Goal: Information Seeking & Learning: Learn about a topic

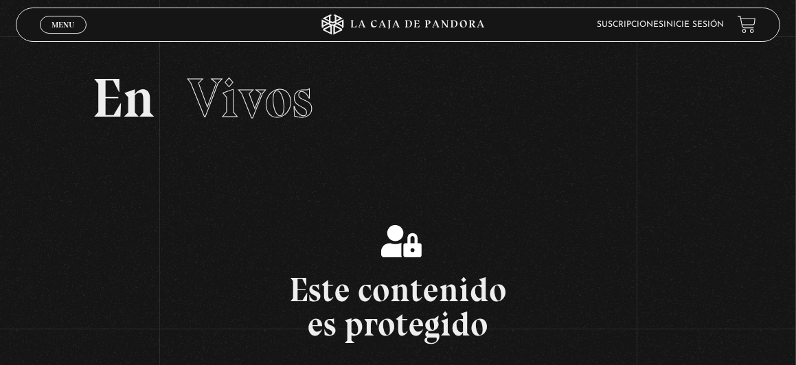
click at [723, 32] on li "Inicie sesión" at bounding box center [694, 24] width 60 height 19
click at [723, 26] on link "Inicie sesión" at bounding box center [694, 25] width 60 height 8
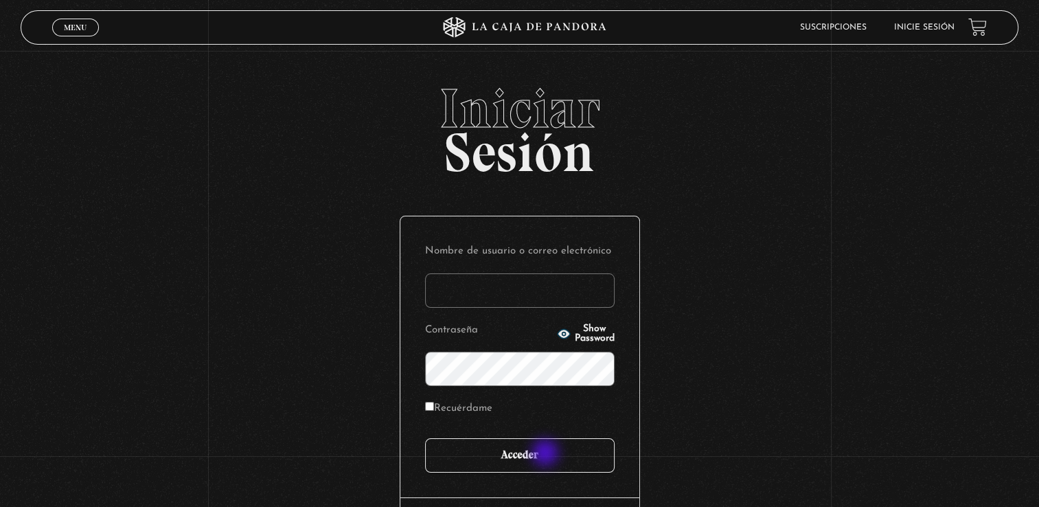
type input "fannyvegavindas@outlook.com"
click at [547, 454] on input "Acceder" at bounding box center [520, 455] width 190 height 34
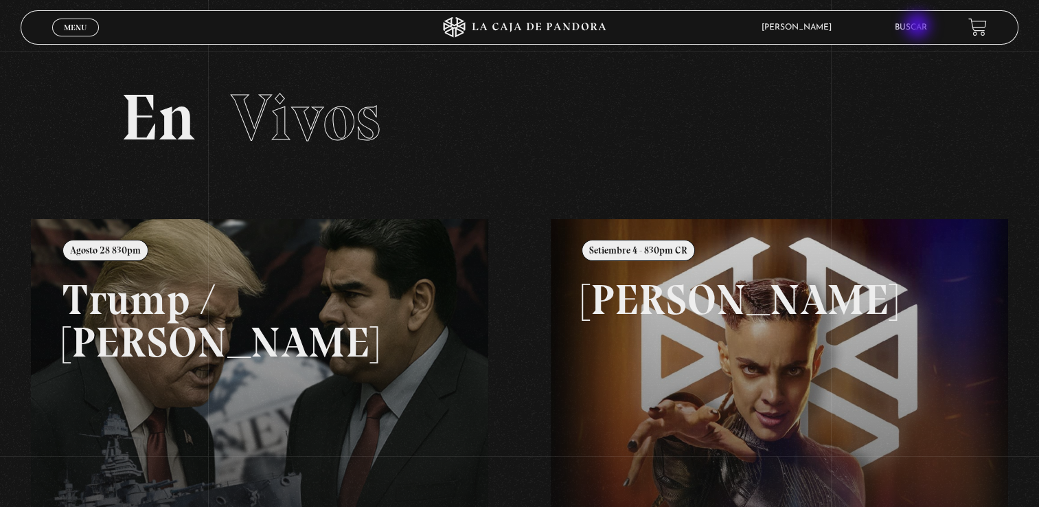
click at [919, 27] on link "Buscar" at bounding box center [911, 27] width 32 height 8
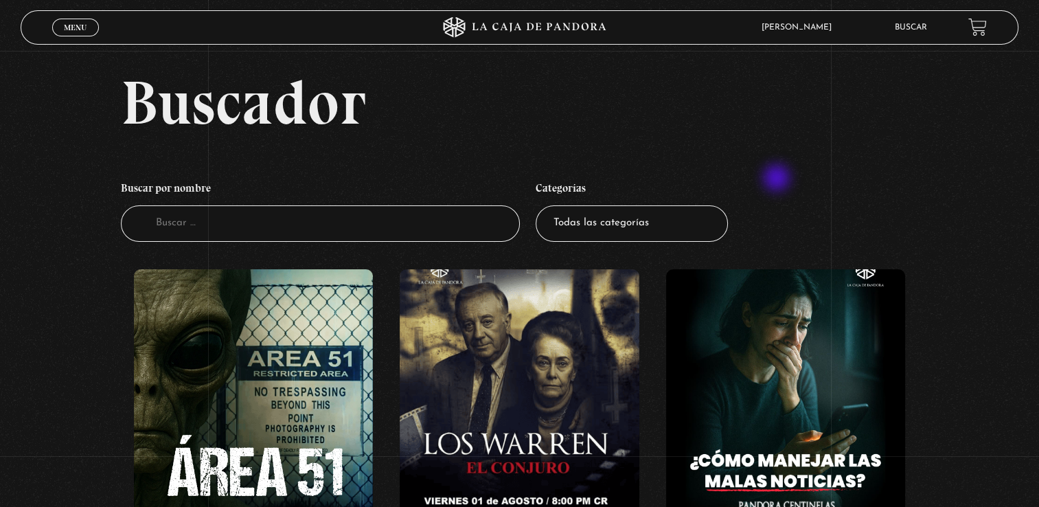
scroll to position [32, 0]
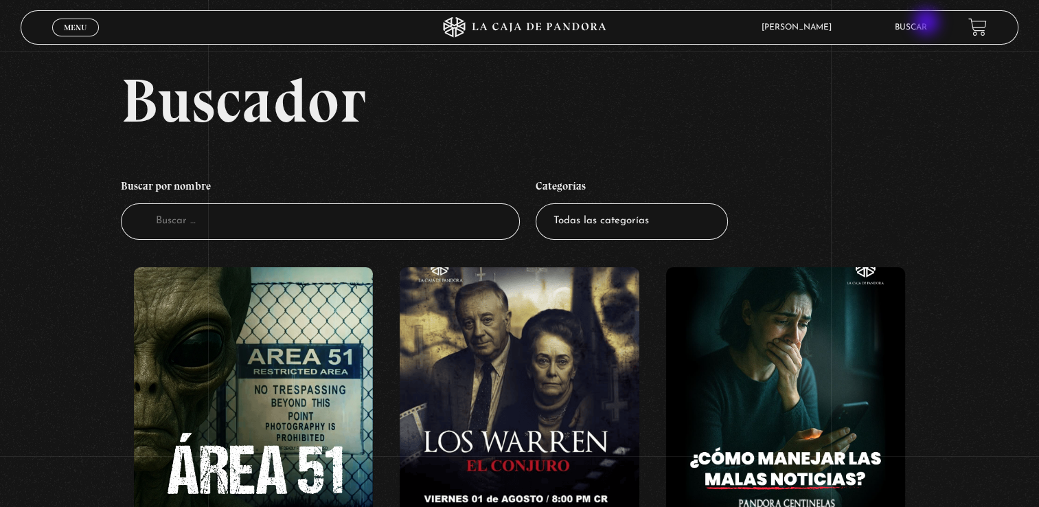
click at [927, 23] on link "Buscar" at bounding box center [911, 27] width 32 height 8
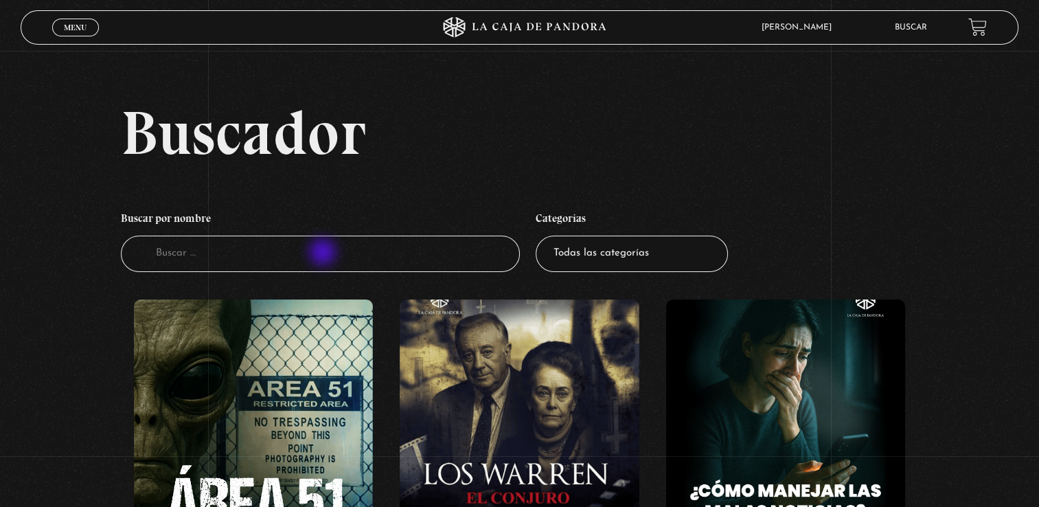
click at [324, 253] on input "Buscador" at bounding box center [320, 254] width 399 height 36
type input "11s"
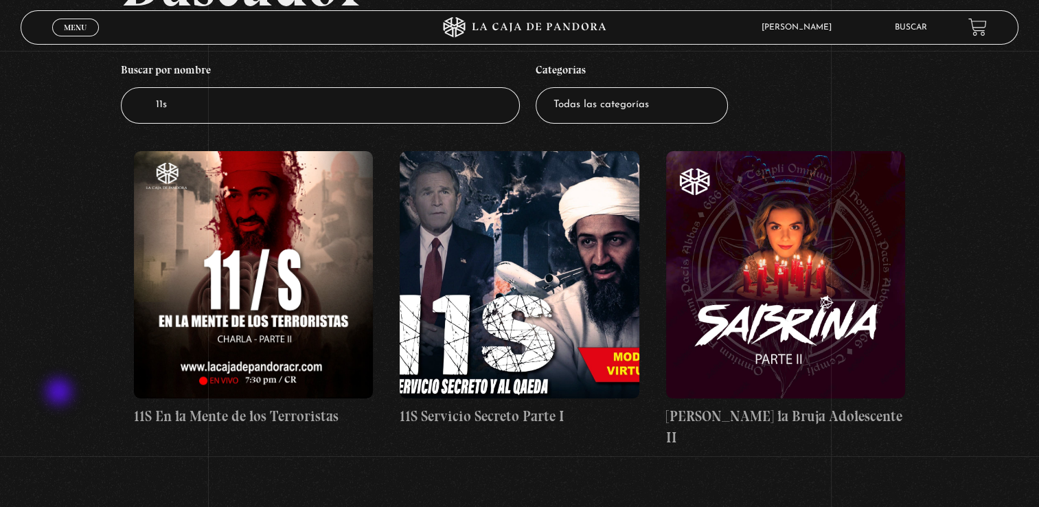
scroll to position [148, 0]
click at [591, 117] on select "Todas las categorías 11:11 Humanitario (1) Amo los Lunes (2) Análisis de series…" at bounding box center [632, 105] width 192 height 36
select select "teorias-de-conspiracion"
click at [541, 87] on select "Todas las categorías 11:11 Humanitario (1) Amo los Lunes (2) Análisis de series…" at bounding box center [632, 105] width 192 height 36
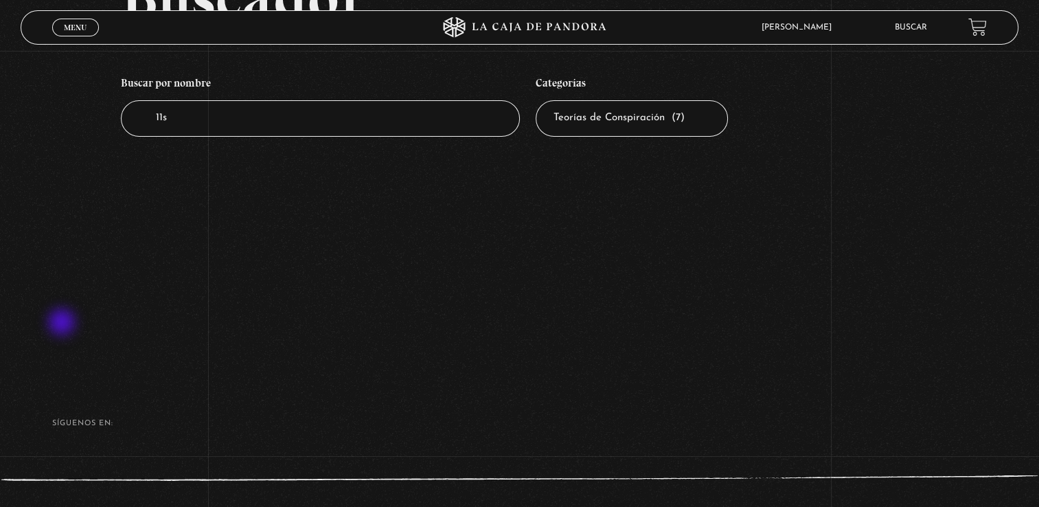
scroll to position [135, 0]
click at [223, 120] on input "11s" at bounding box center [320, 119] width 399 height 36
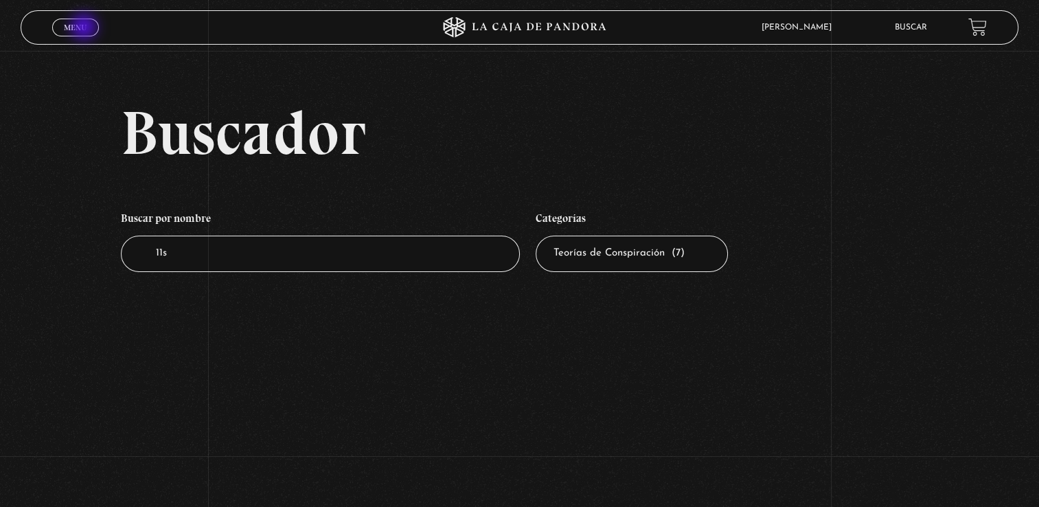
click at [85, 28] on span "Menu" at bounding box center [75, 27] width 23 height 8
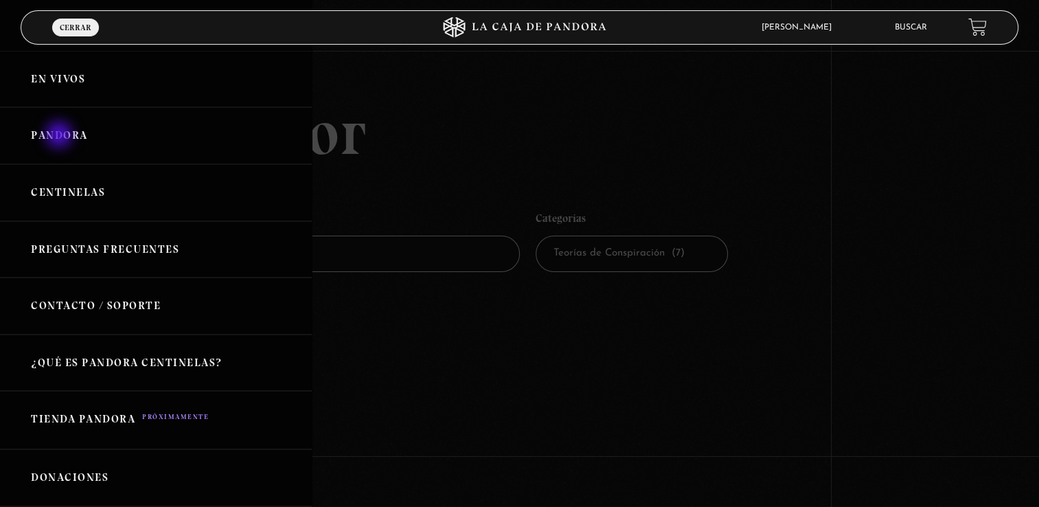
click at [60, 136] on link "Pandora" at bounding box center [156, 135] width 312 height 57
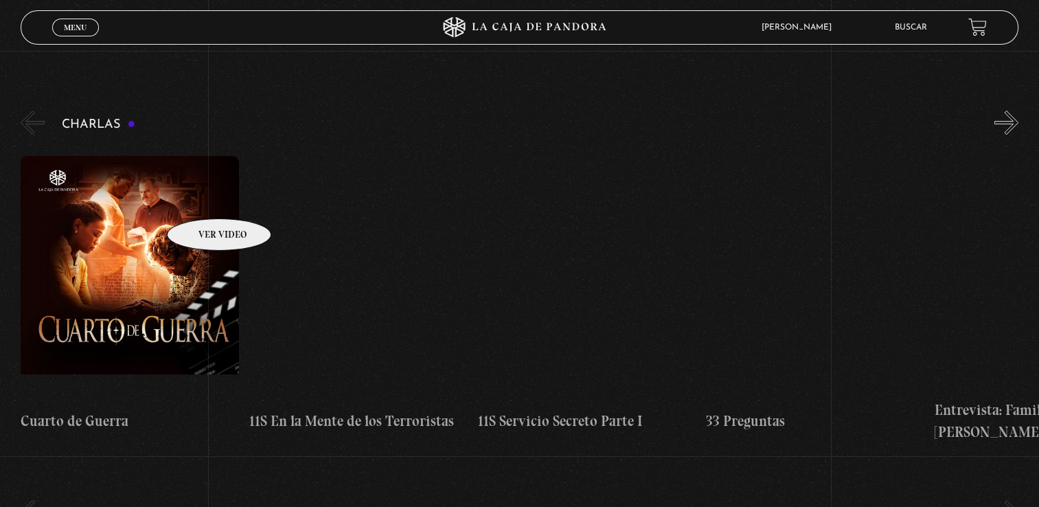
scroll to position [188, 0]
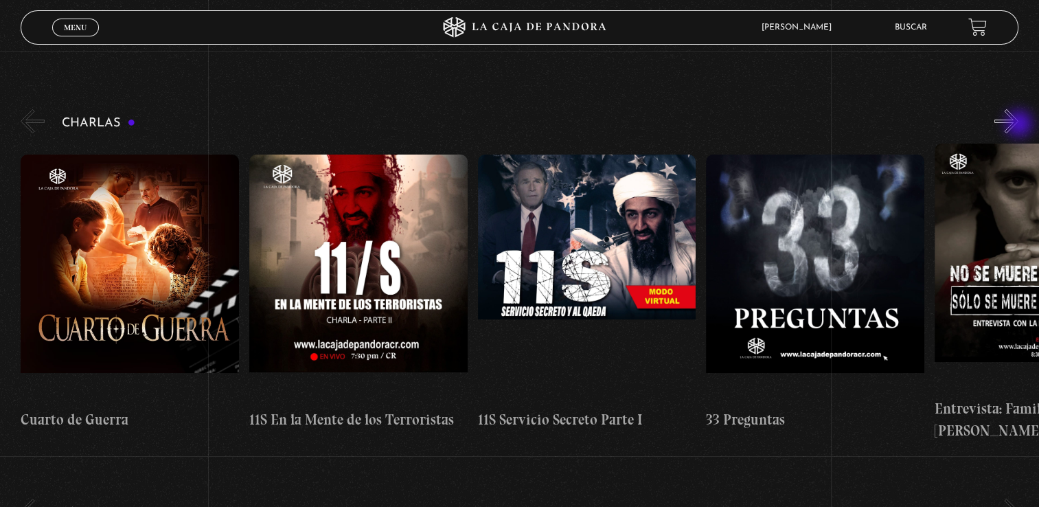
click at [1019, 125] on button "»" at bounding box center [1007, 121] width 24 height 24
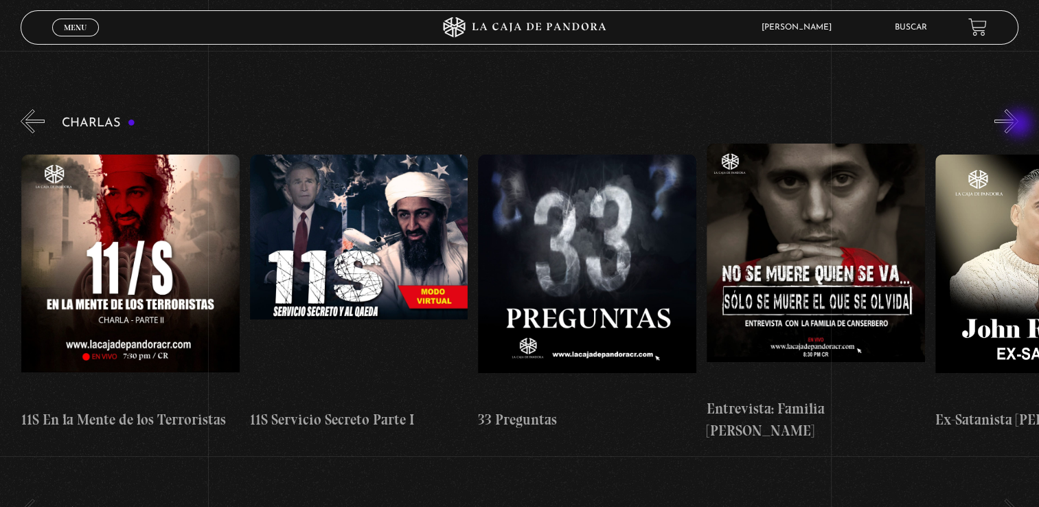
click at [1019, 125] on button "»" at bounding box center [1007, 121] width 24 height 24
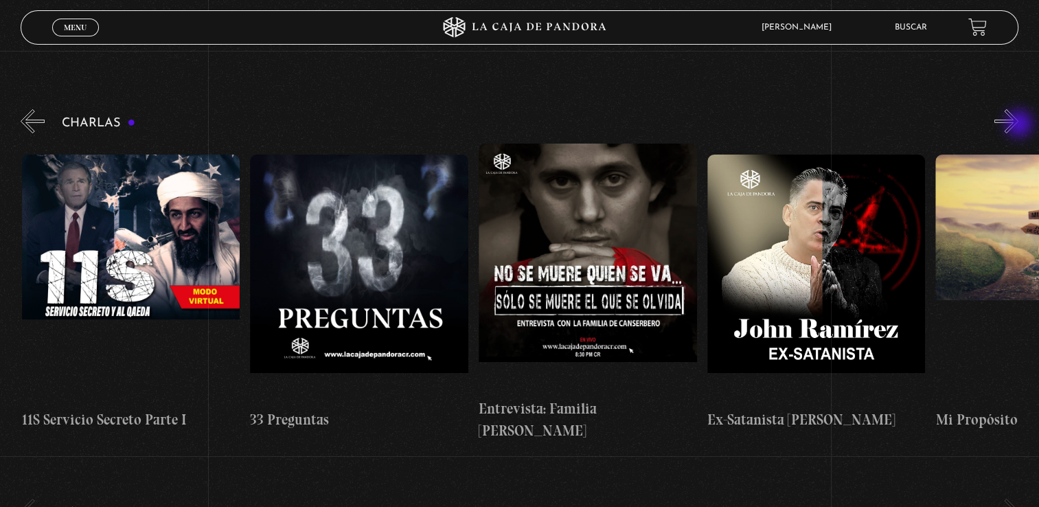
click at [1019, 125] on button "»" at bounding box center [1007, 121] width 24 height 24
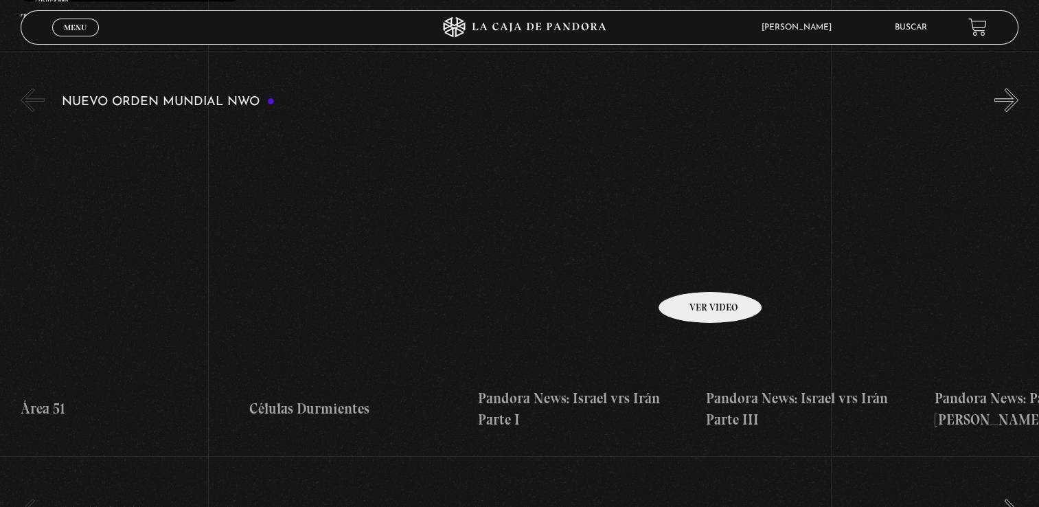
scroll to position [967, 0]
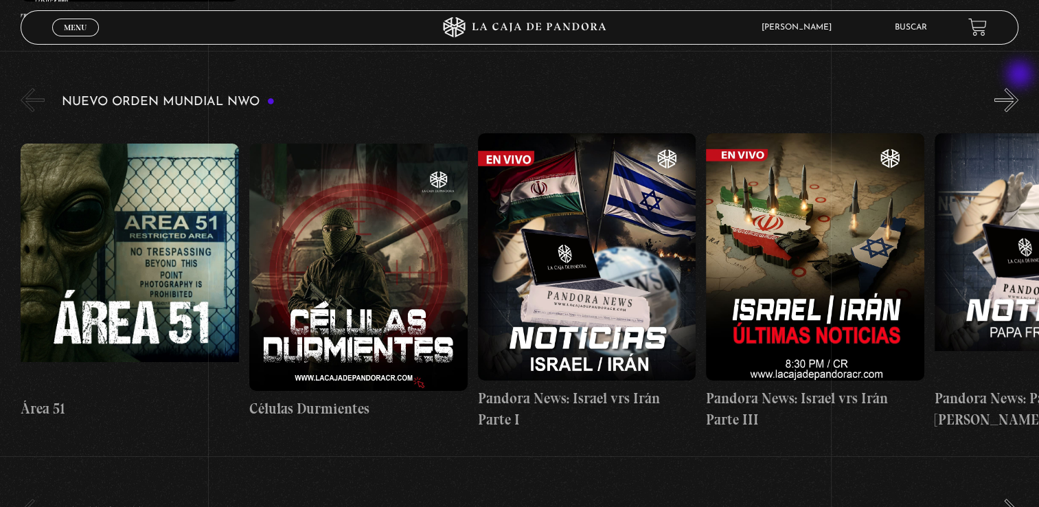
click at [1019, 88] on button "»" at bounding box center [1007, 100] width 24 height 24
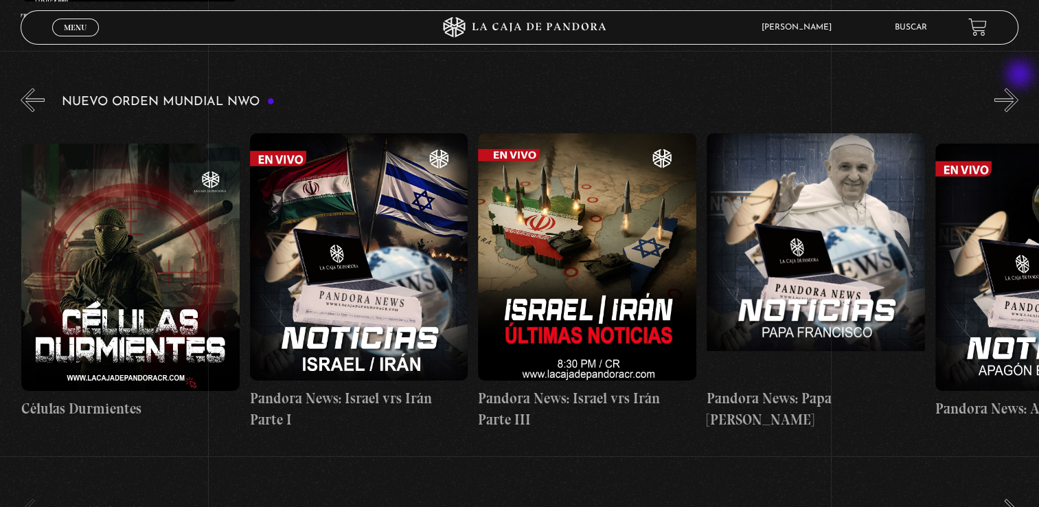
click at [1019, 88] on button "»" at bounding box center [1007, 100] width 24 height 24
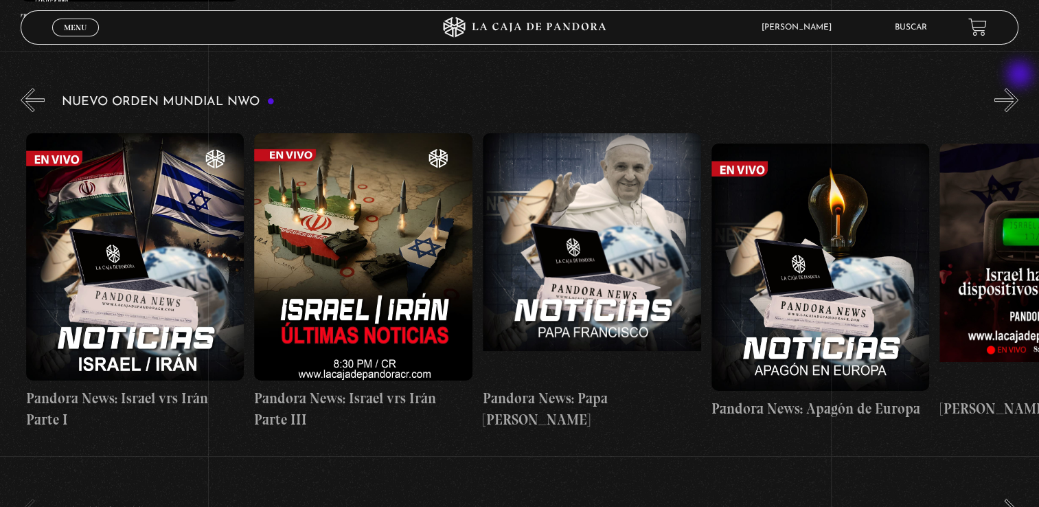
click at [1019, 88] on button "»" at bounding box center [1007, 100] width 24 height 24
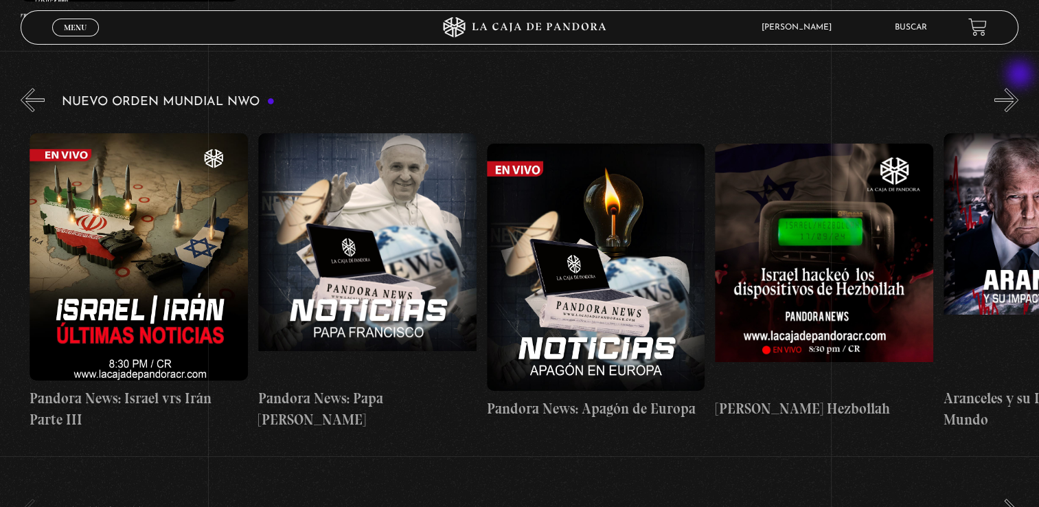
click at [1019, 88] on button "»" at bounding box center [1007, 100] width 24 height 24
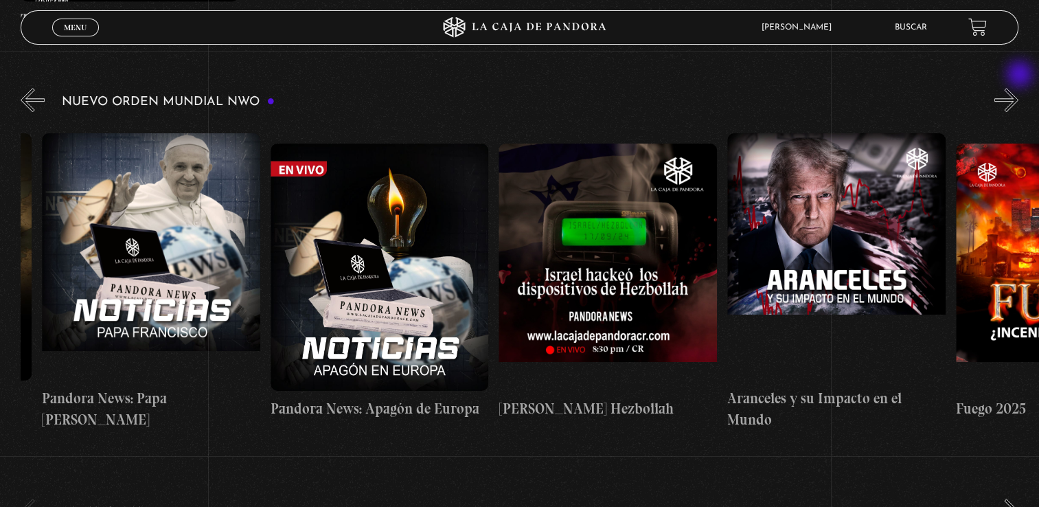
click at [1019, 88] on button "»" at bounding box center [1007, 100] width 24 height 24
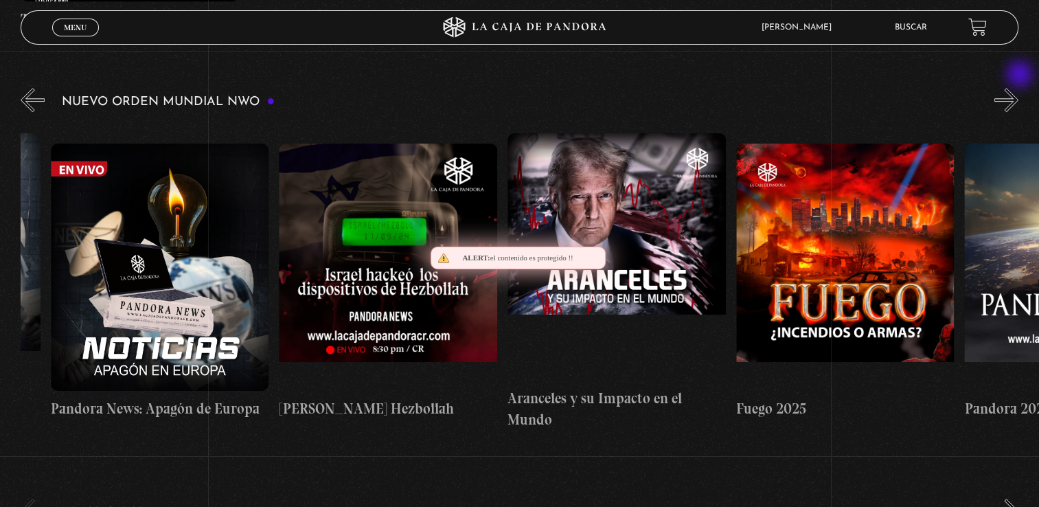
click at [1019, 88] on button "»" at bounding box center [1007, 100] width 24 height 24
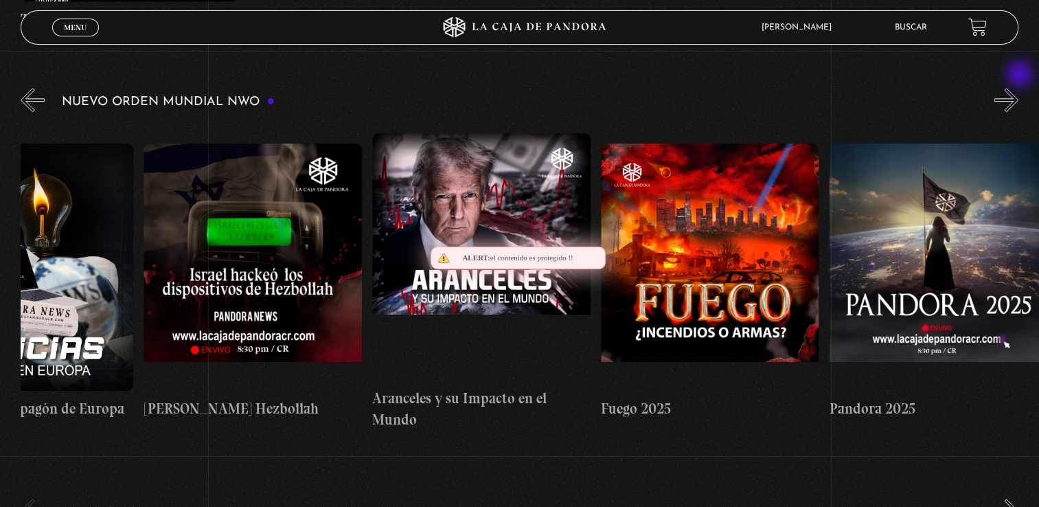
click at [1019, 88] on button "»" at bounding box center [1007, 100] width 24 height 24
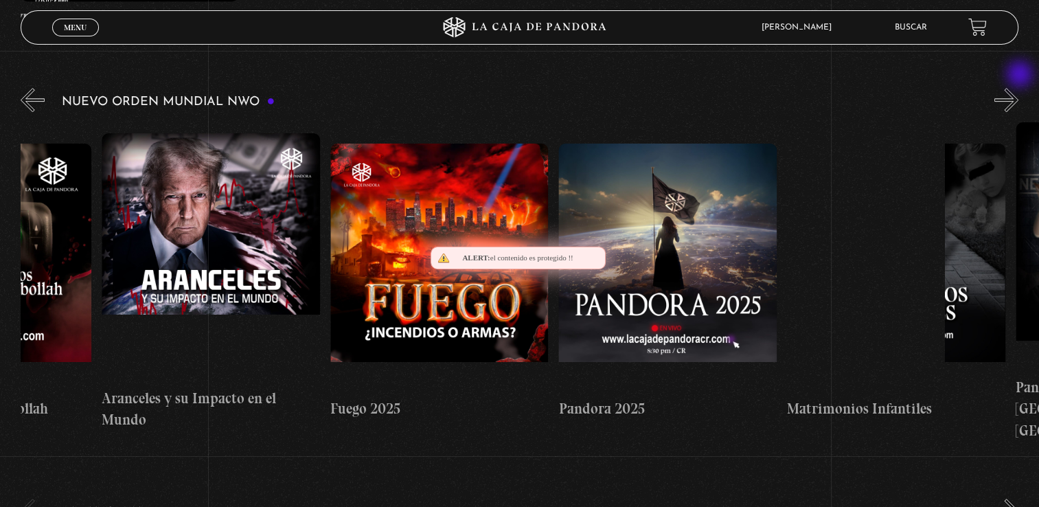
click at [1019, 88] on button "»" at bounding box center [1007, 100] width 24 height 24
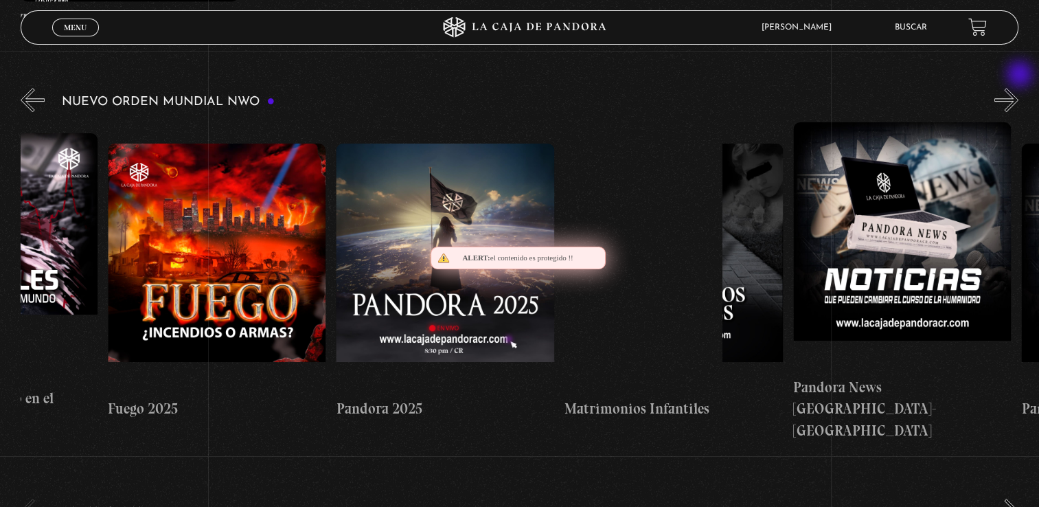
click at [1019, 88] on button "»" at bounding box center [1007, 100] width 24 height 24
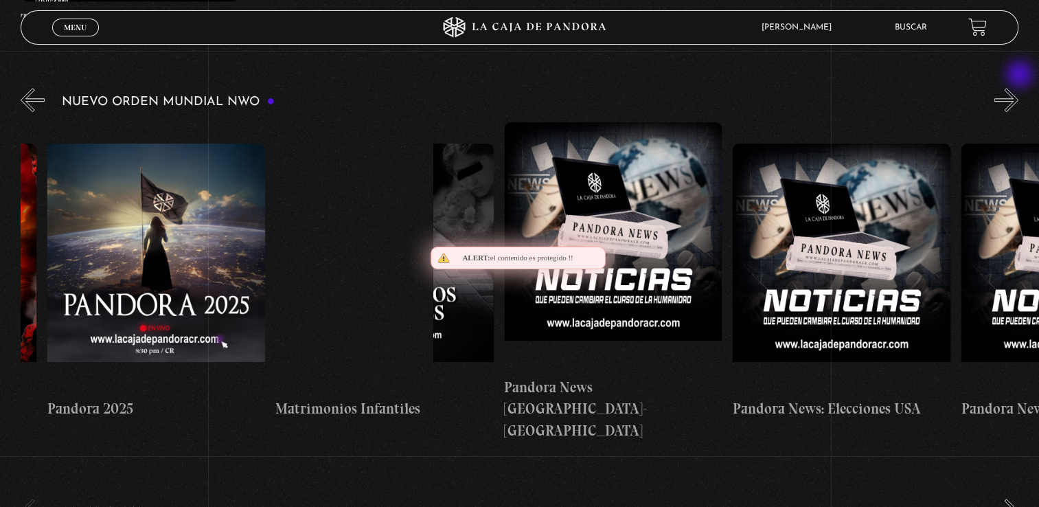
click at [1019, 88] on button "»" at bounding box center [1007, 100] width 24 height 24
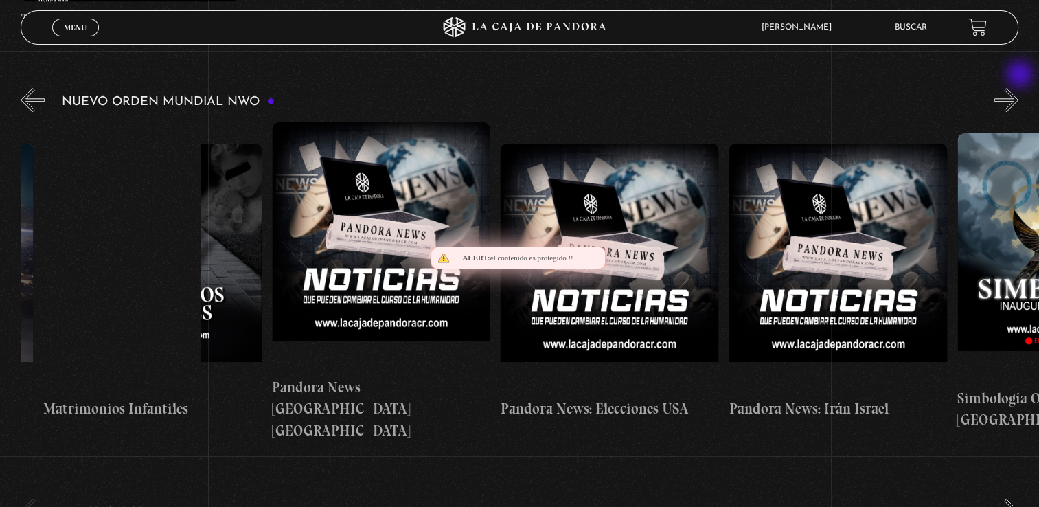
click at [1019, 88] on button "»" at bounding box center [1007, 100] width 24 height 24
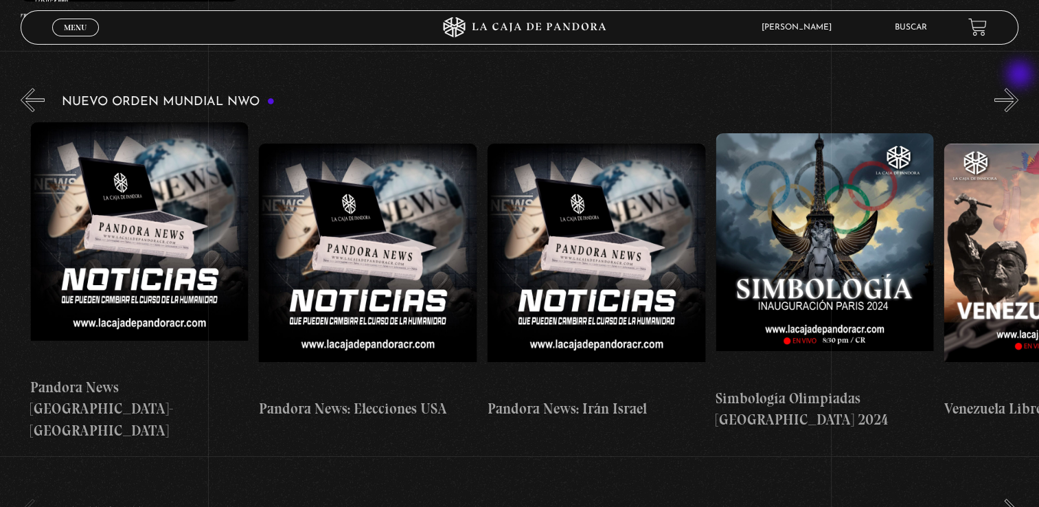
click at [1019, 88] on button "»" at bounding box center [1007, 100] width 24 height 24
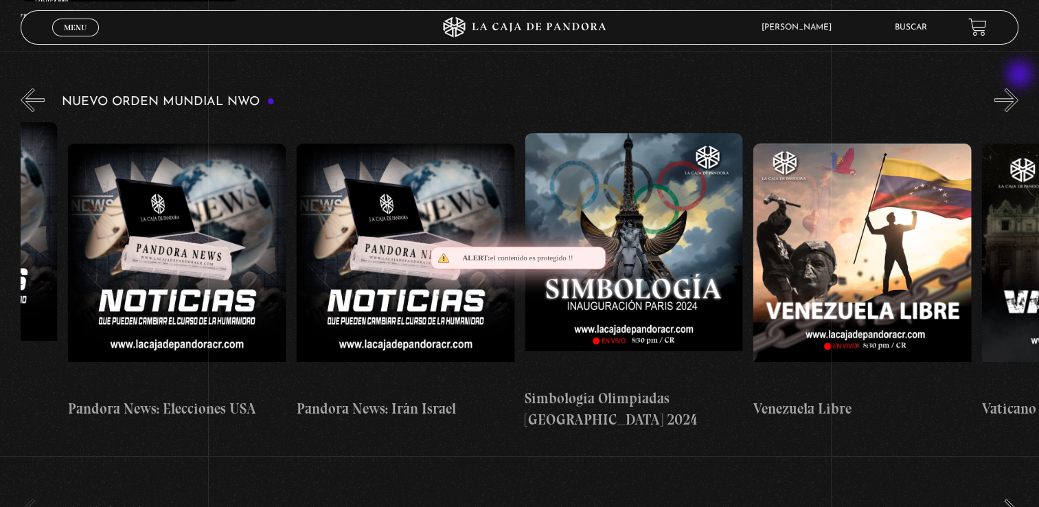
click at [1019, 88] on button "»" at bounding box center [1007, 100] width 24 height 24
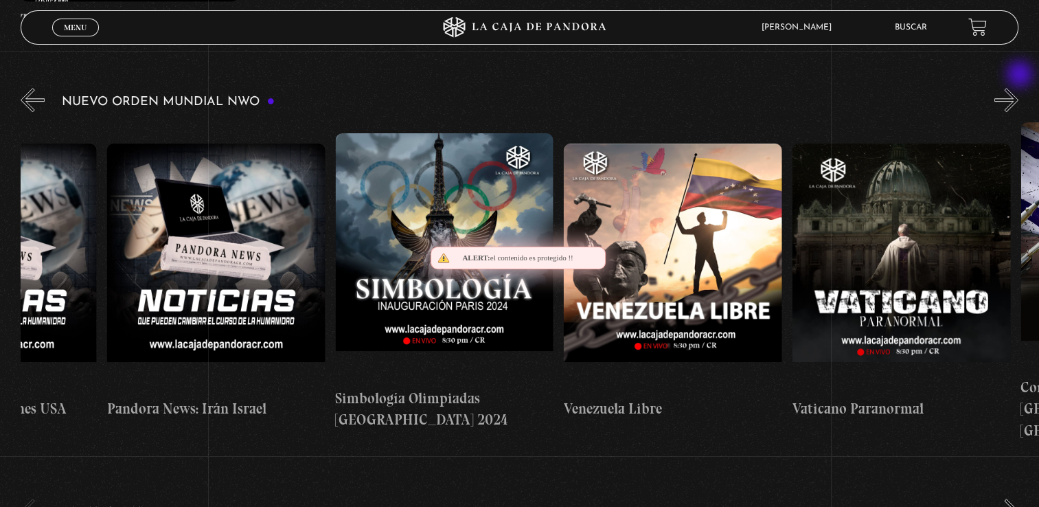
click at [1019, 88] on button "»" at bounding box center [1007, 100] width 24 height 24
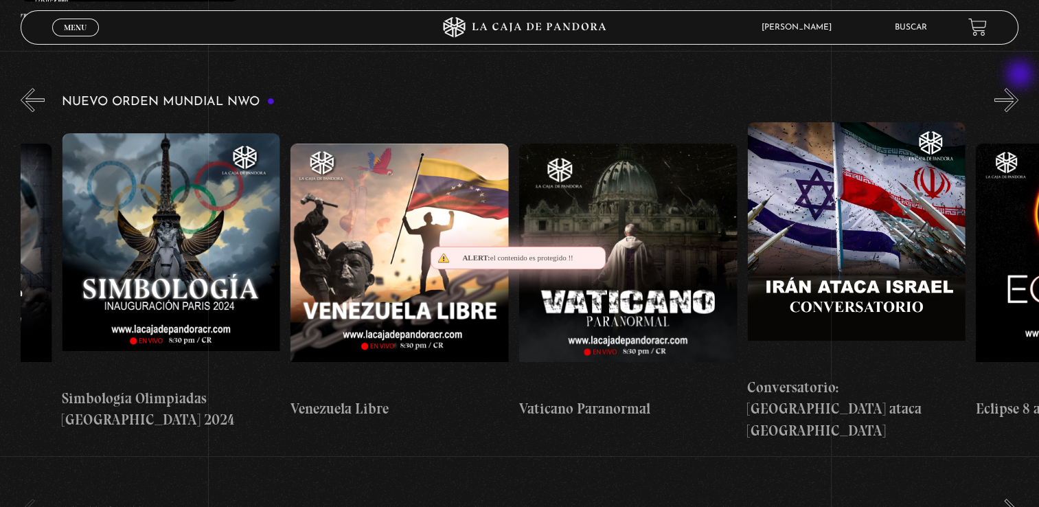
click at [1019, 88] on button "»" at bounding box center [1007, 100] width 24 height 24
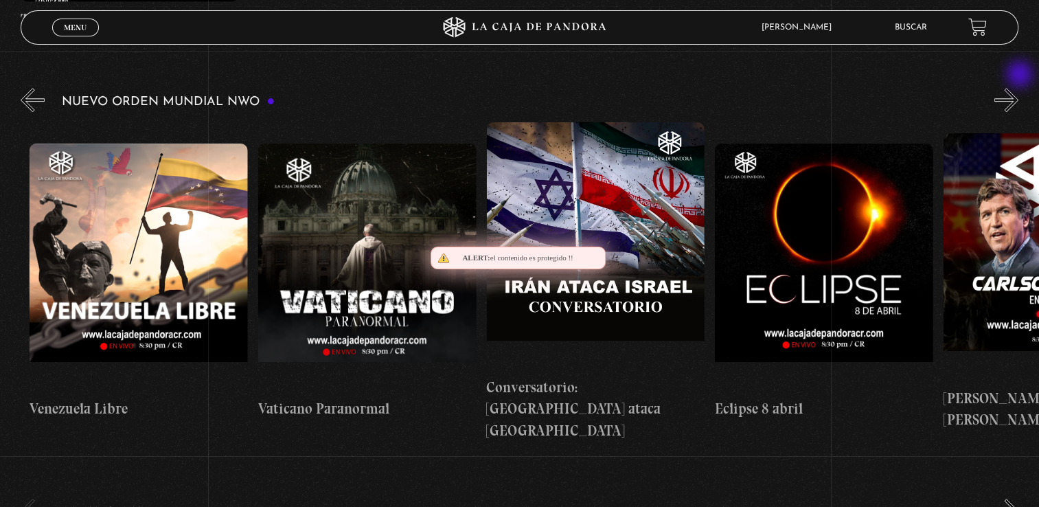
click at [1019, 88] on button "»" at bounding box center [1007, 100] width 24 height 24
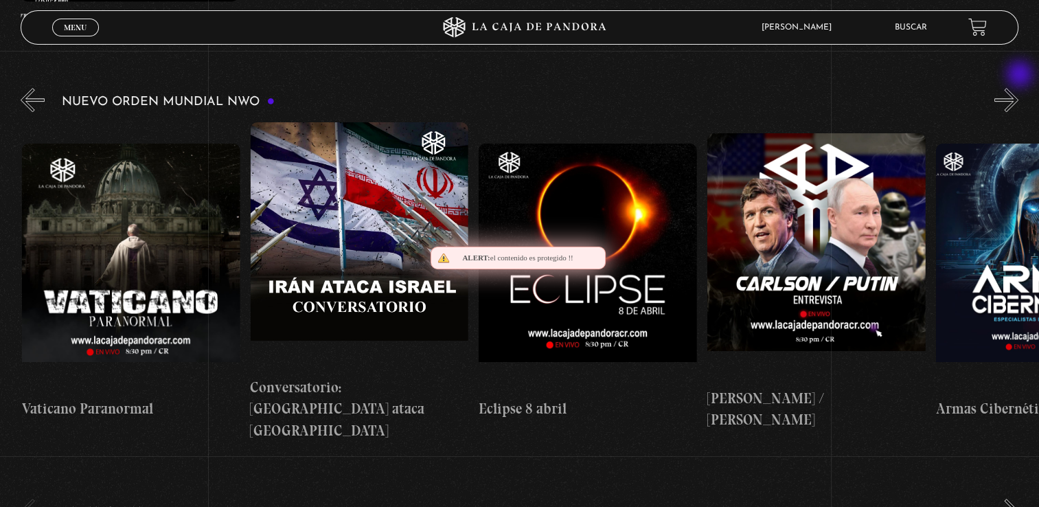
click at [1019, 88] on button "»" at bounding box center [1007, 100] width 24 height 24
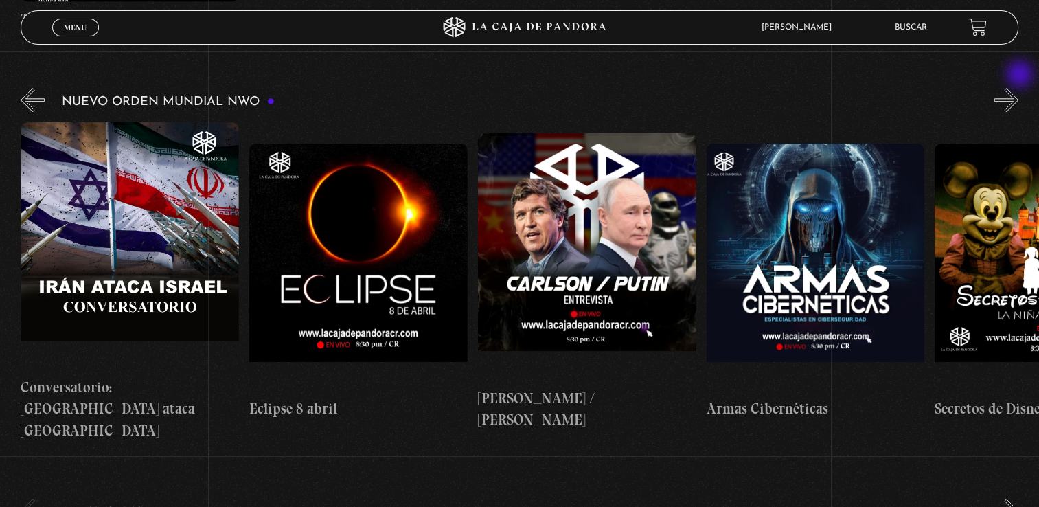
click at [1019, 88] on button "»" at bounding box center [1007, 100] width 24 height 24
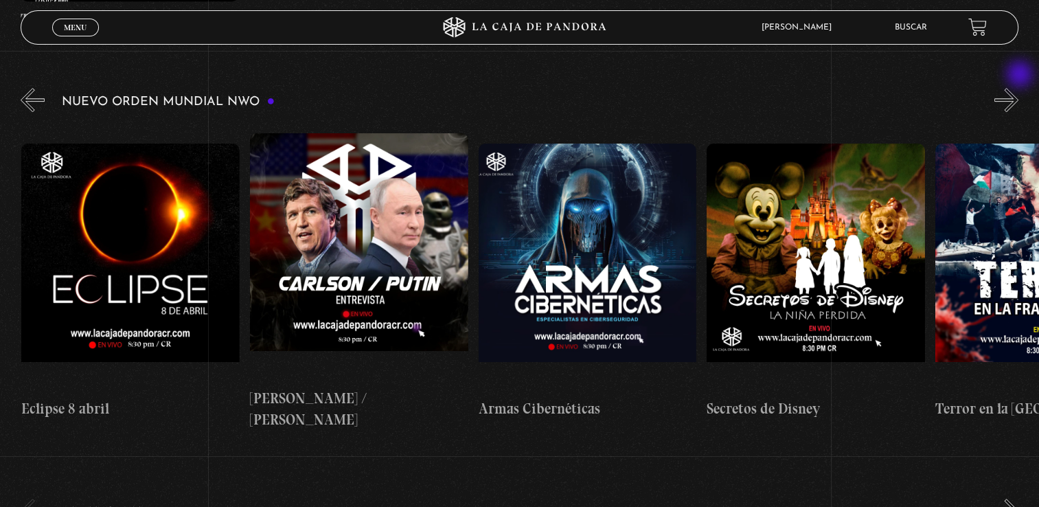
click at [1019, 88] on button "»" at bounding box center [1007, 100] width 24 height 24
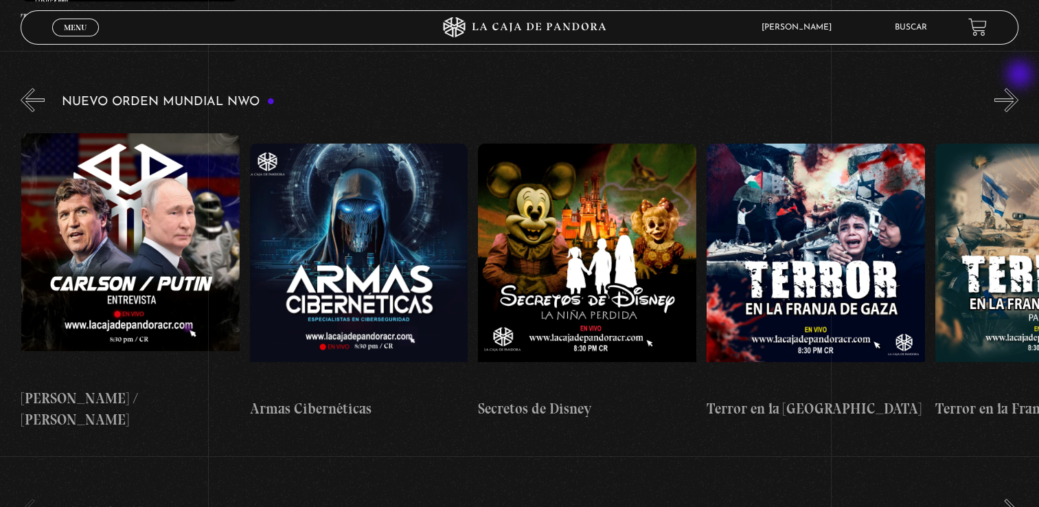
click at [1019, 88] on button "»" at bounding box center [1007, 100] width 24 height 24
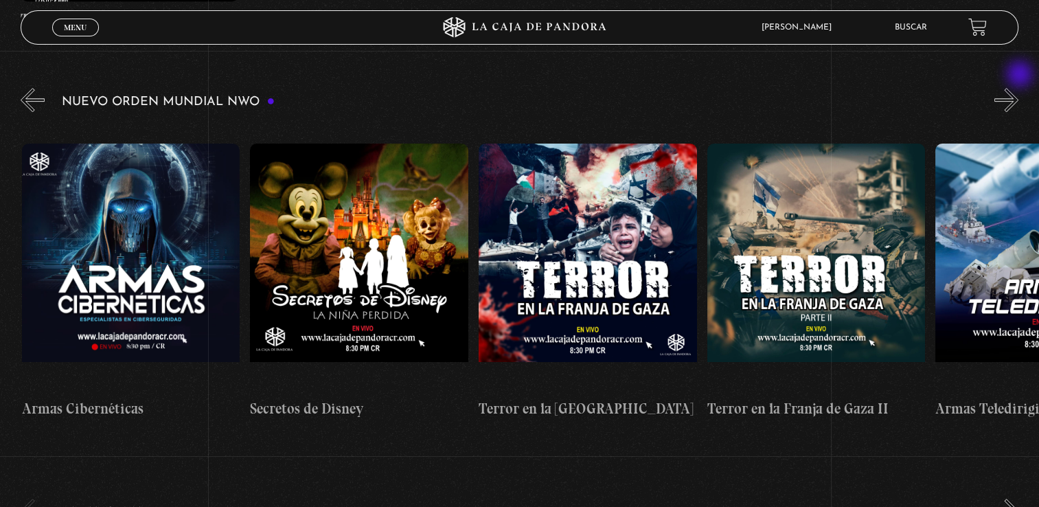
scroll to position [0, 4570]
click at [1019, 88] on button "»" at bounding box center [1007, 100] width 24 height 24
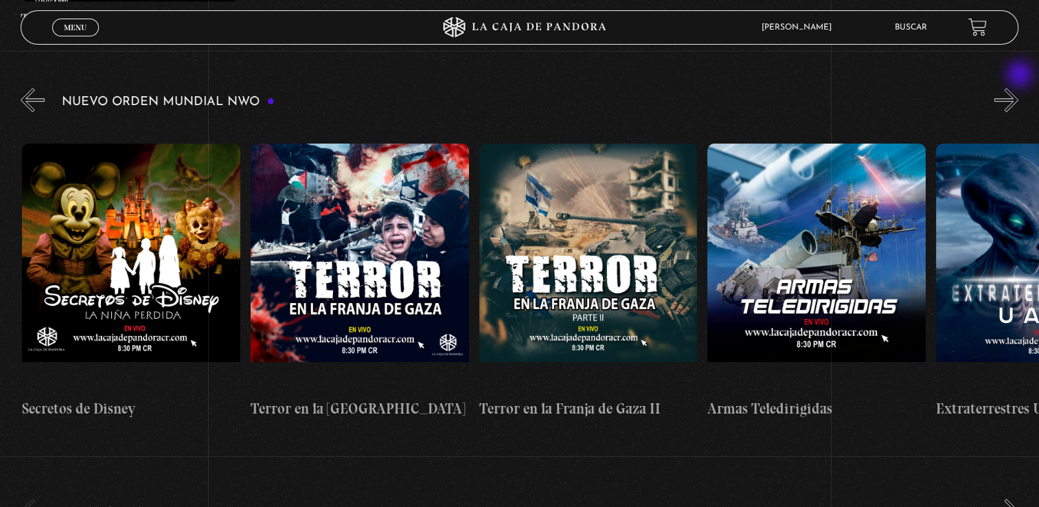
click at [1019, 88] on button "»" at bounding box center [1007, 100] width 24 height 24
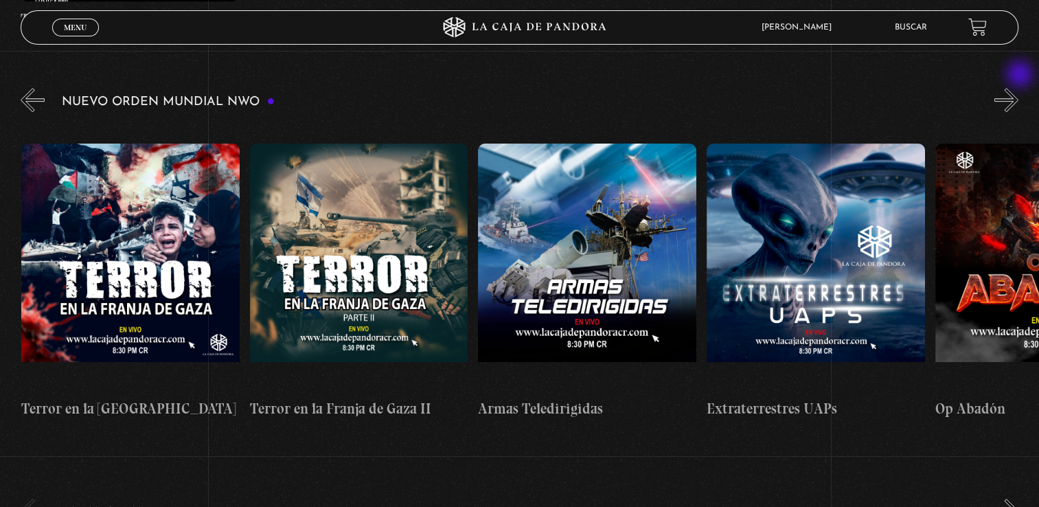
click at [1019, 88] on button "»" at bounding box center [1007, 100] width 24 height 24
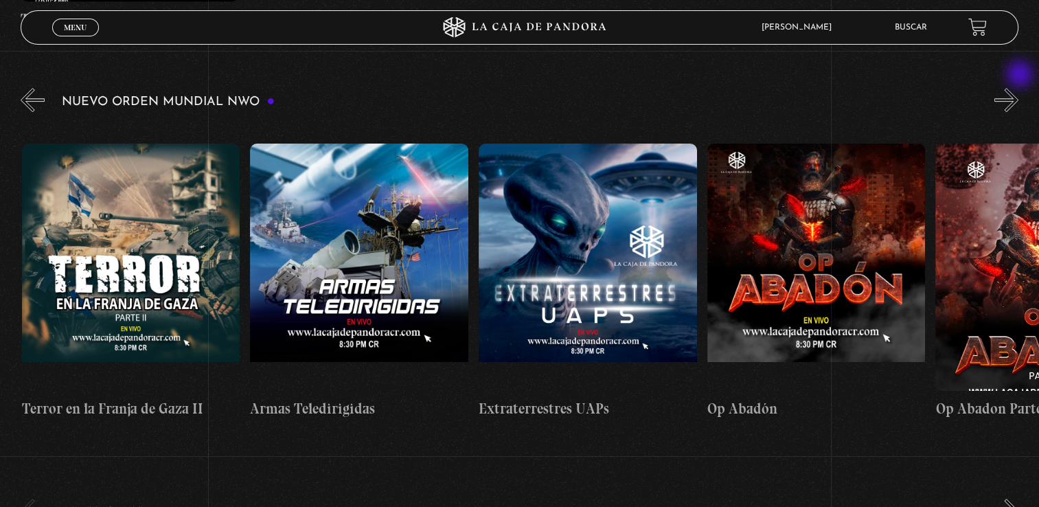
click at [1019, 88] on button "»" at bounding box center [1007, 100] width 24 height 24
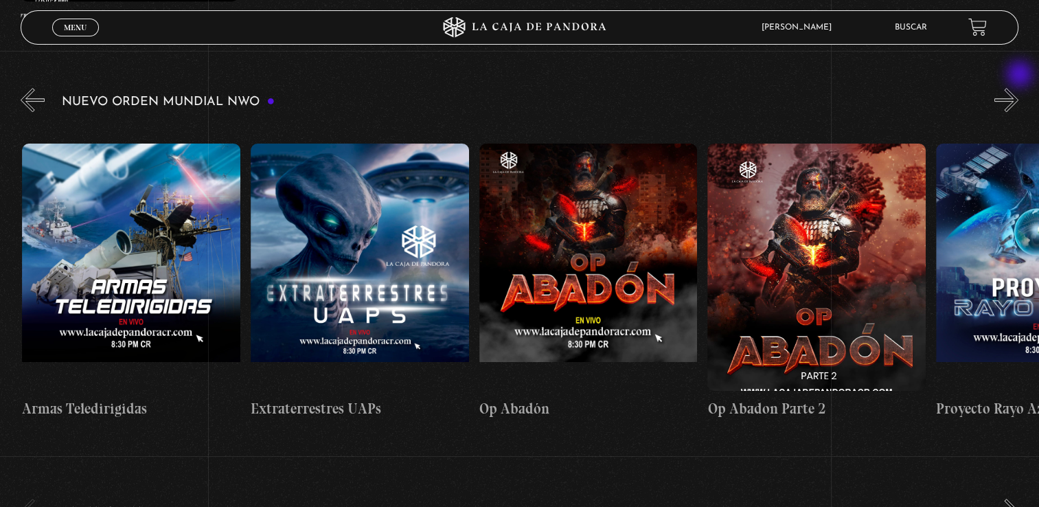
click at [1019, 88] on button "»" at bounding box center [1007, 100] width 24 height 24
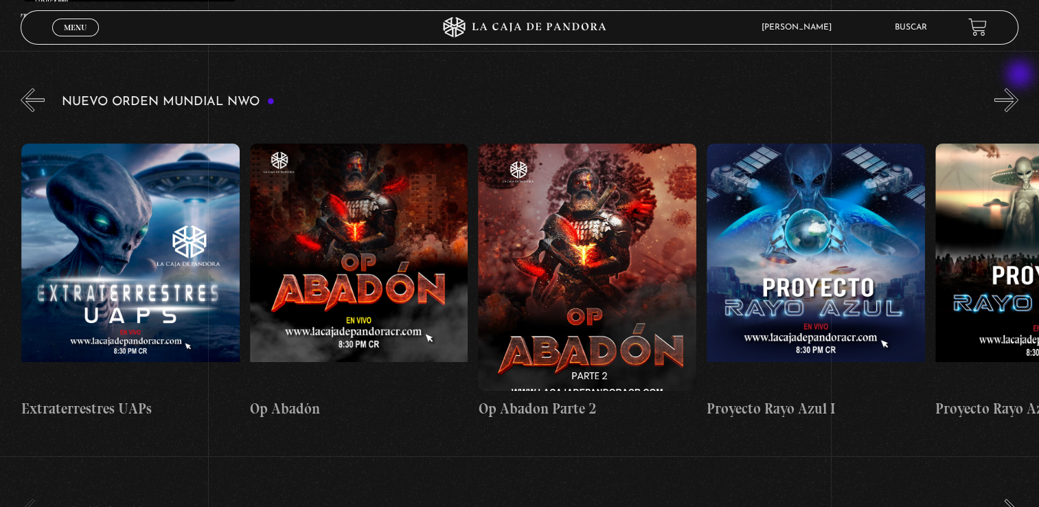
click at [1019, 88] on button "»" at bounding box center [1007, 100] width 24 height 24
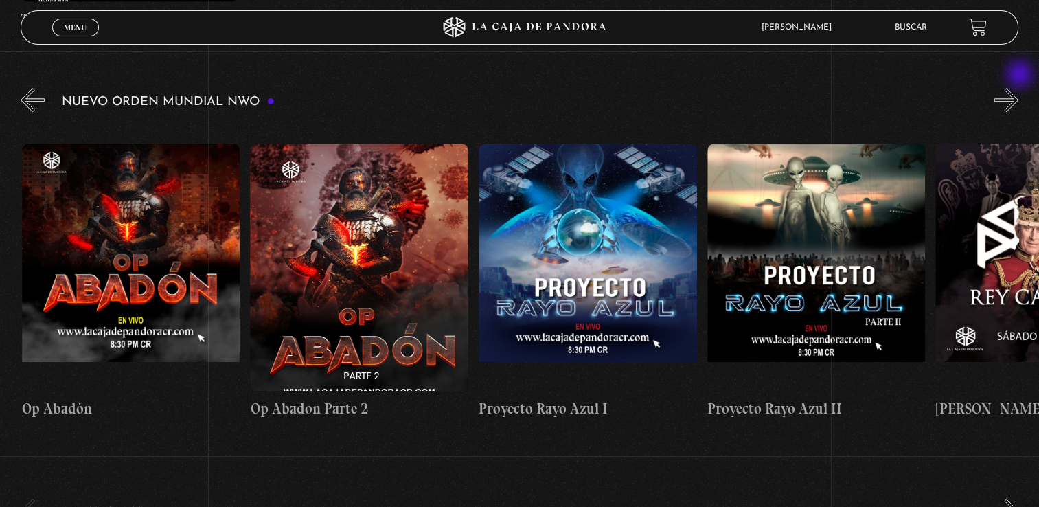
click at [1019, 88] on button "»" at bounding box center [1007, 100] width 24 height 24
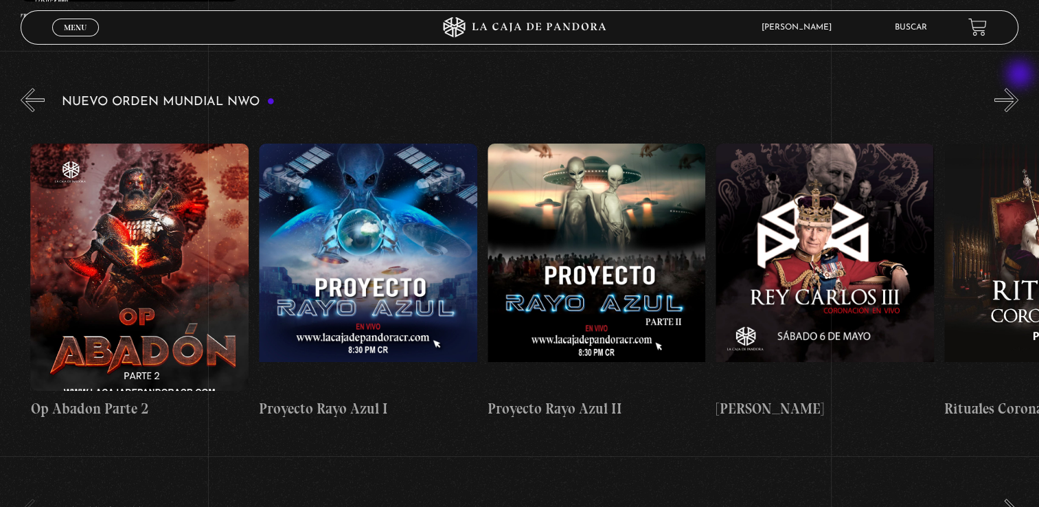
click at [1019, 88] on button "»" at bounding box center [1007, 100] width 24 height 24
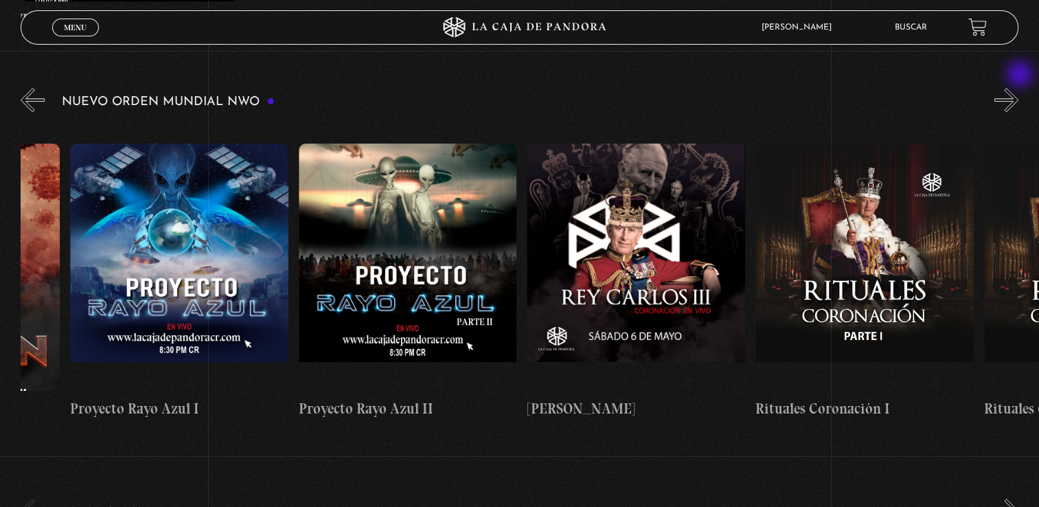
click at [1019, 88] on button "»" at bounding box center [1007, 100] width 24 height 24
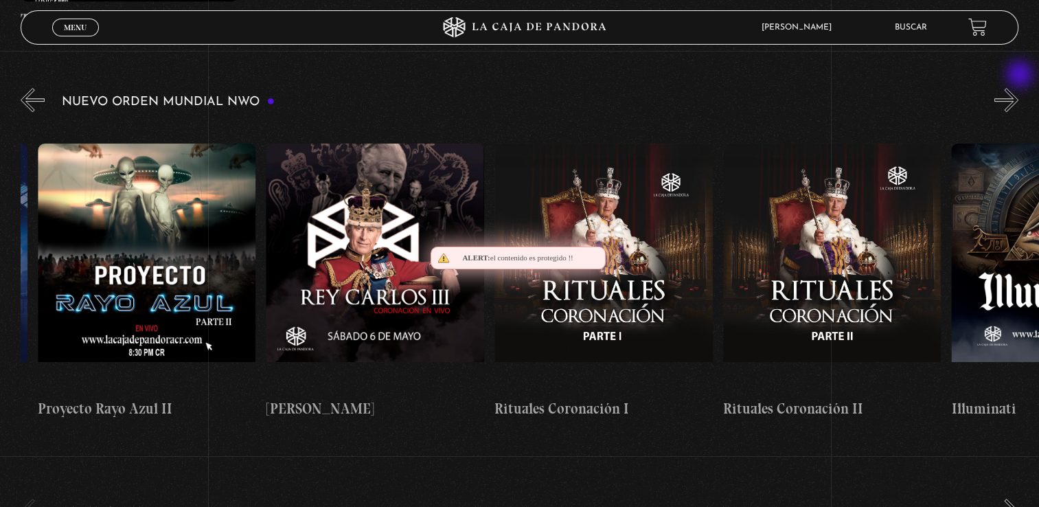
click at [1019, 88] on button "»" at bounding box center [1007, 100] width 24 height 24
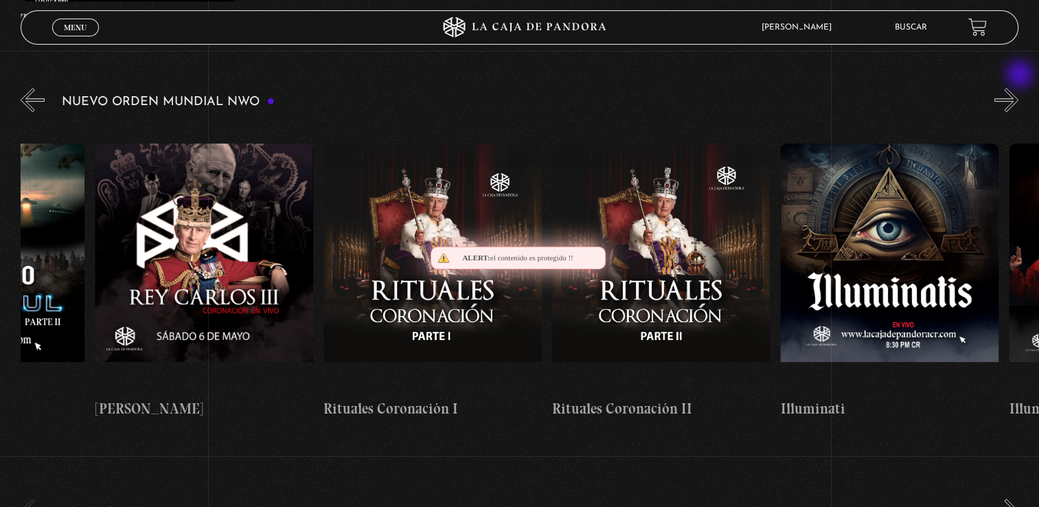
click at [1019, 88] on button "»" at bounding box center [1007, 100] width 24 height 24
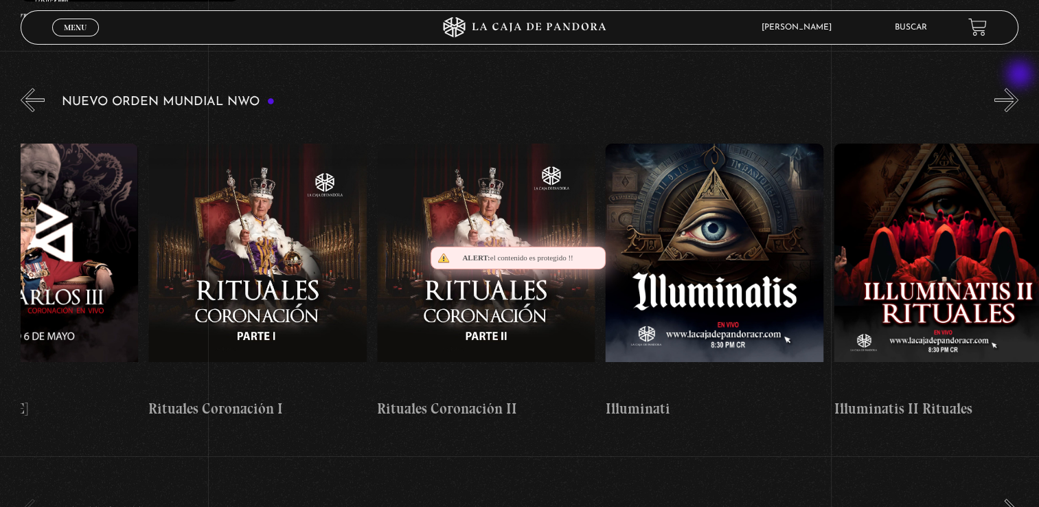
click at [1019, 88] on button "»" at bounding box center [1007, 100] width 24 height 24
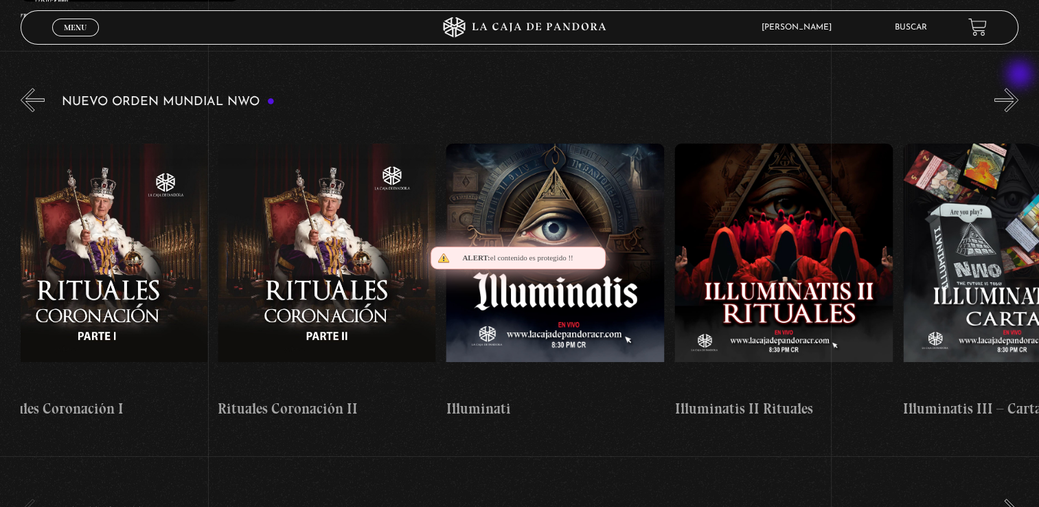
click at [1019, 88] on button "»" at bounding box center [1007, 100] width 24 height 24
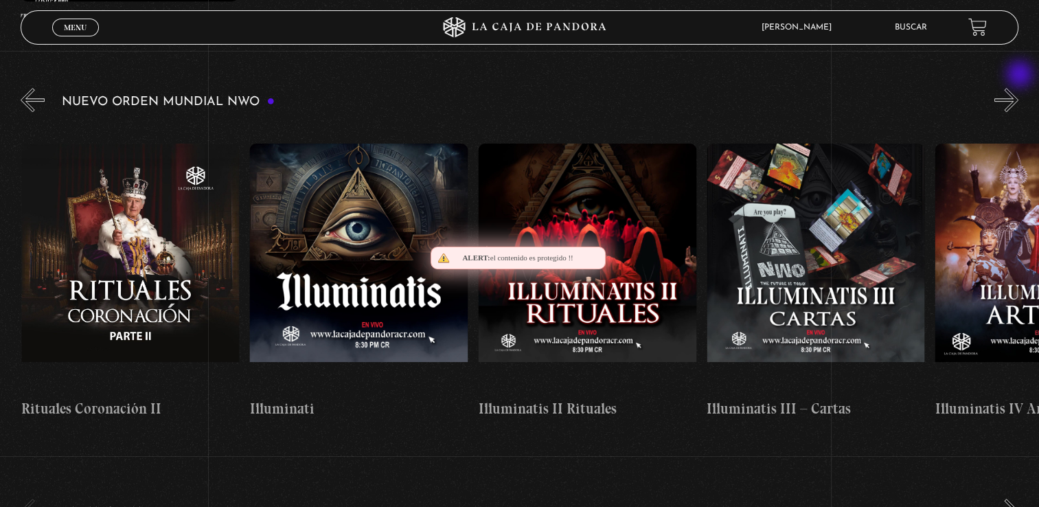
click at [1019, 88] on button "»" at bounding box center [1007, 100] width 24 height 24
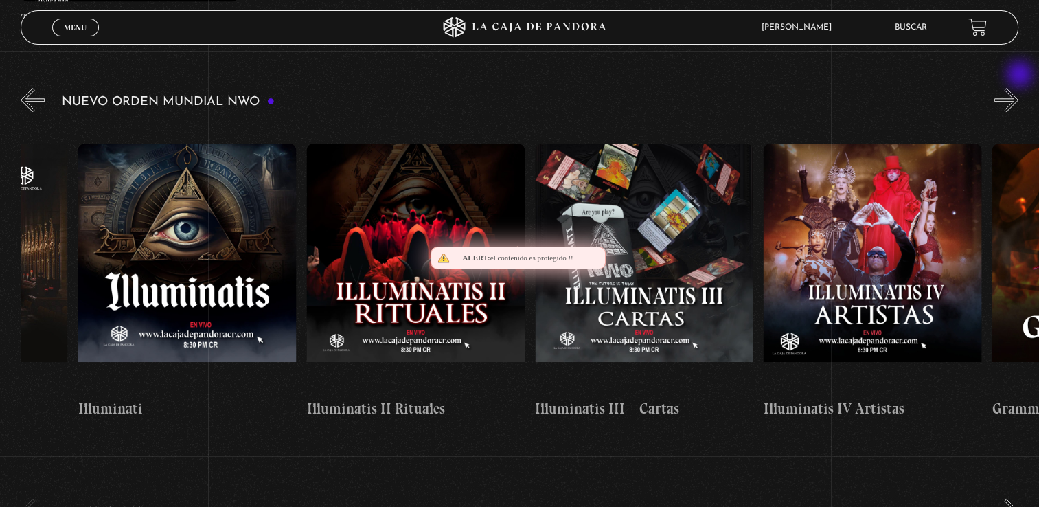
click at [1019, 88] on button "»" at bounding box center [1007, 100] width 24 height 24
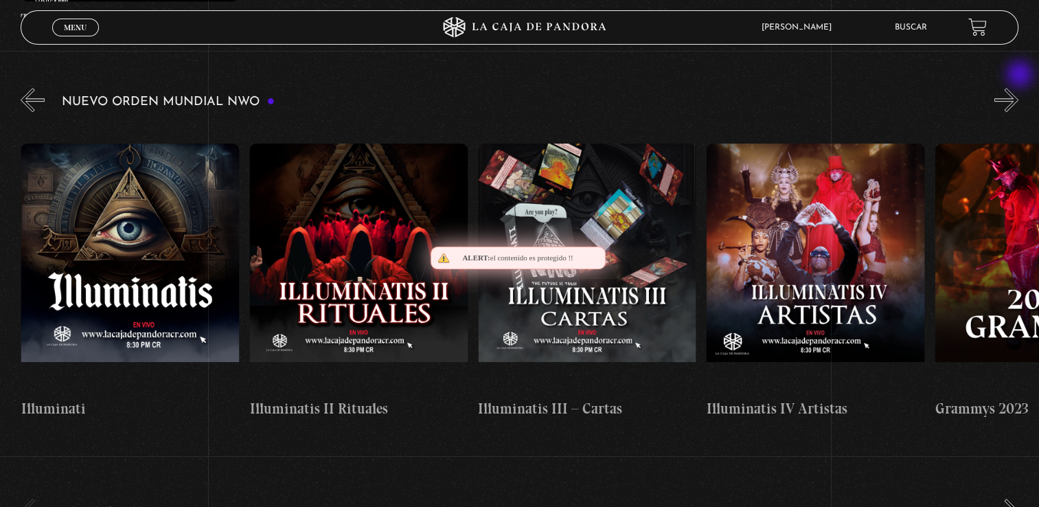
click at [1019, 88] on button "»" at bounding box center [1007, 100] width 24 height 24
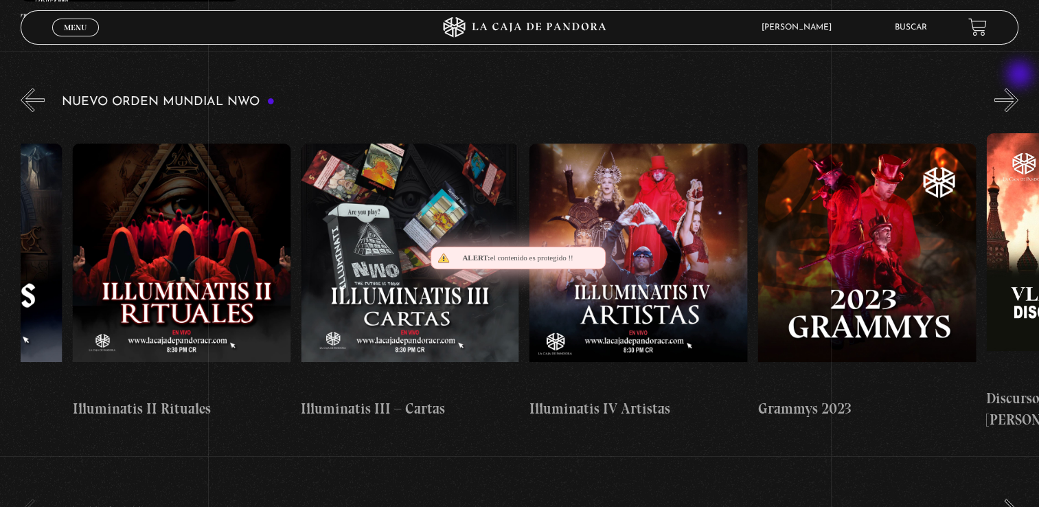
click at [1019, 88] on button "»" at bounding box center [1007, 100] width 24 height 24
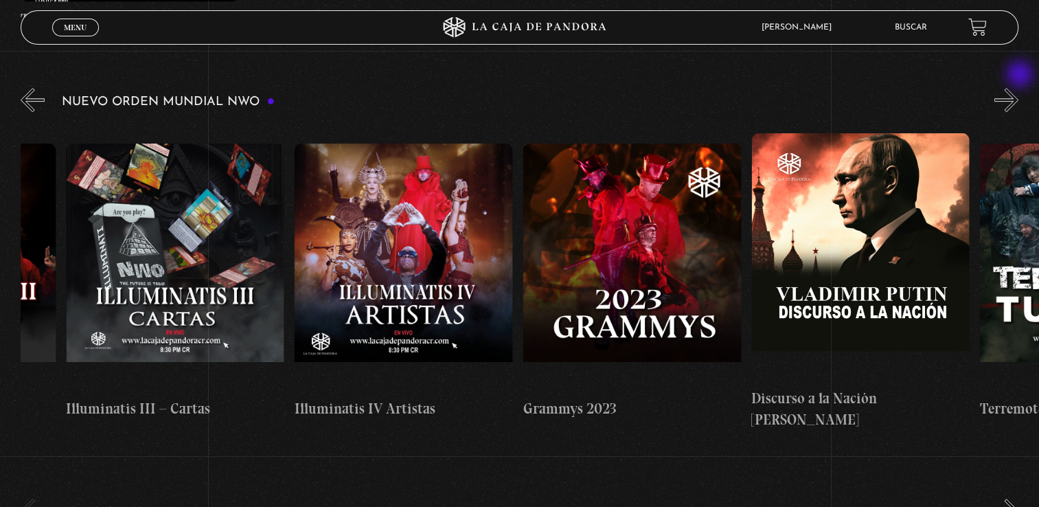
click at [1019, 88] on button "»" at bounding box center [1007, 100] width 24 height 24
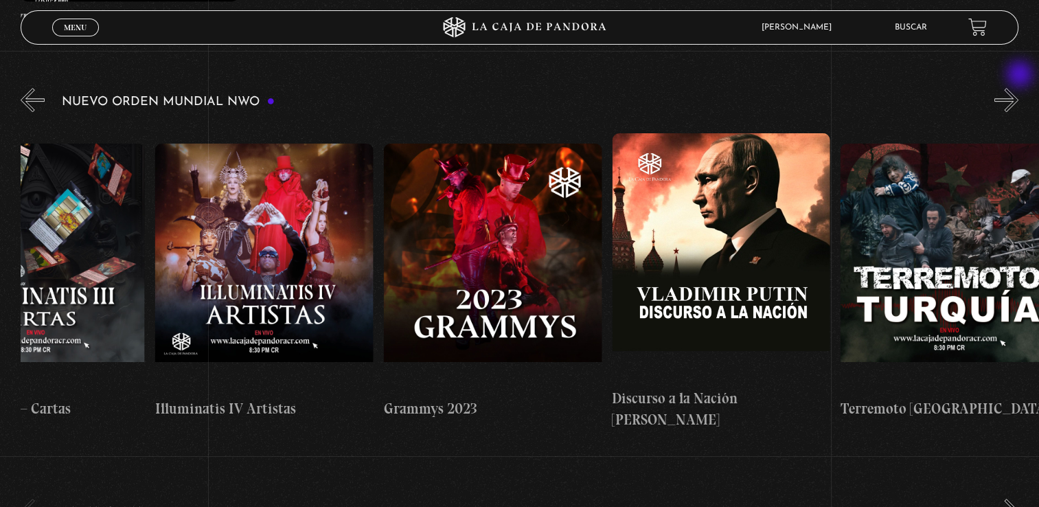
click at [1019, 88] on button "»" at bounding box center [1007, 100] width 24 height 24
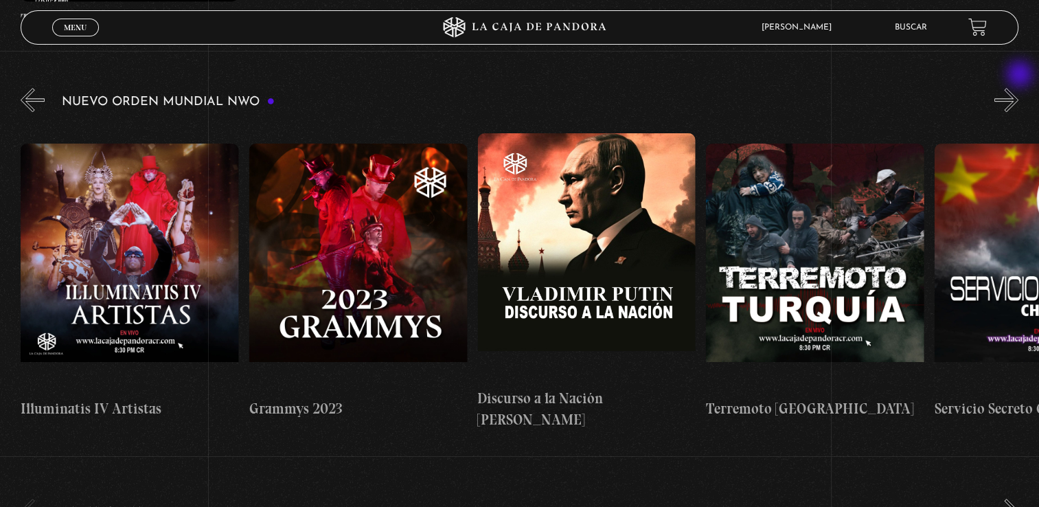
click at [1019, 88] on button "»" at bounding box center [1007, 100] width 24 height 24
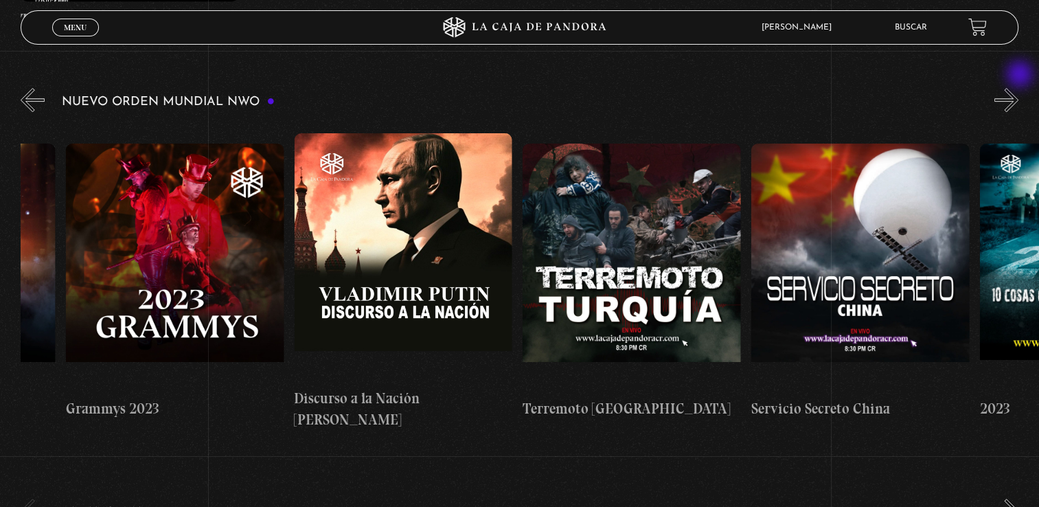
click at [1019, 88] on button "»" at bounding box center [1007, 100] width 24 height 24
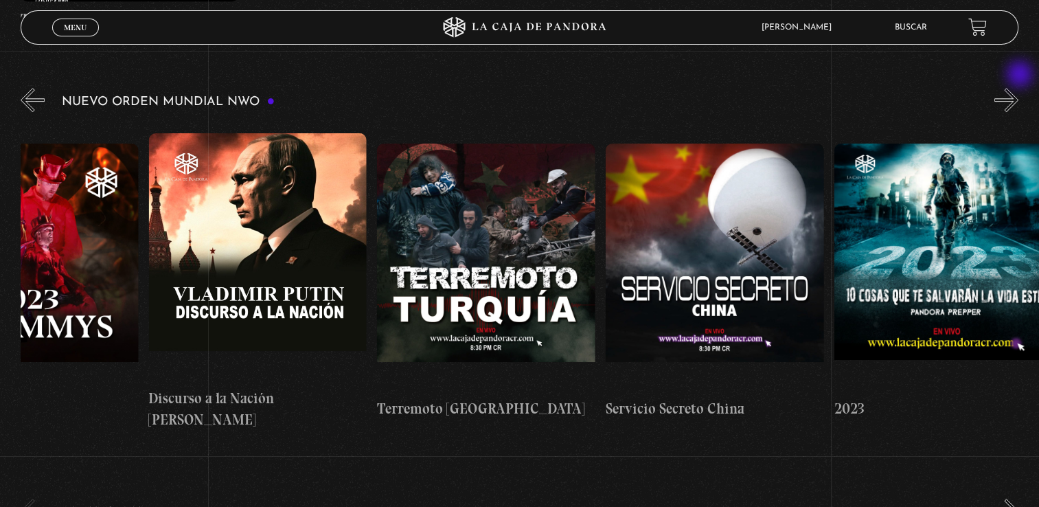
click at [1019, 88] on button "»" at bounding box center [1007, 100] width 24 height 24
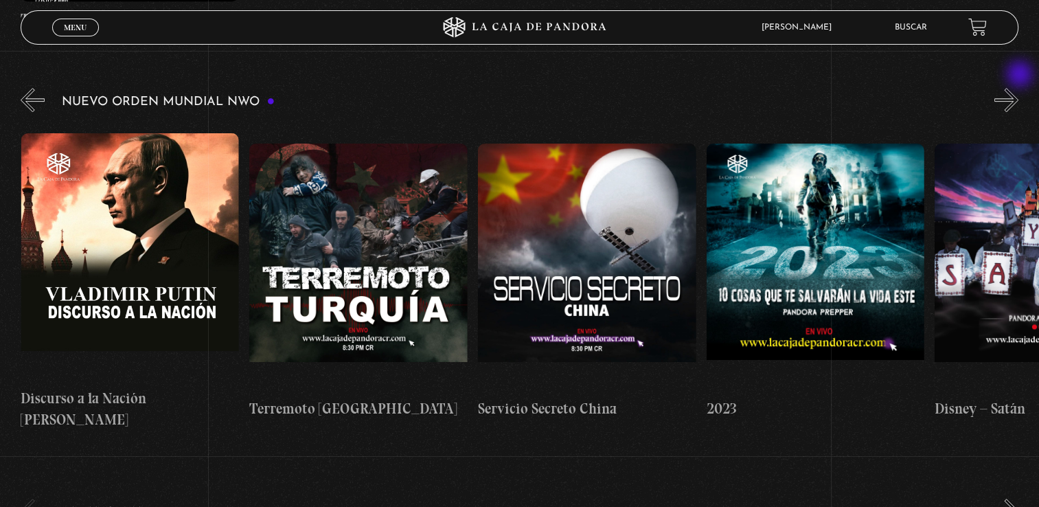
click at [1019, 88] on button "»" at bounding box center [1007, 100] width 24 height 24
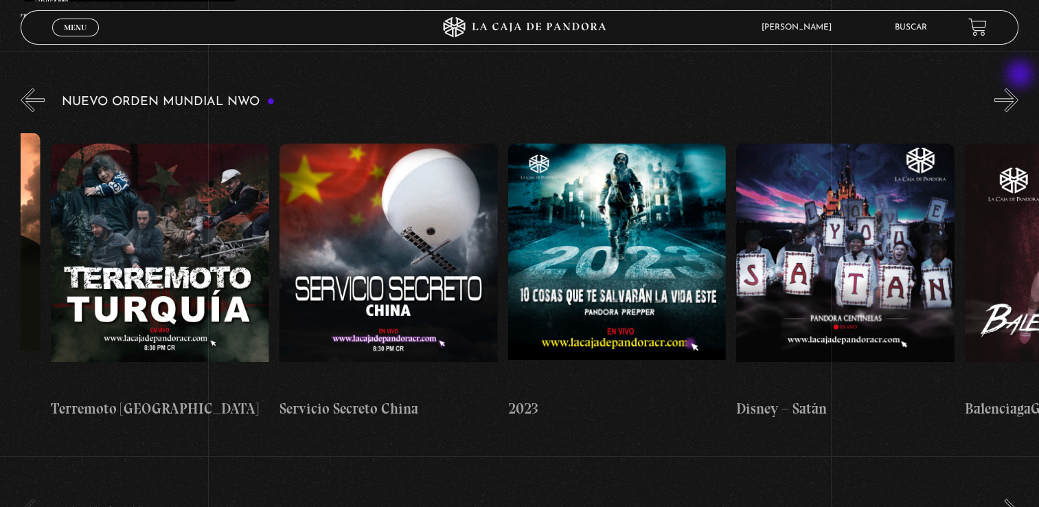
click at [1019, 88] on button "»" at bounding box center [1007, 100] width 24 height 24
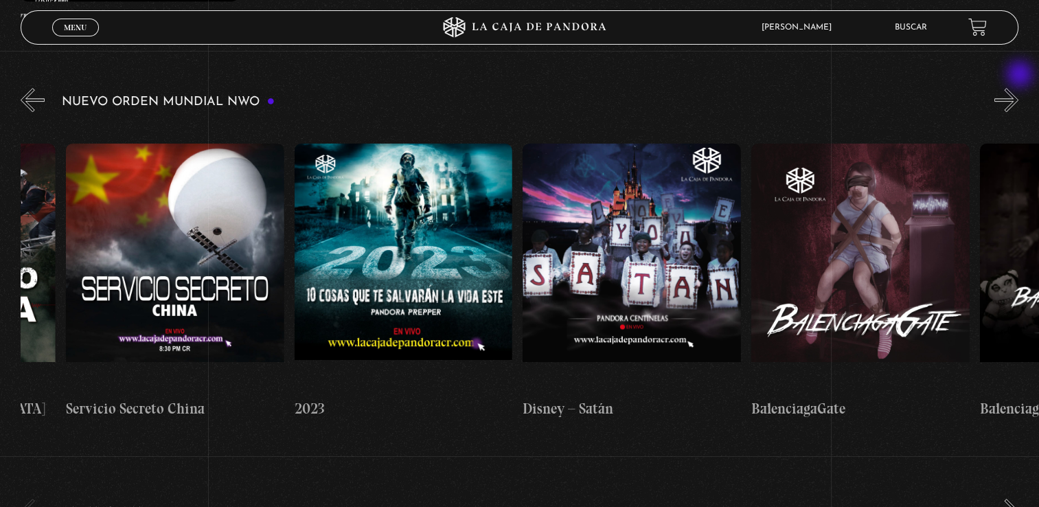
click at [1019, 88] on button "»" at bounding box center [1007, 100] width 24 height 24
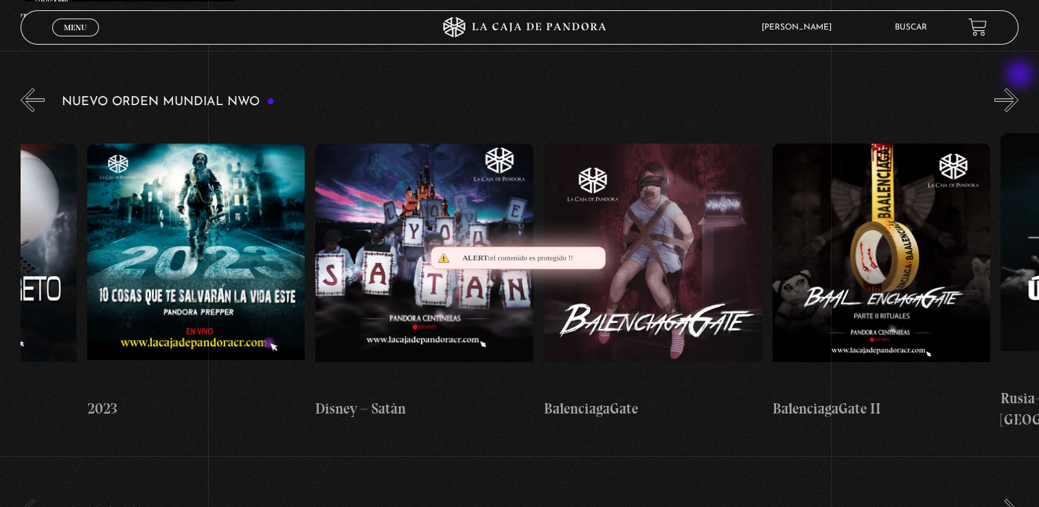
click at [1019, 88] on button "»" at bounding box center [1007, 100] width 24 height 24
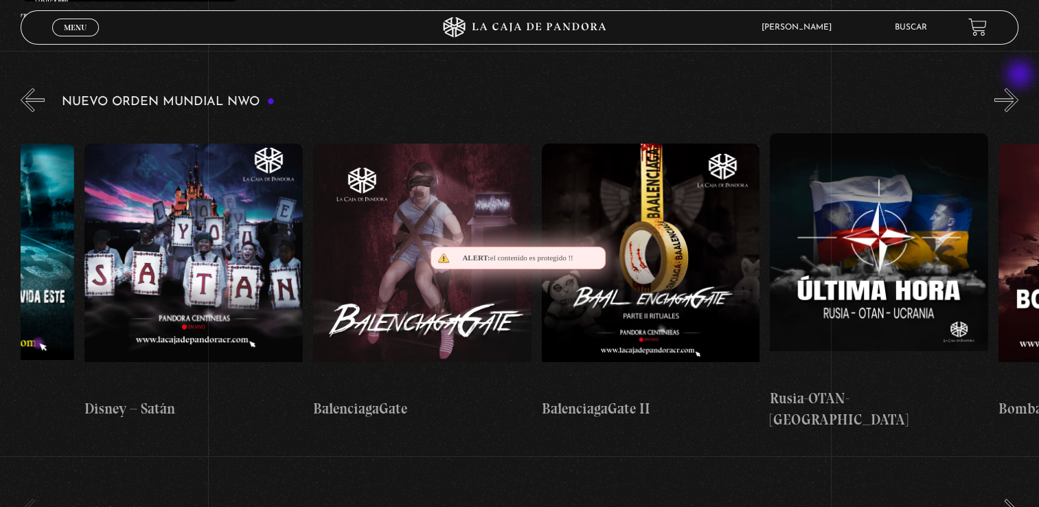
click at [1019, 88] on button "»" at bounding box center [1007, 100] width 24 height 24
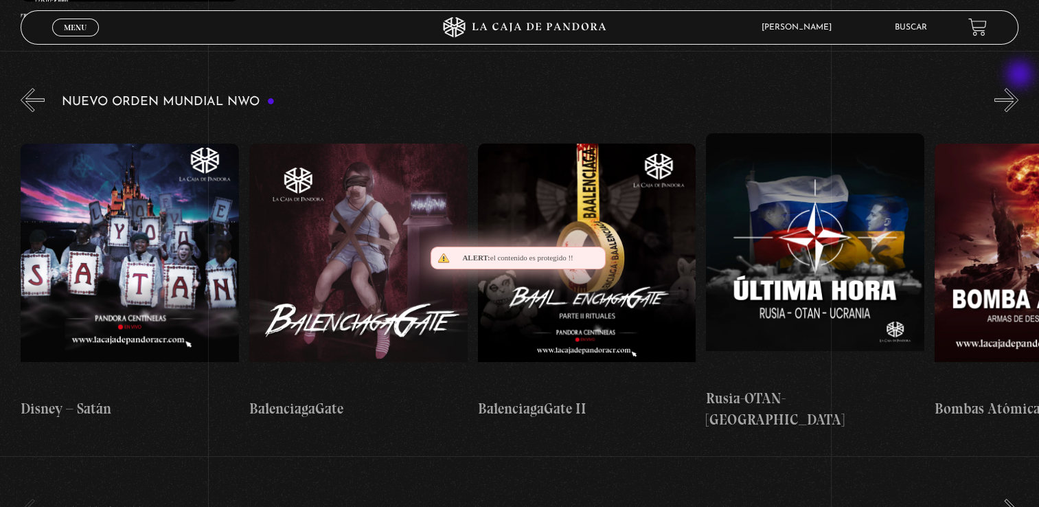
click at [1019, 88] on button "»" at bounding box center [1007, 100] width 24 height 24
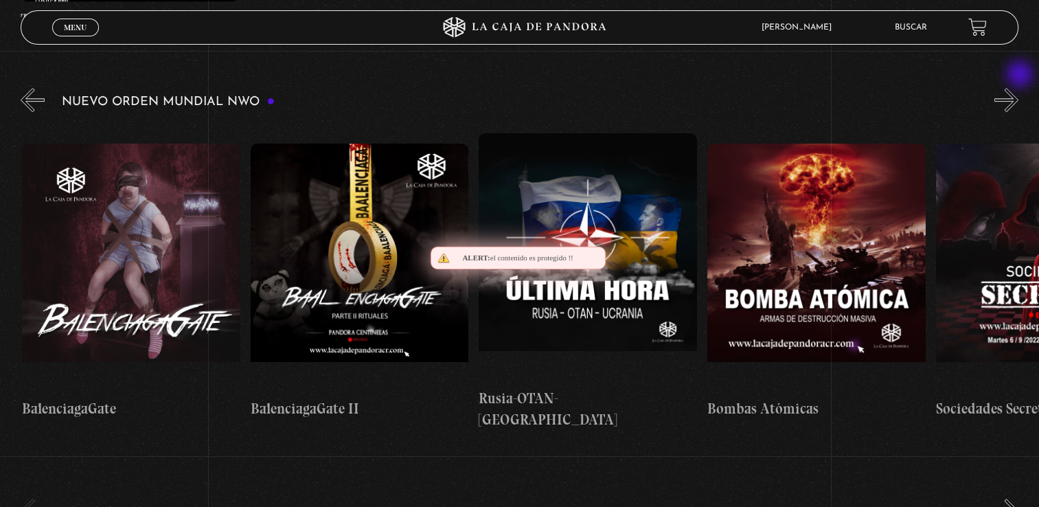
click at [1019, 88] on button "»" at bounding box center [1007, 100] width 24 height 24
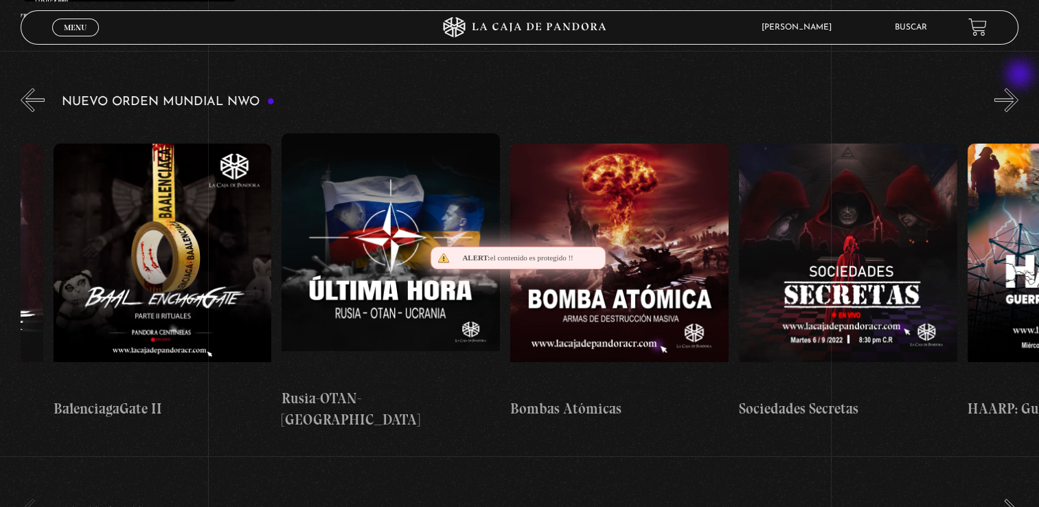
click at [1019, 88] on button "»" at bounding box center [1007, 100] width 24 height 24
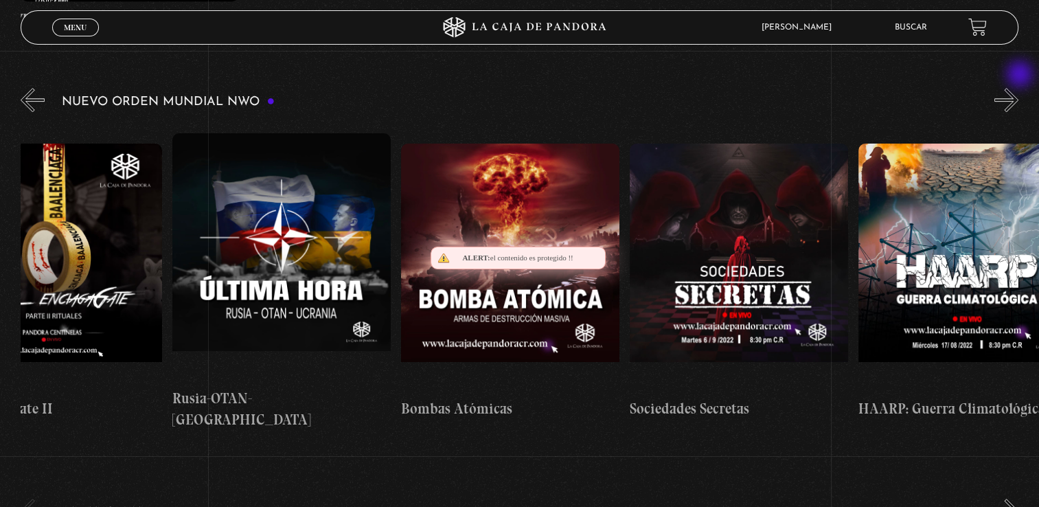
click at [1019, 88] on button "»" at bounding box center [1007, 100] width 24 height 24
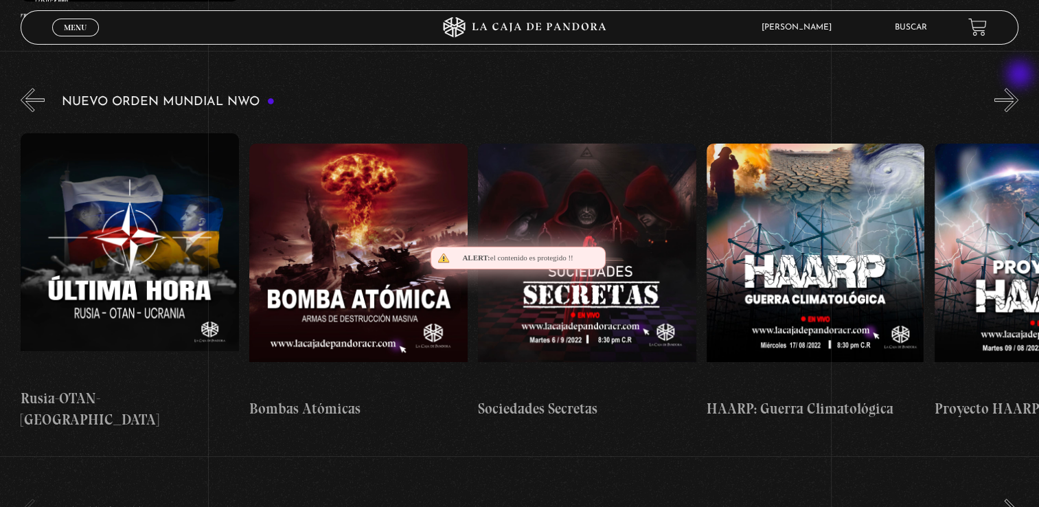
click at [1019, 88] on button "»" at bounding box center [1007, 100] width 24 height 24
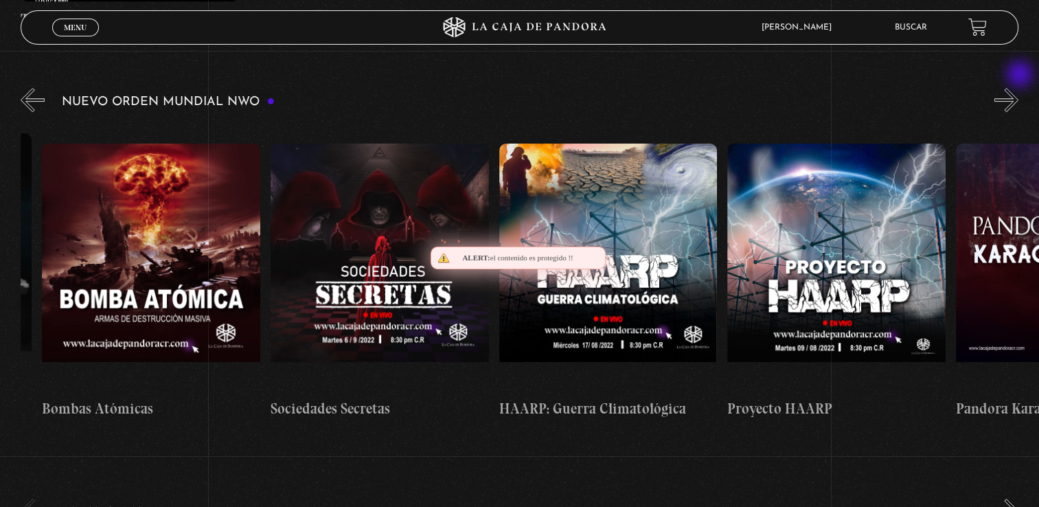
click at [1019, 88] on button "»" at bounding box center [1007, 100] width 24 height 24
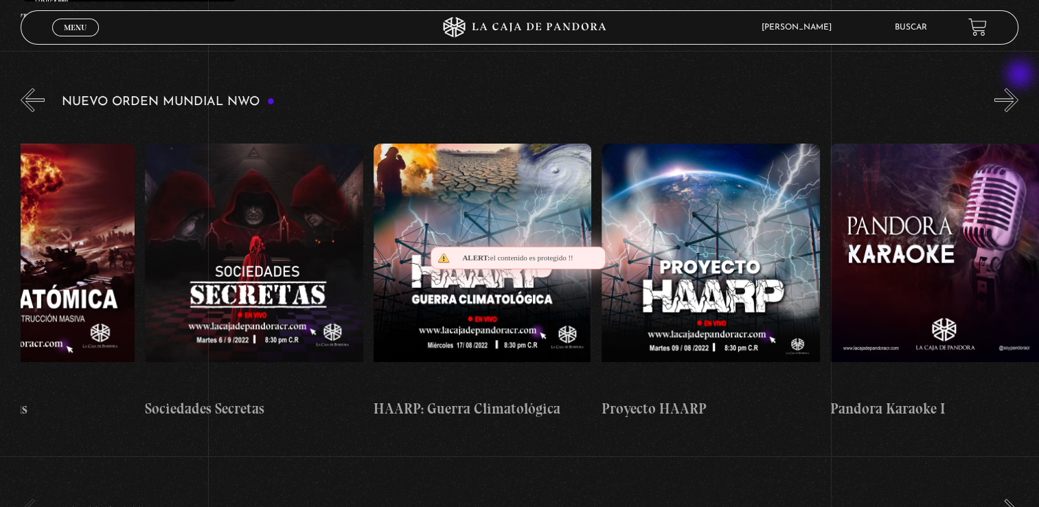
click at [1019, 88] on button "»" at bounding box center [1007, 100] width 24 height 24
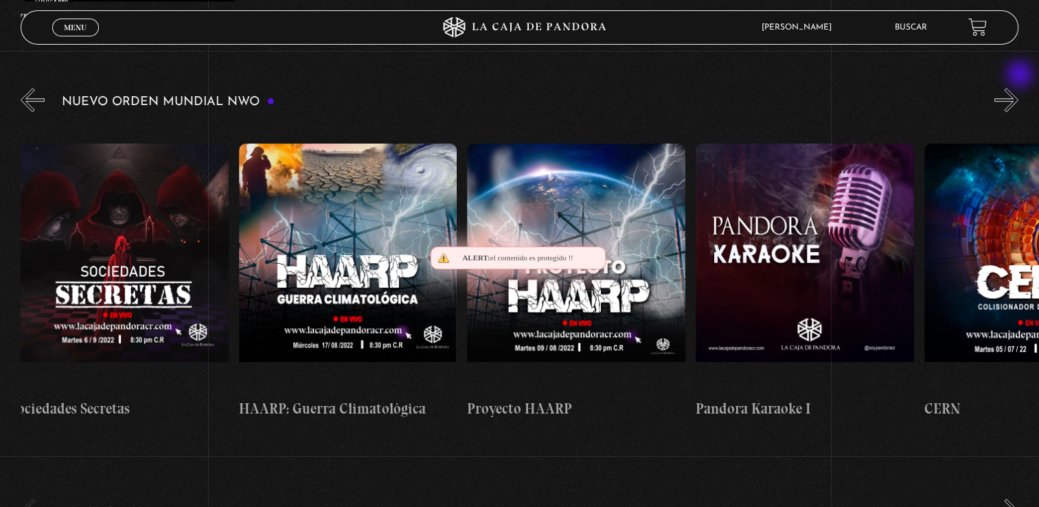
click at [1019, 88] on button "»" at bounding box center [1007, 100] width 24 height 24
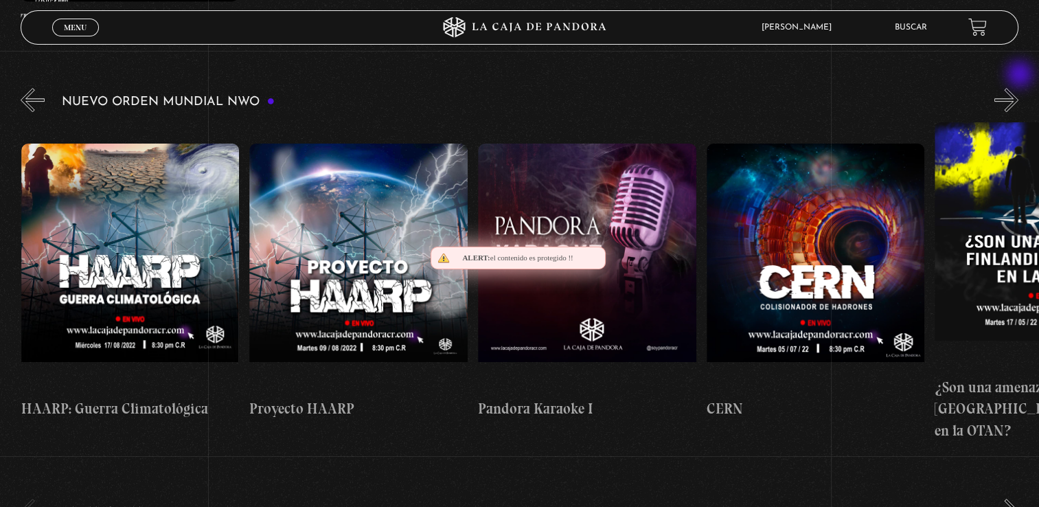
click at [1019, 88] on button "»" at bounding box center [1007, 100] width 24 height 24
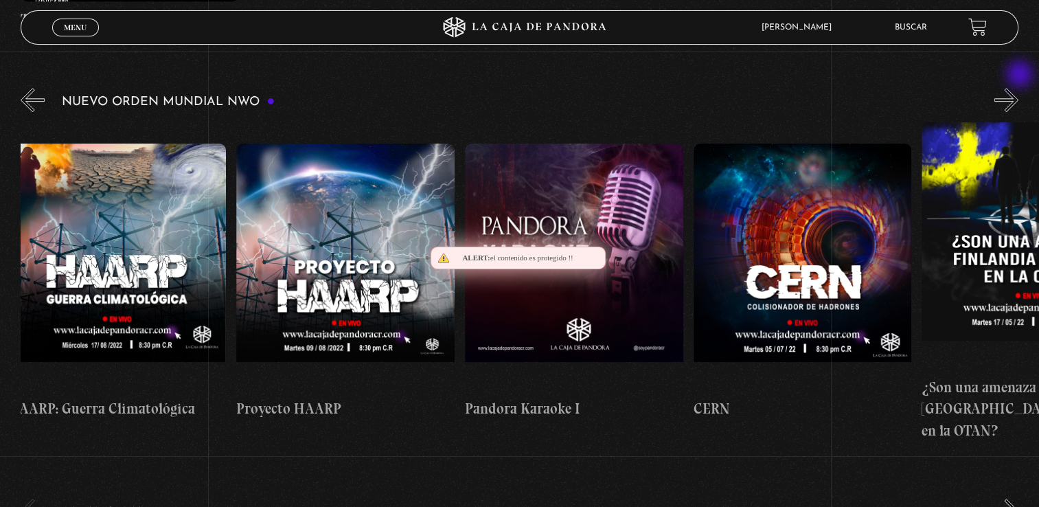
click at [1019, 88] on button "»" at bounding box center [1007, 100] width 24 height 24
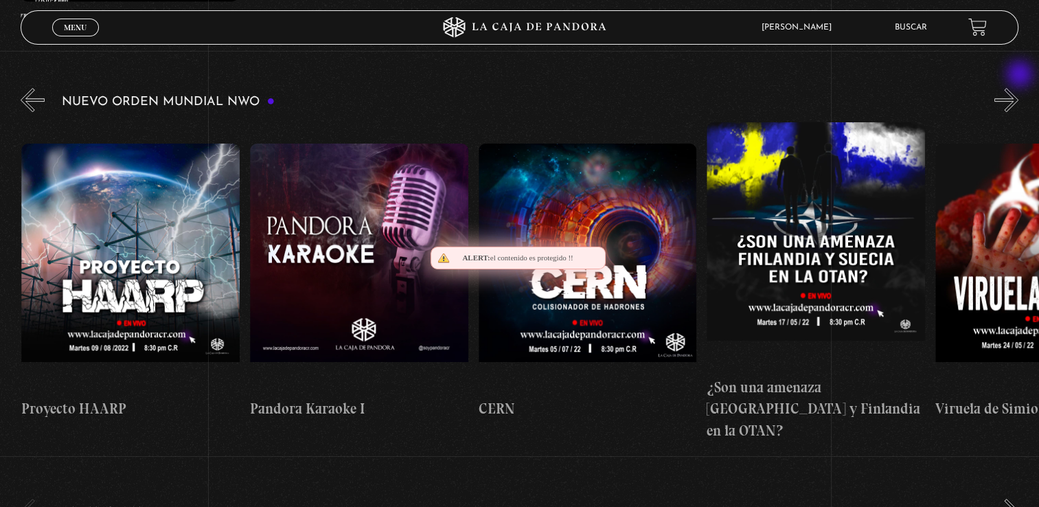
click at [1019, 88] on button "»" at bounding box center [1007, 100] width 24 height 24
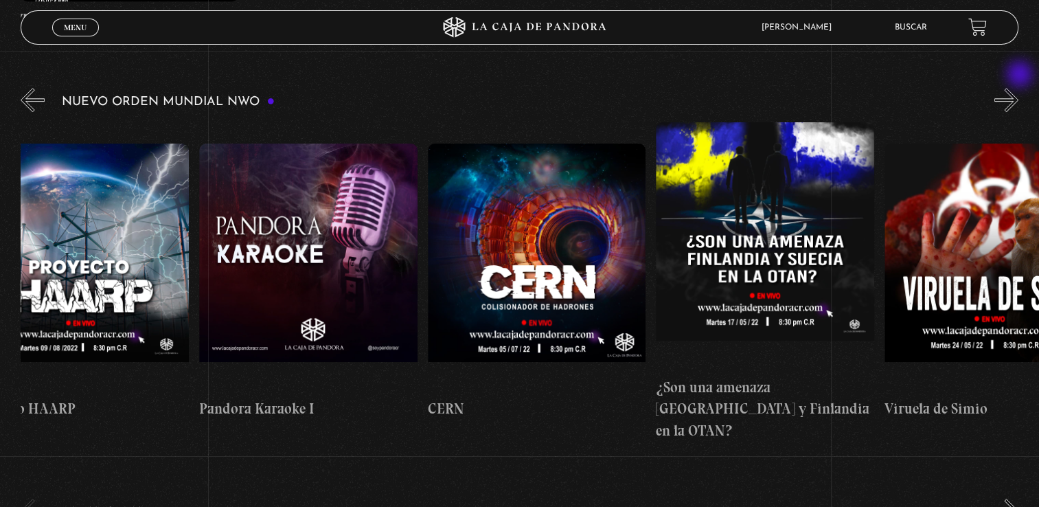
click at [1019, 88] on button "»" at bounding box center [1007, 100] width 24 height 24
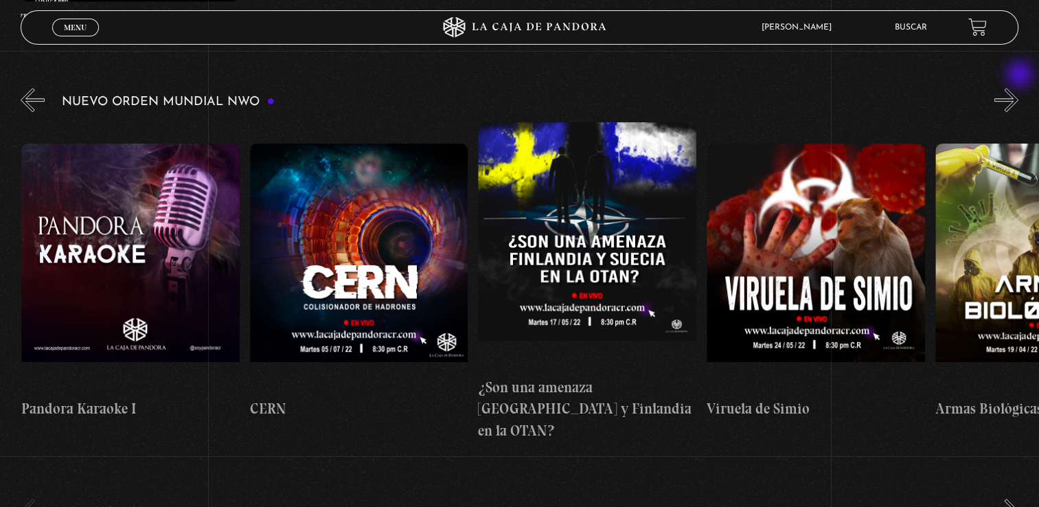
click at [1019, 88] on button "»" at bounding box center [1007, 100] width 24 height 24
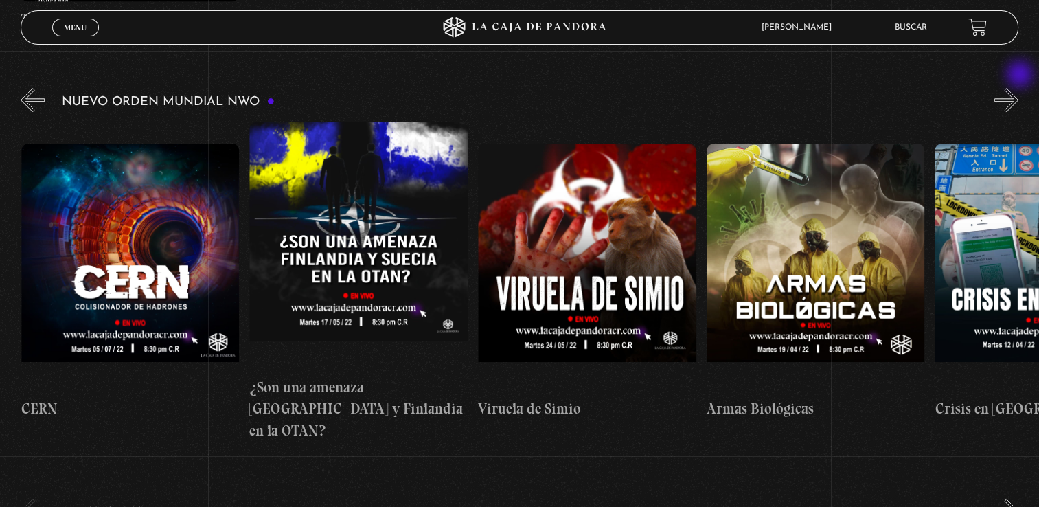
click at [1019, 88] on button "»" at bounding box center [1007, 100] width 24 height 24
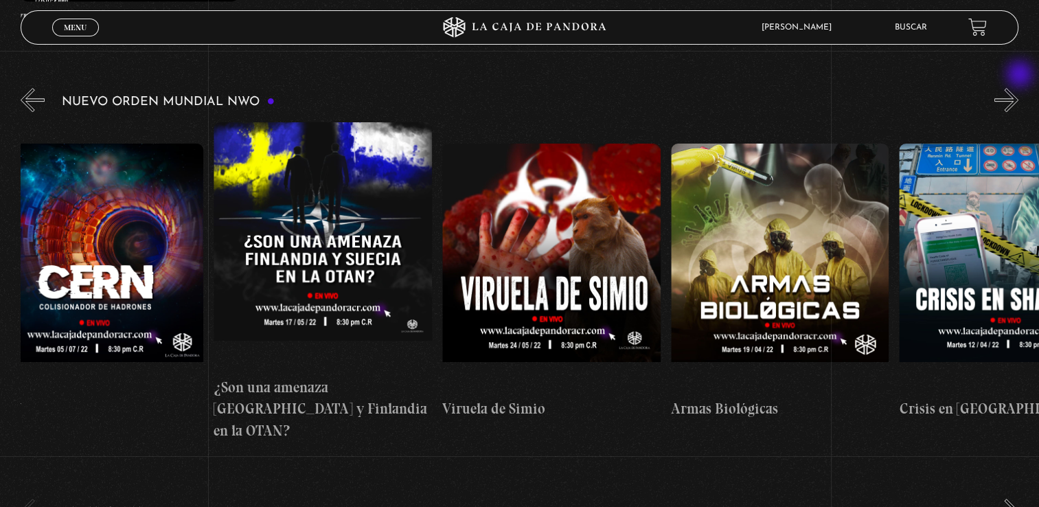
click at [1019, 88] on button "»" at bounding box center [1007, 100] width 24 height 24
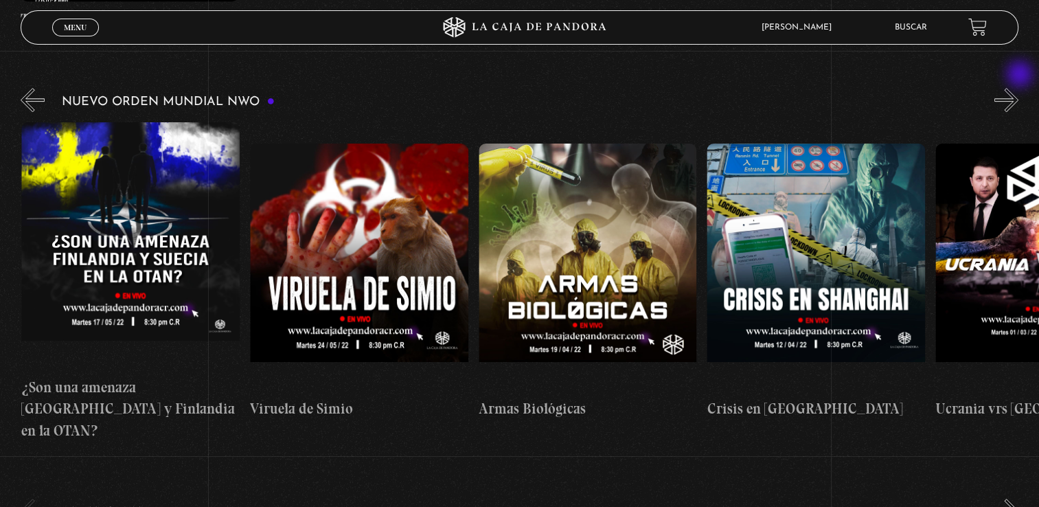
click at [1019, 88] on button "»" at bounding box center [1007, 100] width 24 height 24
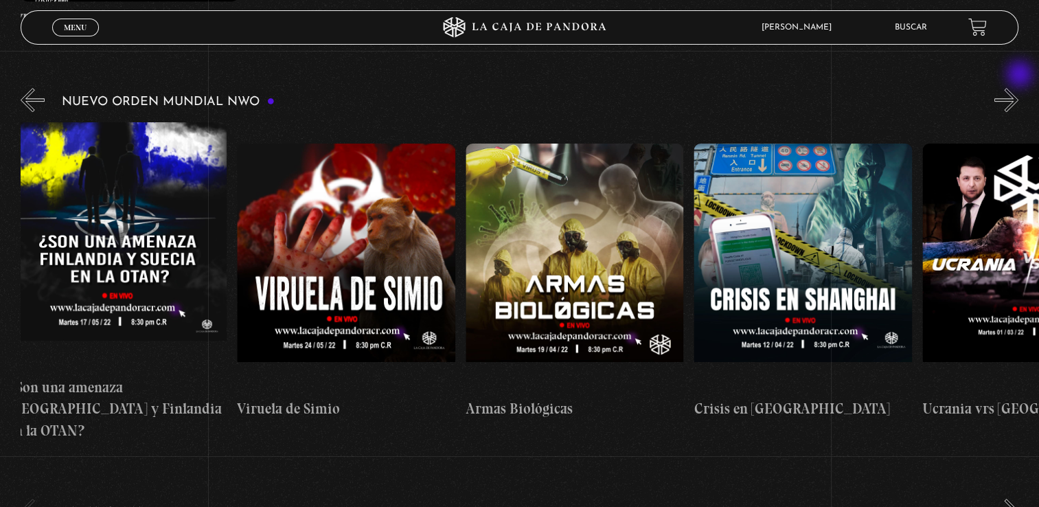
click at [1019, 88] on button "»" at bounding box center [1007, 100] width 24 height 24
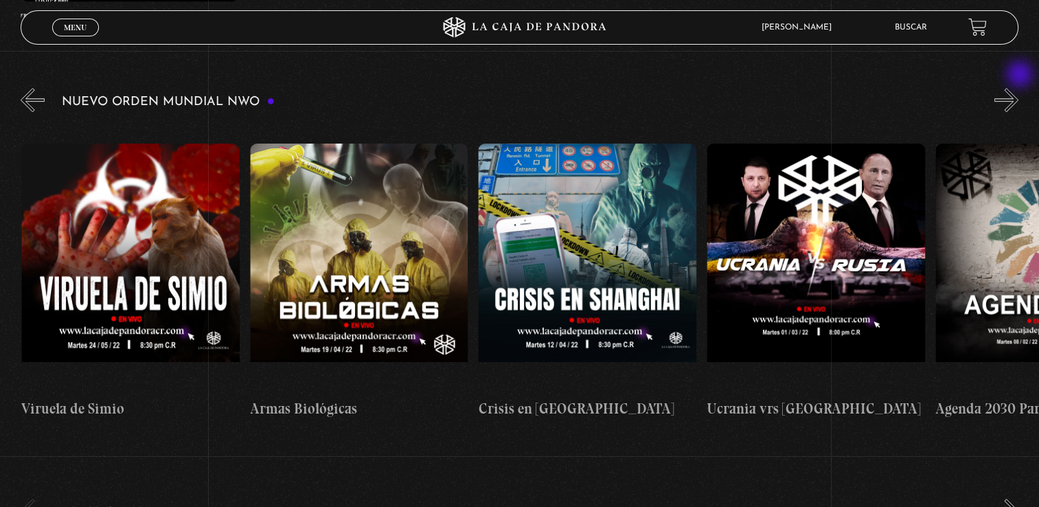
click at [1019, 88] on button "»" at bounding box center [1007, 100] width 24 height 24
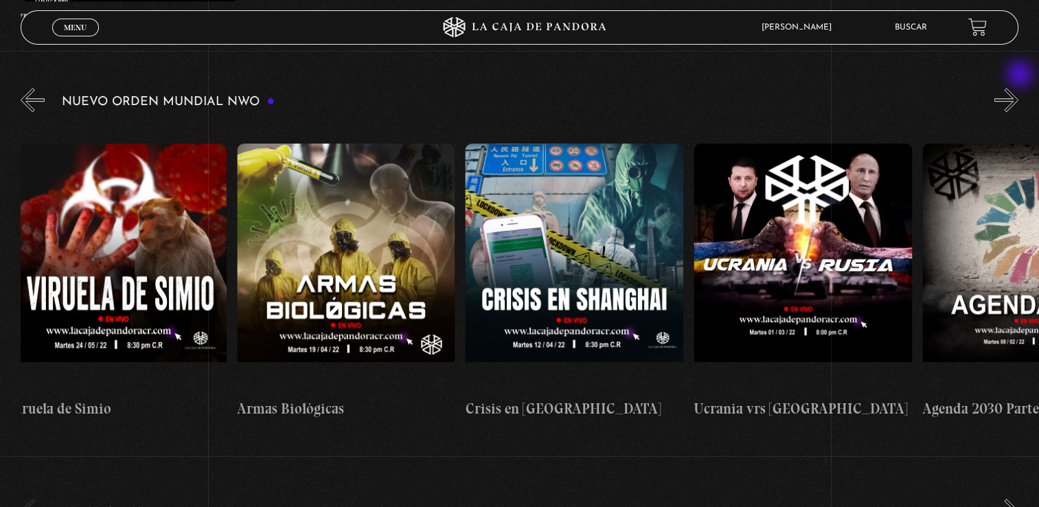
click at [1019, 88] on button "»" at bounding box center [1007, 100] width 24 height 24
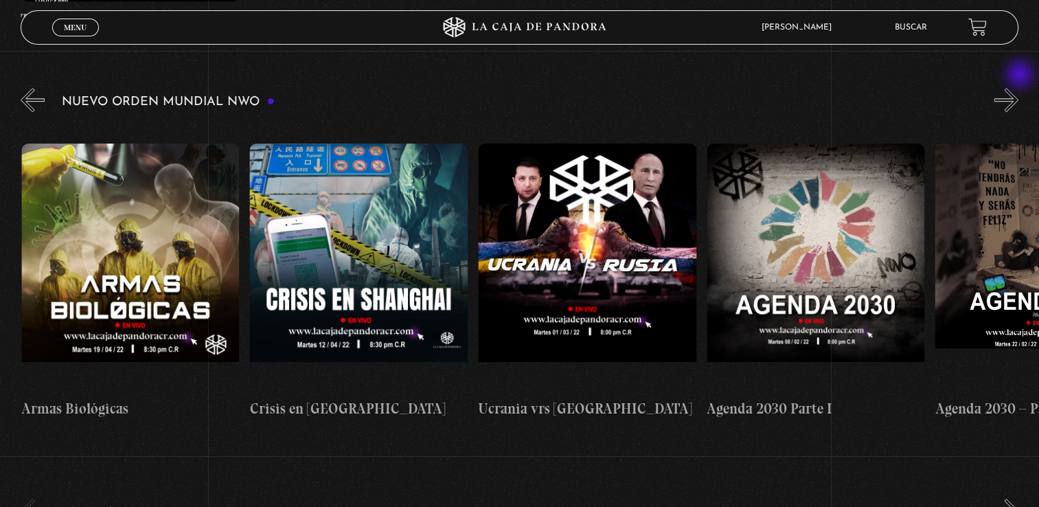
click at [1019, 88] on button "»" at bounding box center [1007, 100] width 24 height 24
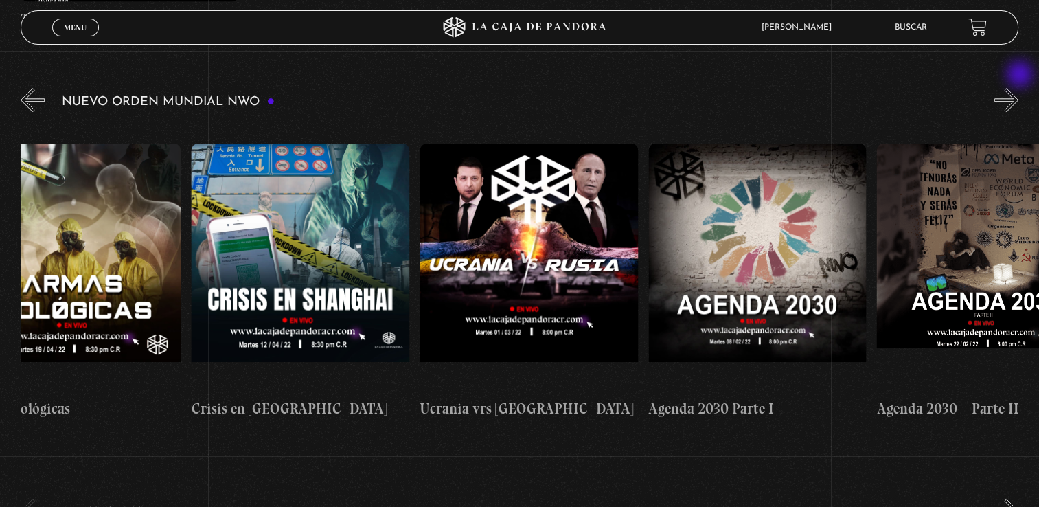
click at [1019, 88] on button "»" at bounding box center [1007, 100] width 24 height 24
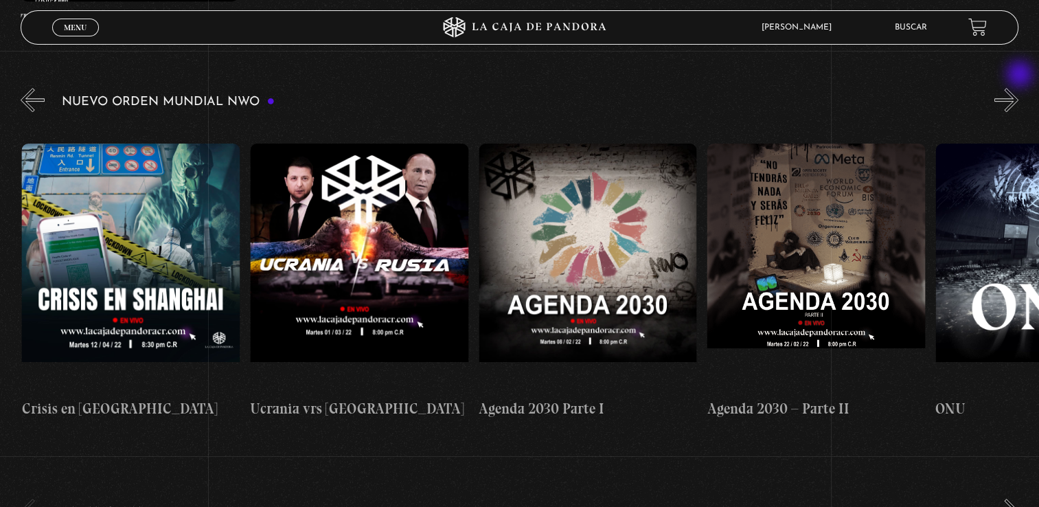
click at [1019, 88] on button "»" at bounding box center [1007, 100] width 24 height 24
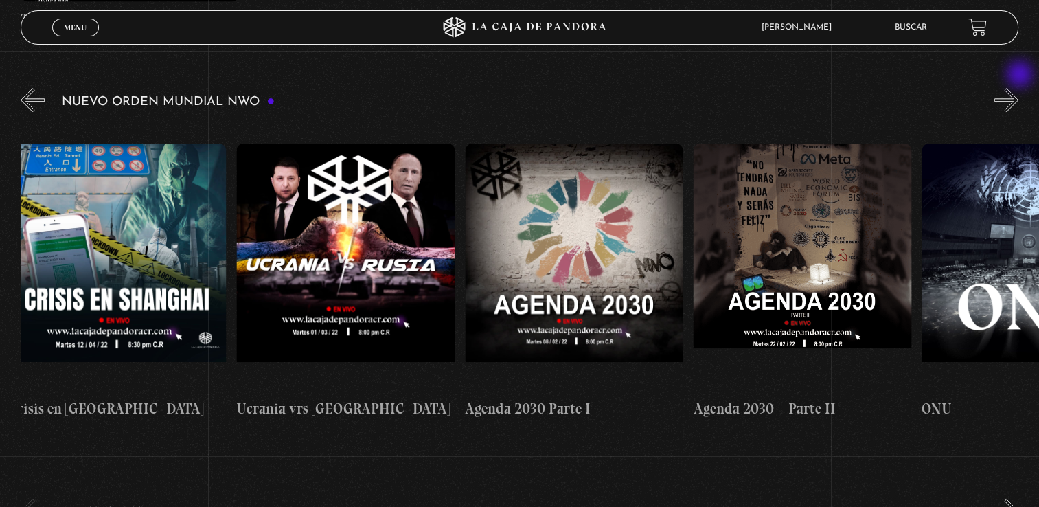
click at [1019, 88] on button "»" at bounding box center [1007, 100] width 24 height 24
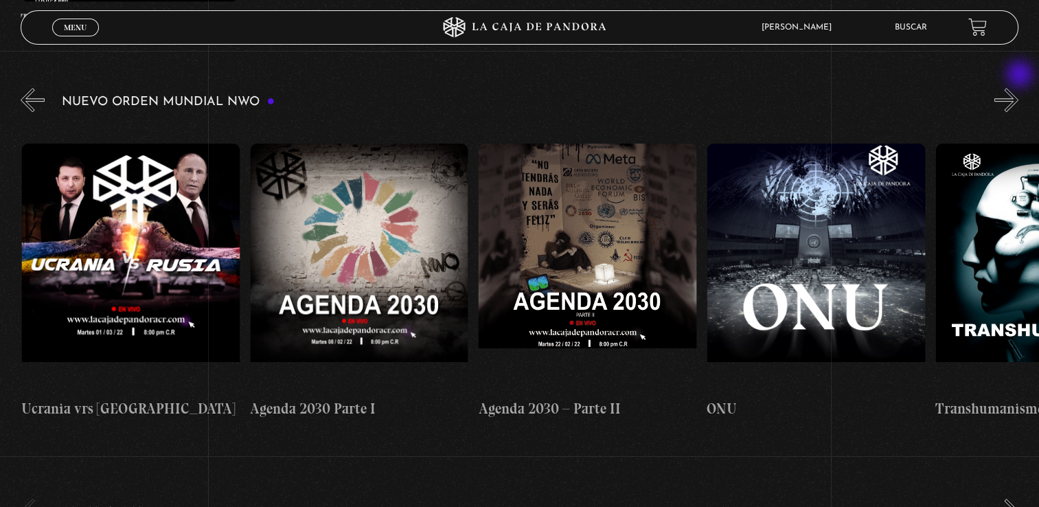
click at [1019, 88] on button "»" at bounding box center [1007, 100] width 24 height 24
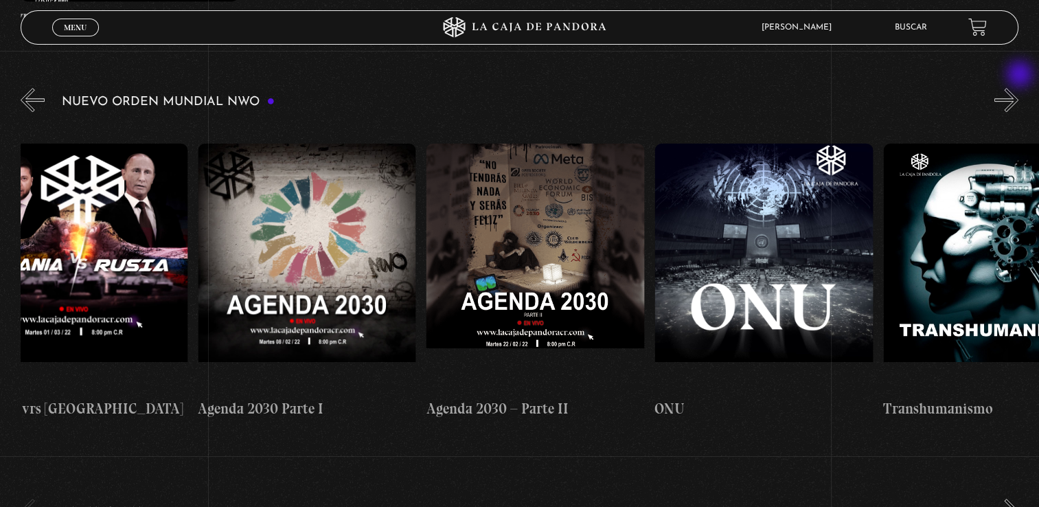
click at [1019, 88] on button "»" at bounding box center [1007, 100] width 24 height 24
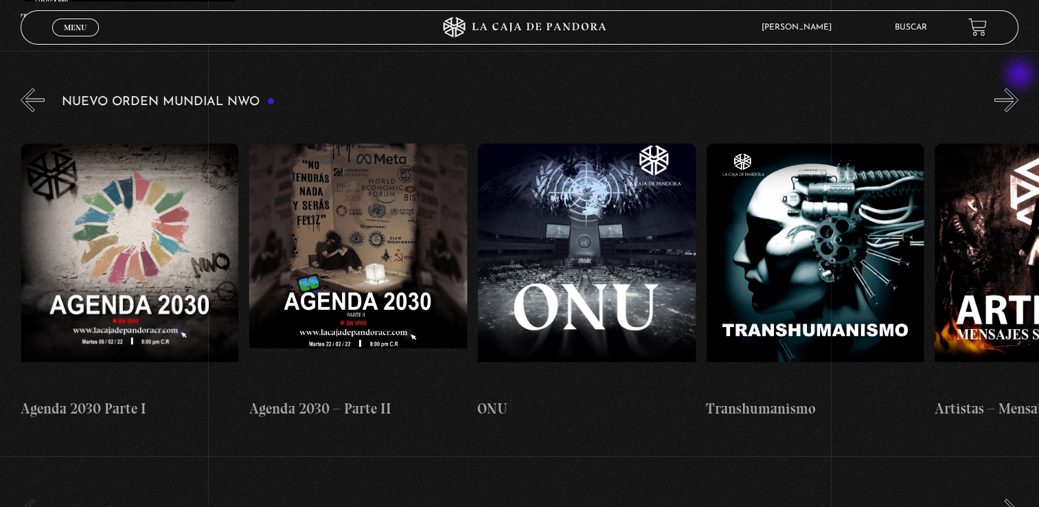
click at [1019, 88] on button "»" at bounding box center [1007, 100] width 24 height 24
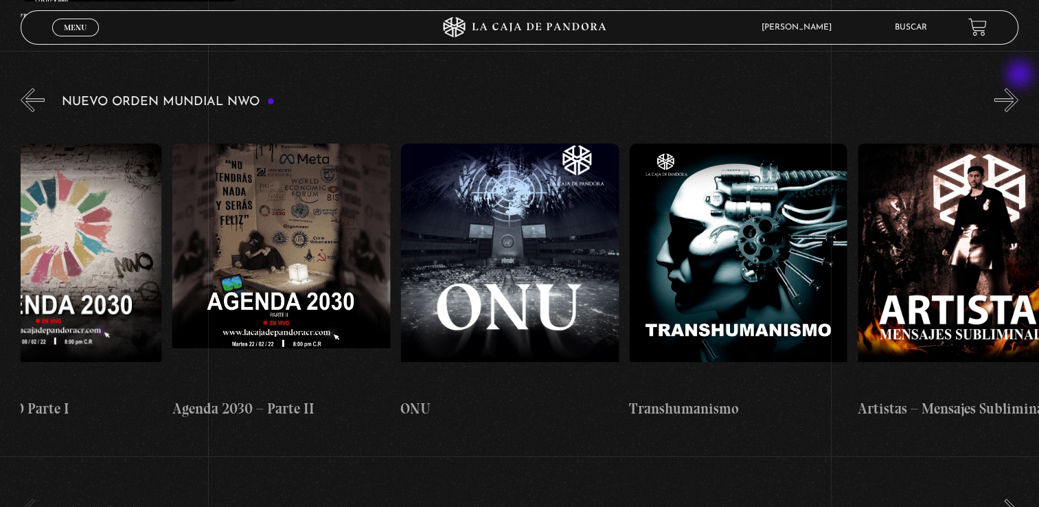
click at [1019, 88] on button "»" at bounding box center [1007, 100] width 24 height 24
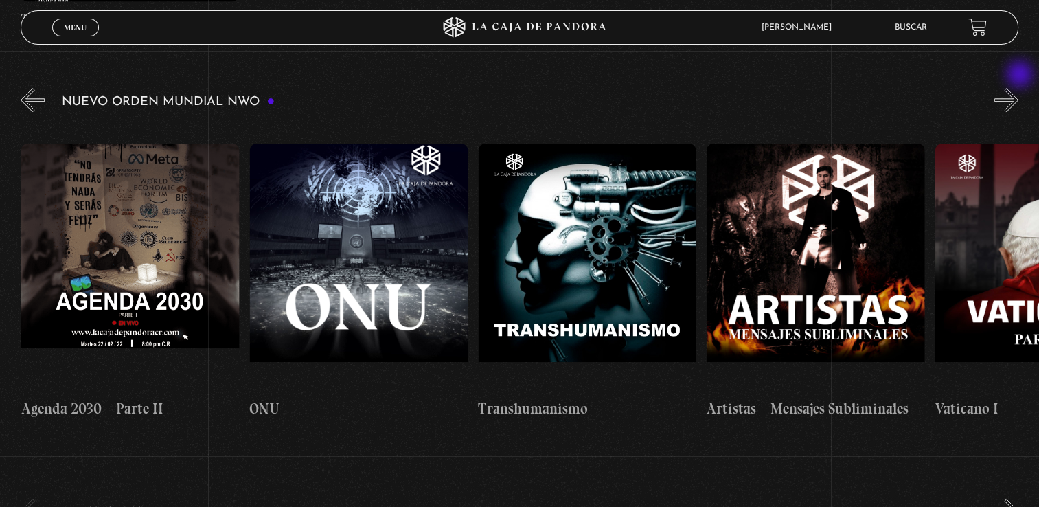
click at [1019, 88] on button "»" at bounding box center [1007, 100] width 24 height 24
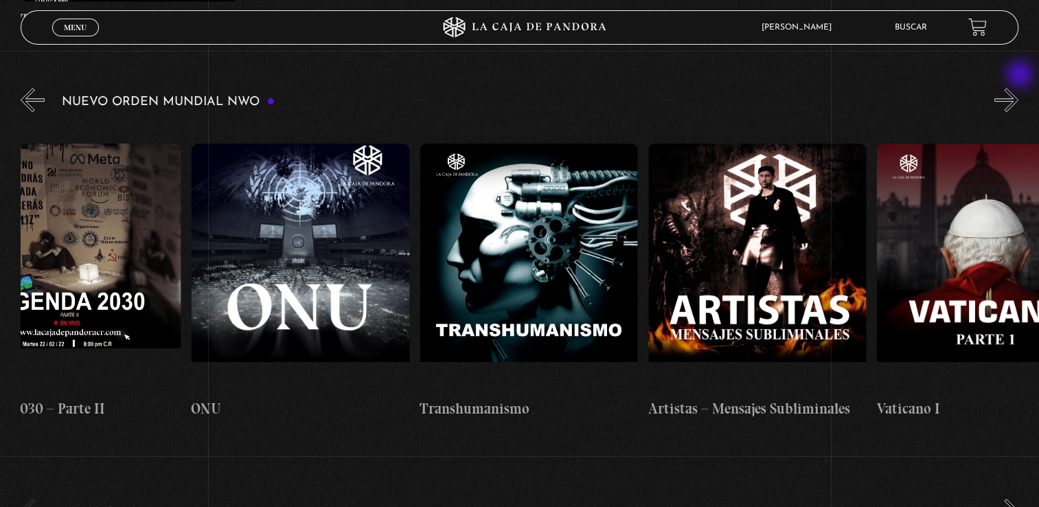
click at [1019, 88] on button "»" at bounding box center [1007, 100] width 24 height 24
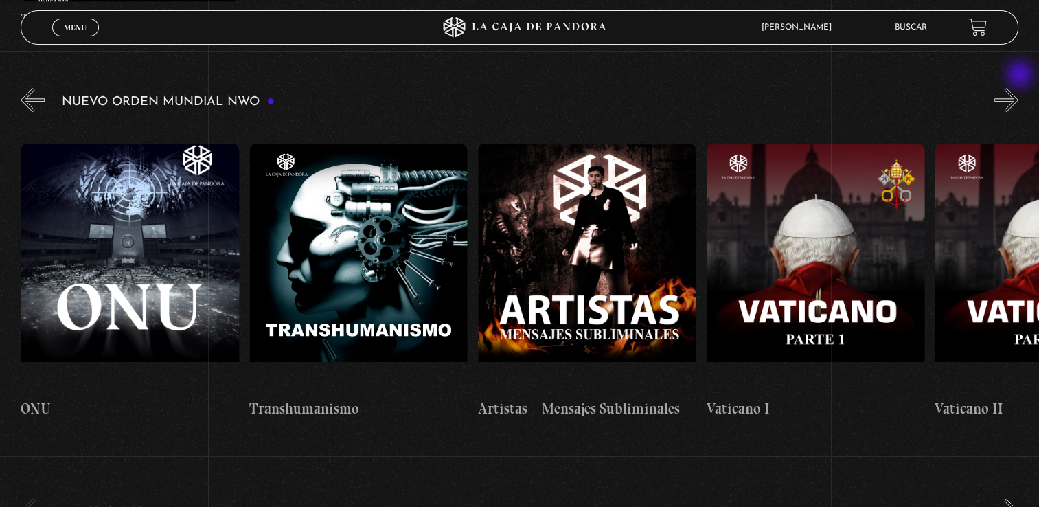
click at [1019, 88] on button "»" at bounding box center [1007, 100] width 24 height 24
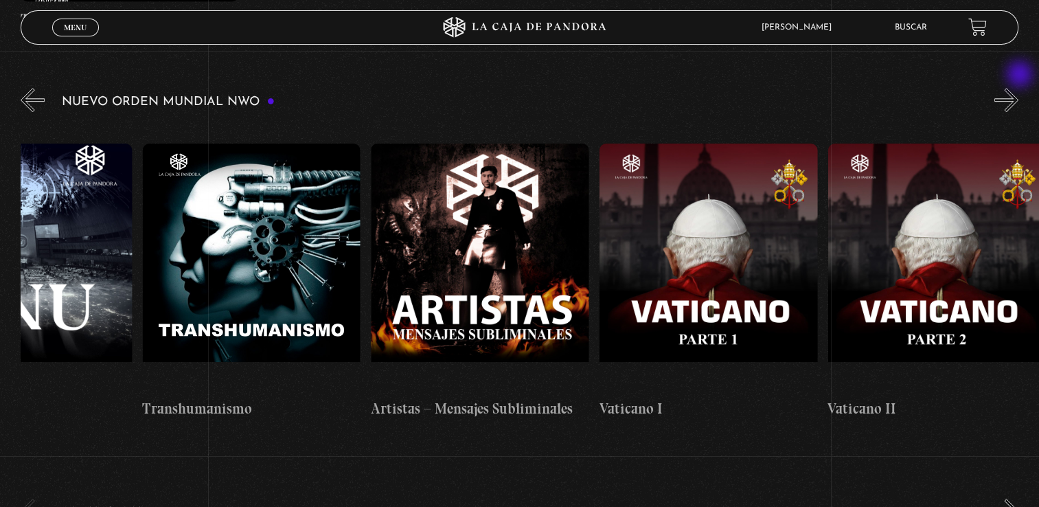
click at [1019, 88] on button "»" at bounding box center [1007, 100] width 24 height 24
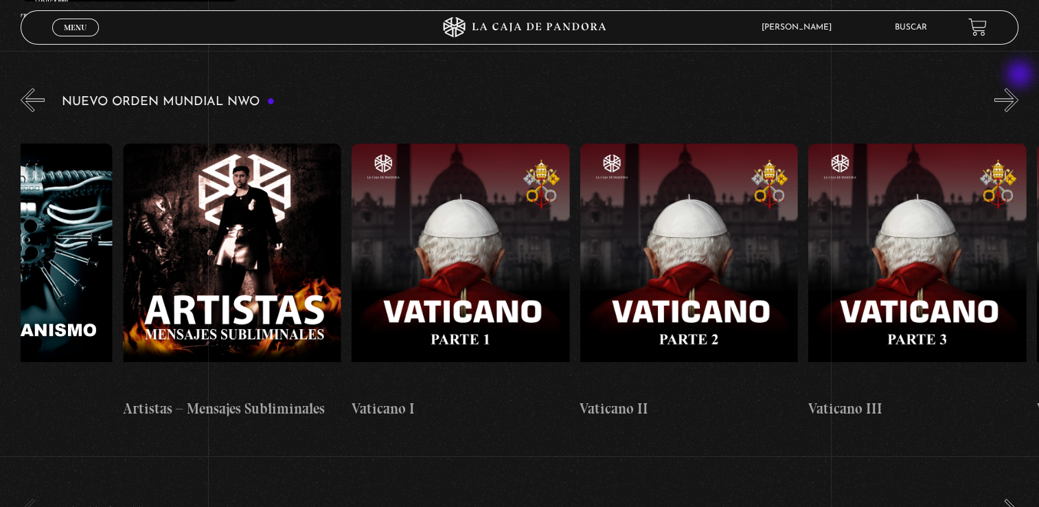
click at [1019, 88] on button "»" at bounding box center [1007, 100] width 24 height 24
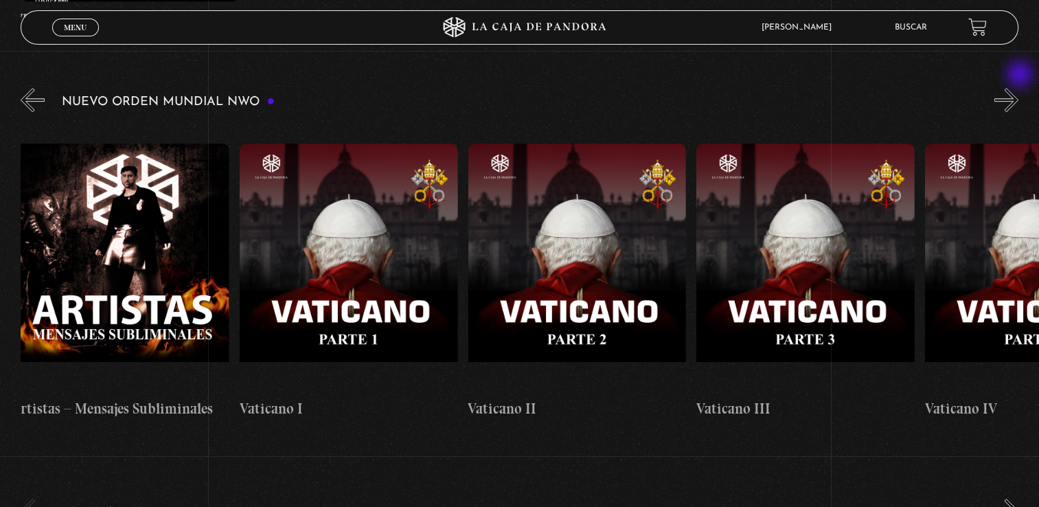
click at [1019, 88] on button "»" at bounding box center [1007, 100] width 24 height 24
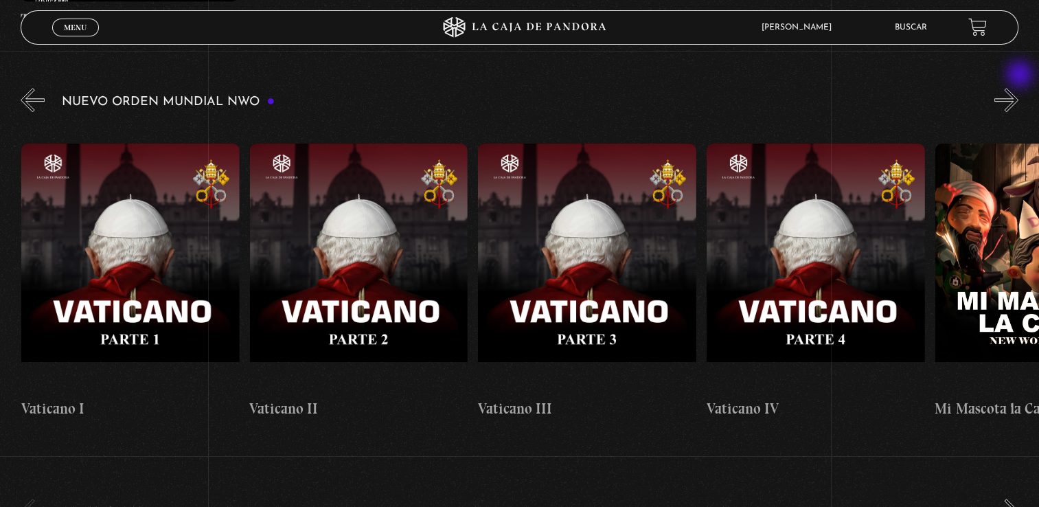
click at [1019, 88] on button "»" at bounding box center [1007, 100] width 24 height 24
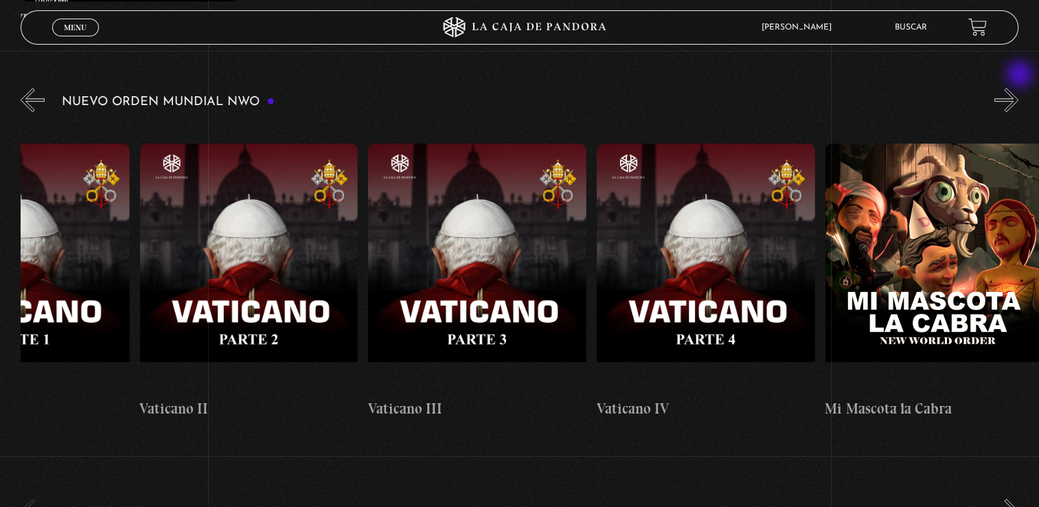
click at [1019, 88] on button "»" at bounding box center [1007, 100] width 24 height 24
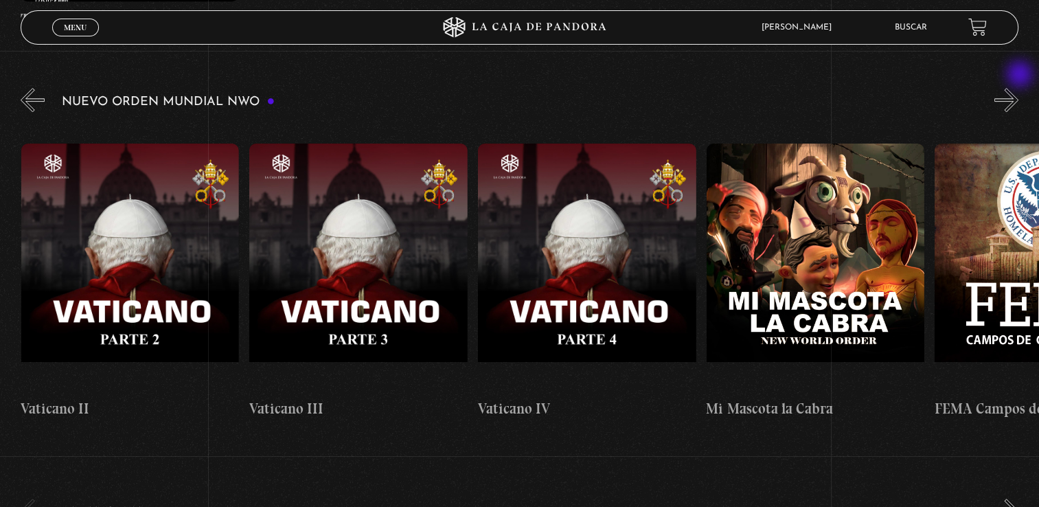
click at [1019, 88] on button "»" at bounding box center [1007, 100] width 24 height 24
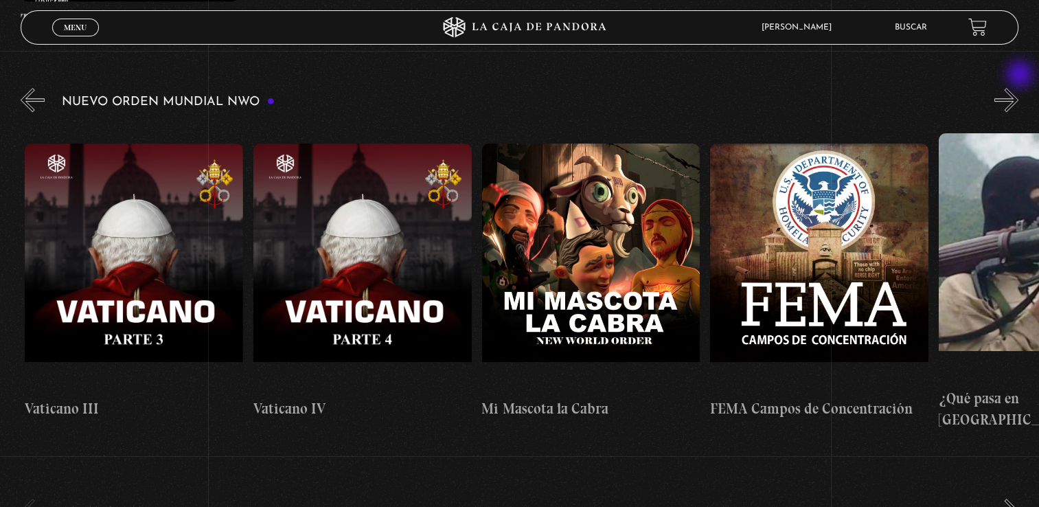
click at [1019, 88] on button "»" at bounding box center [1007, 100] width 24 height 24
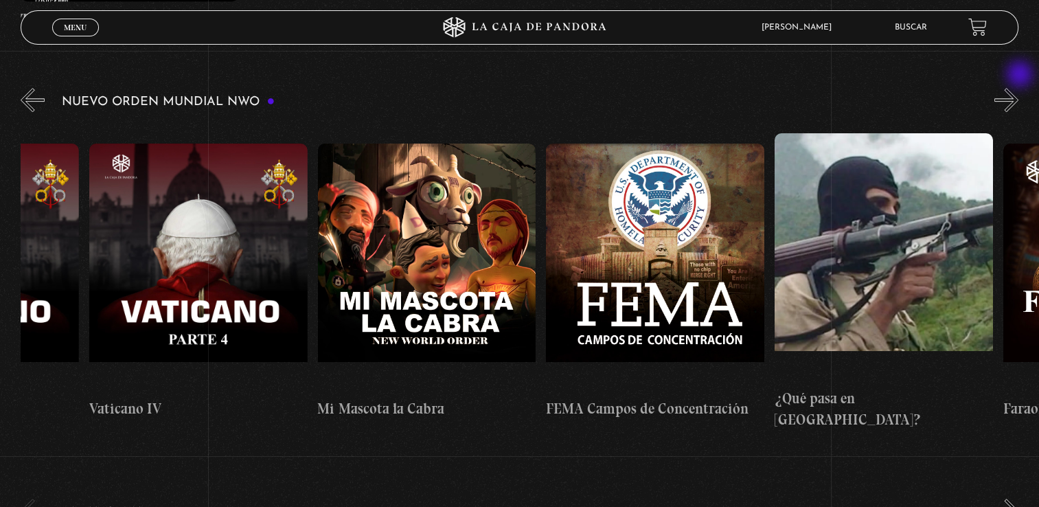
click at [1019, 88] on button "»" at bounding box center [1007, 100] width 24 height 24
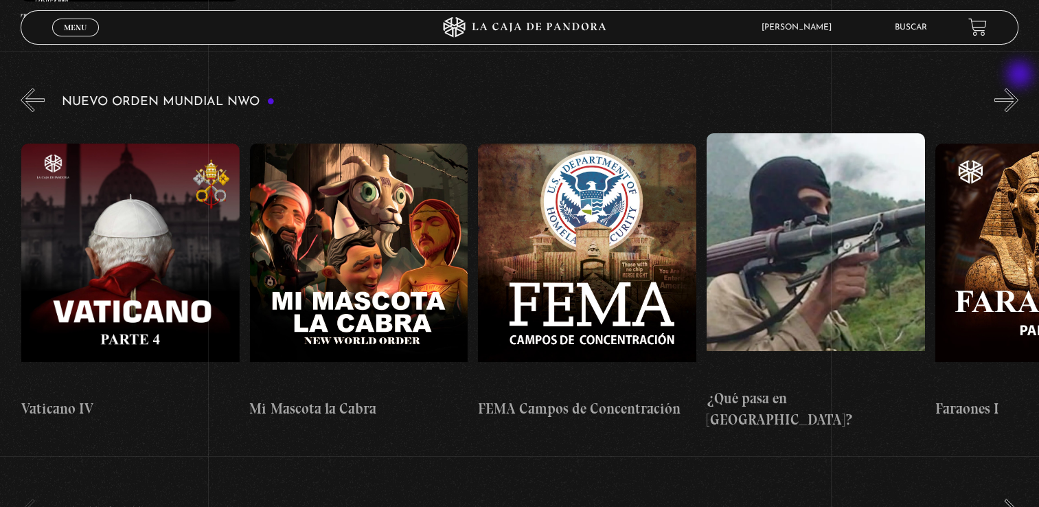
click at [1019, 88] on button "»" at bounding box center [1007, 100] width 24 height 24
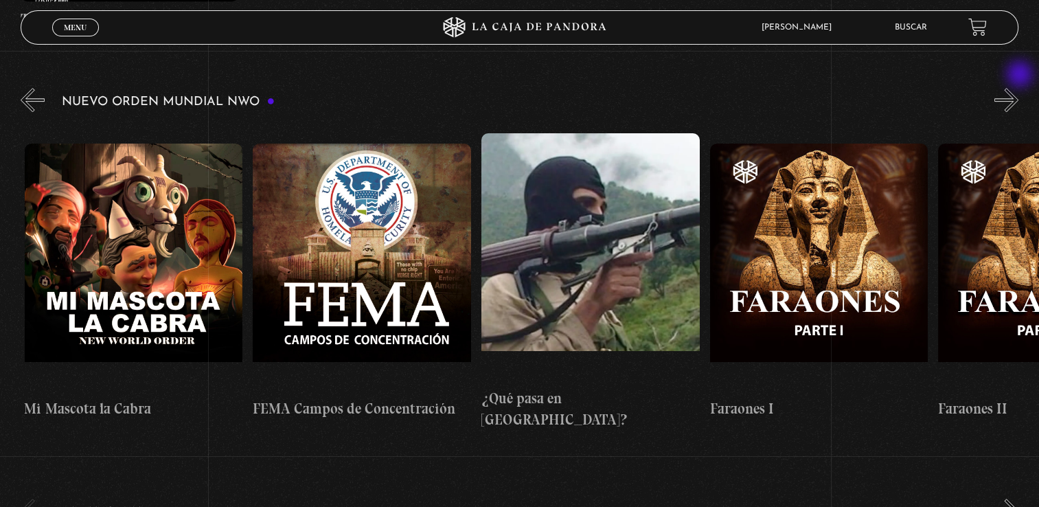
click at [1019, 88] on button "»" at bounding box center [1007, 100] width 24 height 24
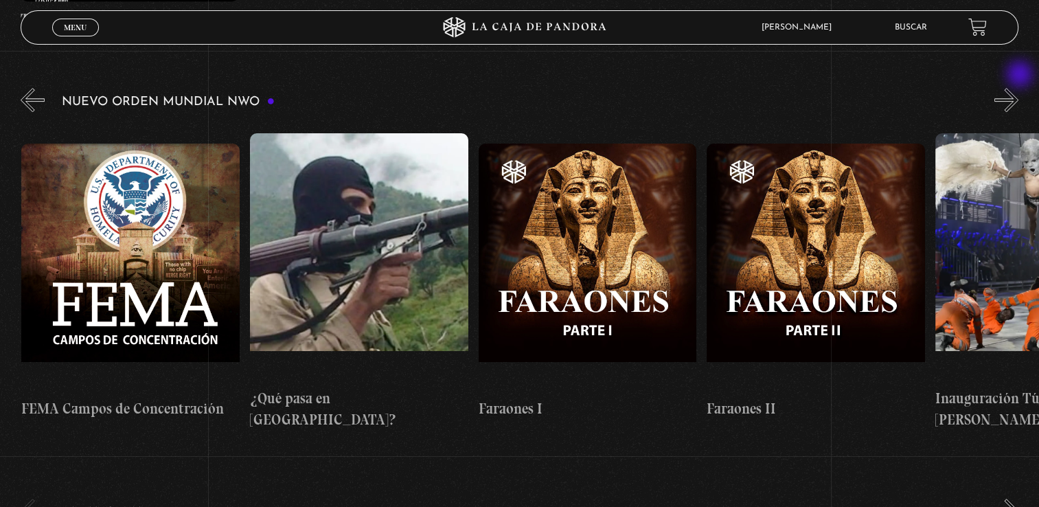
click at [1019, 88] on button "»" at bounding box center [1007, 100] width 24 height 24
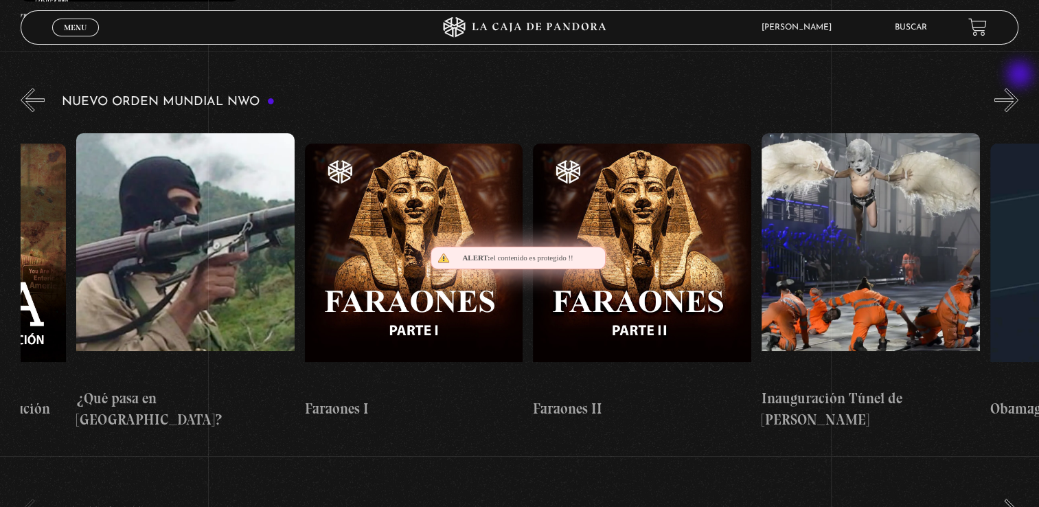
click at [1019, 88] on button "»" at bounding box center [1007, 100] width 24 height 24
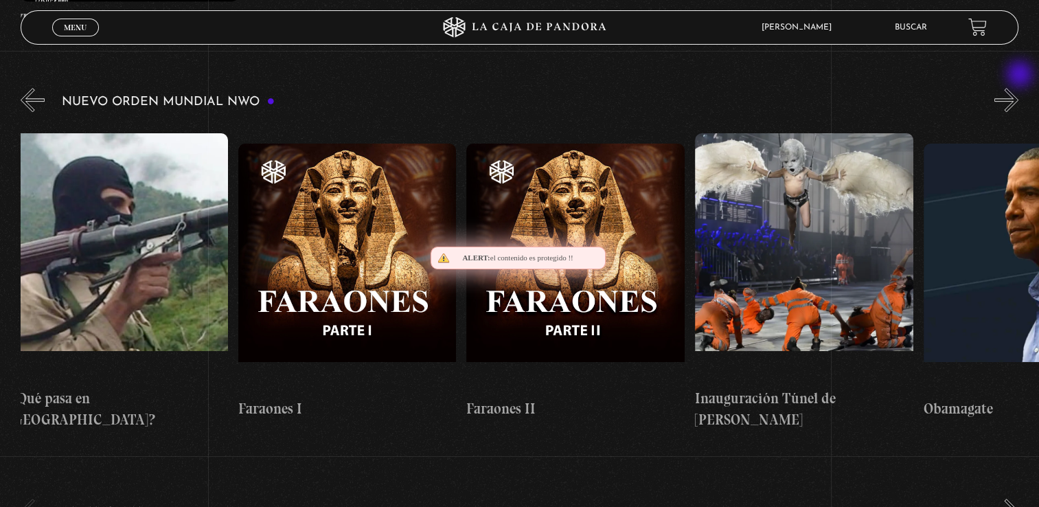
click at [1019, 88] on button "»" at bounding box center [1007, 100] width 24 height 24
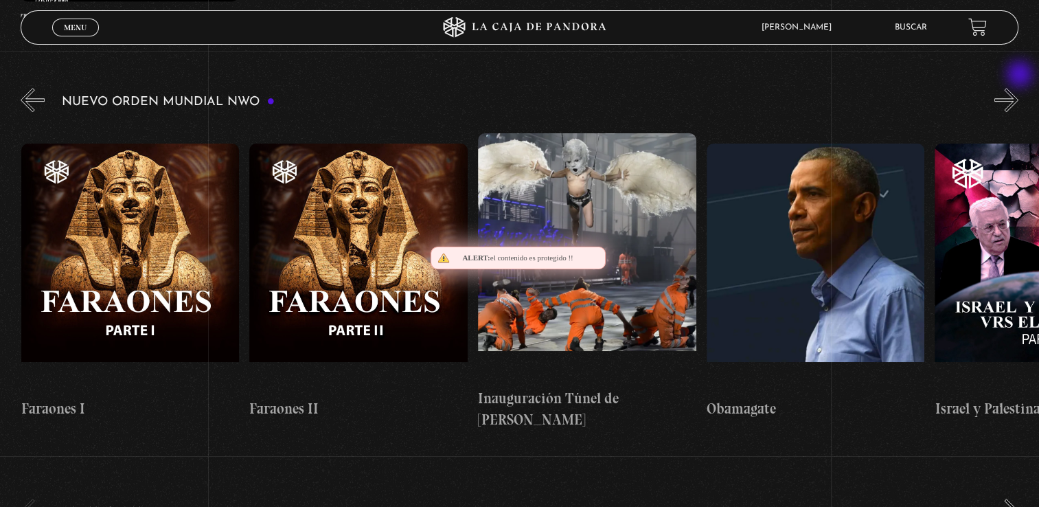
click at [1019, 88] on button "»" at bounding box center [1007, 100] width 24 height 24
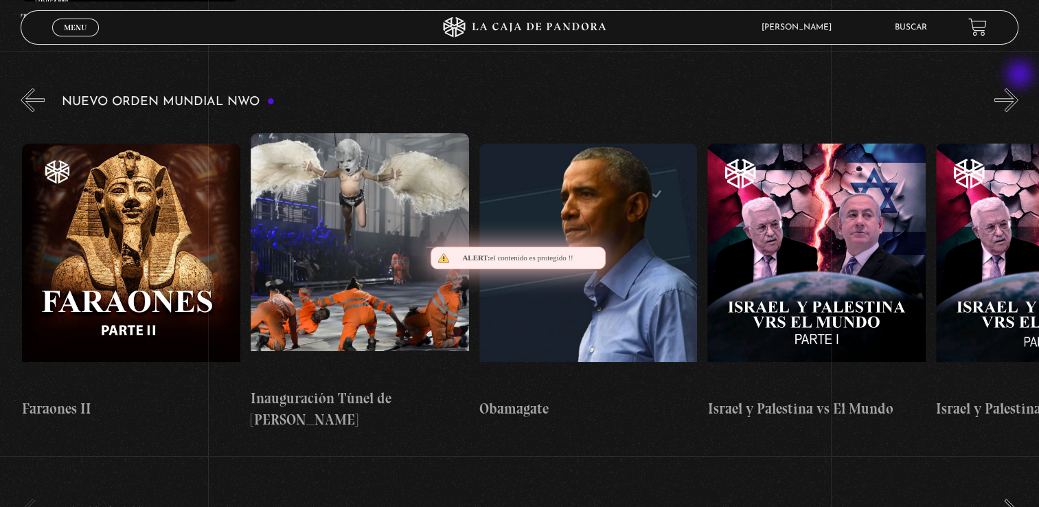
click at [1019, 88] on button "»" at bounding box center [1007, 100] width 24 height 24
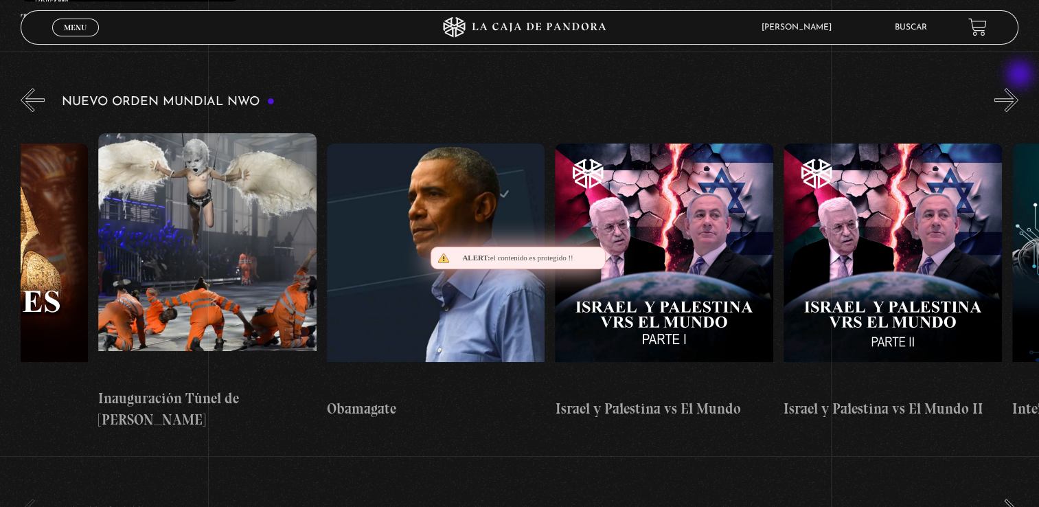
click at [1019, 88] on button "»" at bounding box center [1007, 100] width 24 height 24
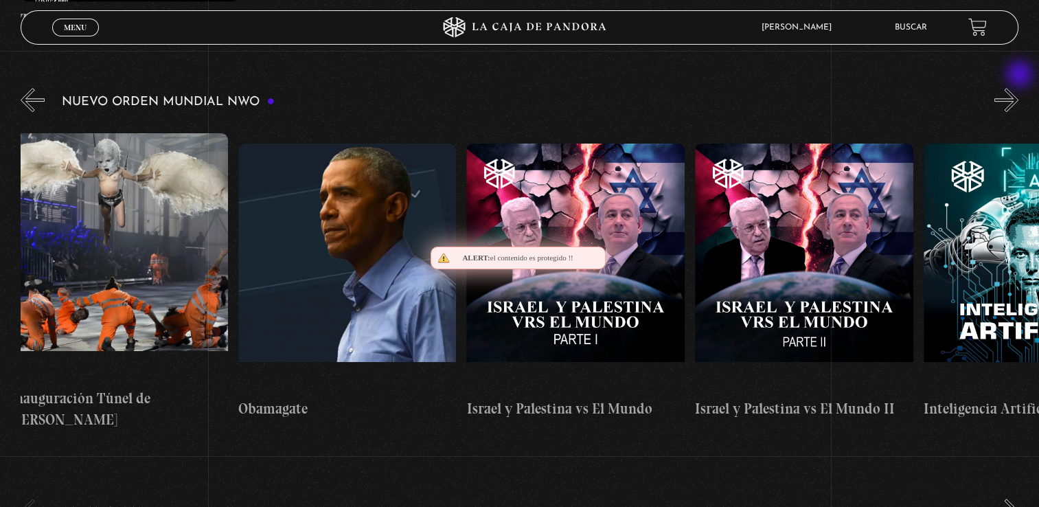
click at [1019, 88] on button "»" at bounding box center [1007, 100] width 24 height 24
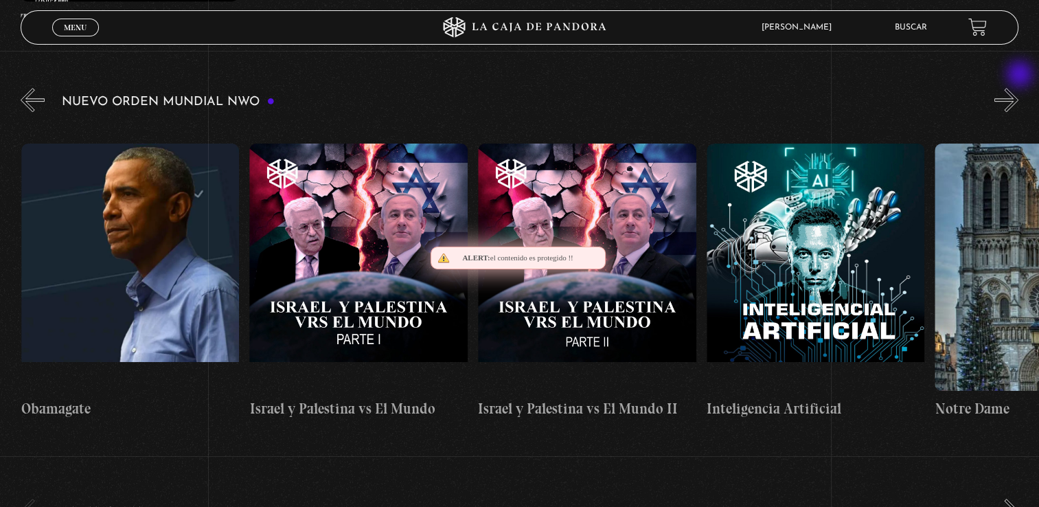
click at [1019, 88] on button "»" at bounding box center [1007, 100] width 24 height 24
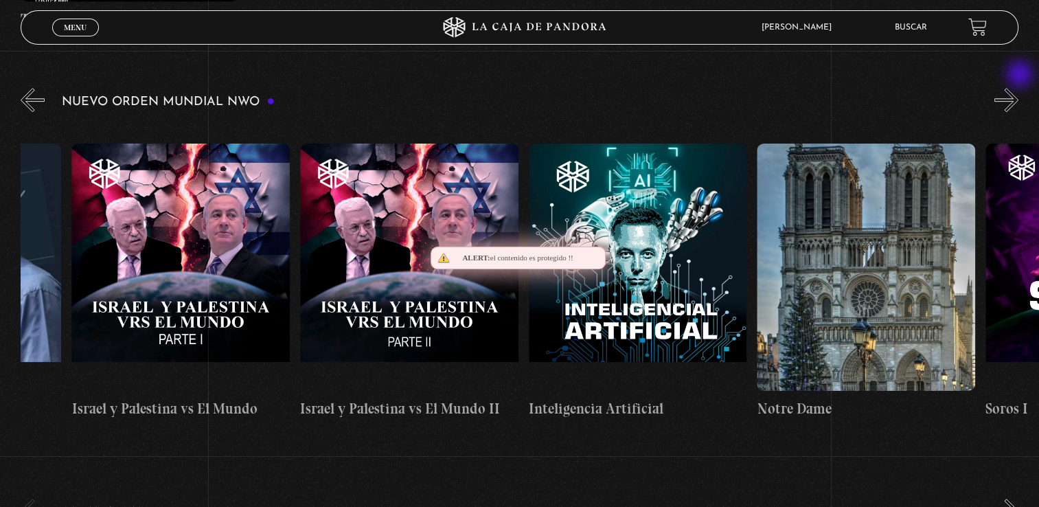
click at [1019, 88] on button "»" at bounding box center [1007, 100] width 24 height 24
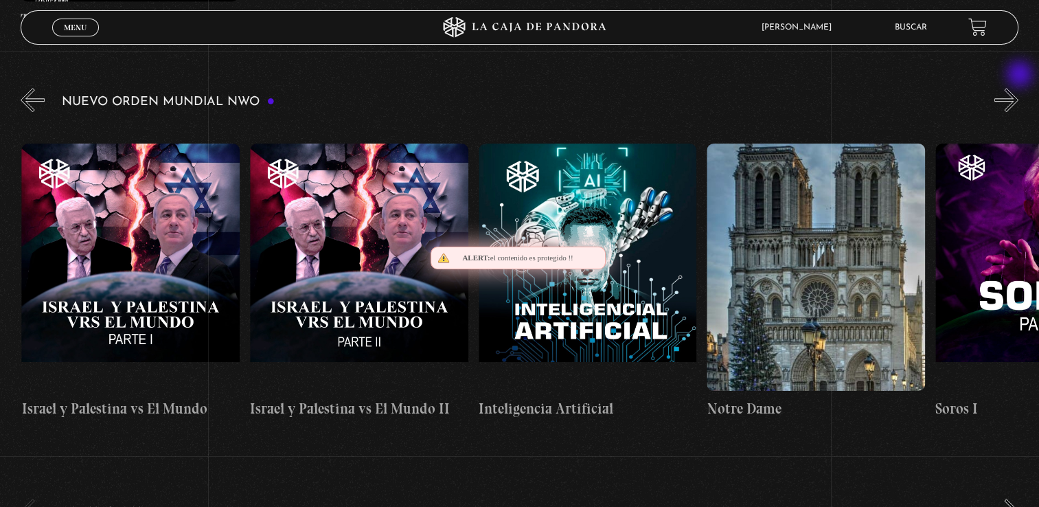
click at [1019, 88] on button "»" at bounding box center [1007, 100] width 24 height 24
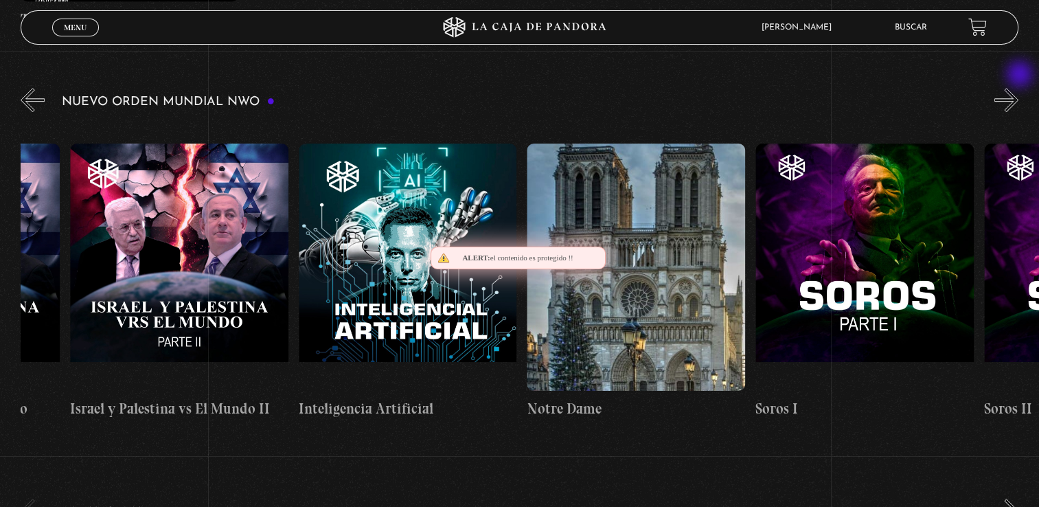
click at [1019, 88] on button "»" at bounding box center [1007, 100] width 24 height 24
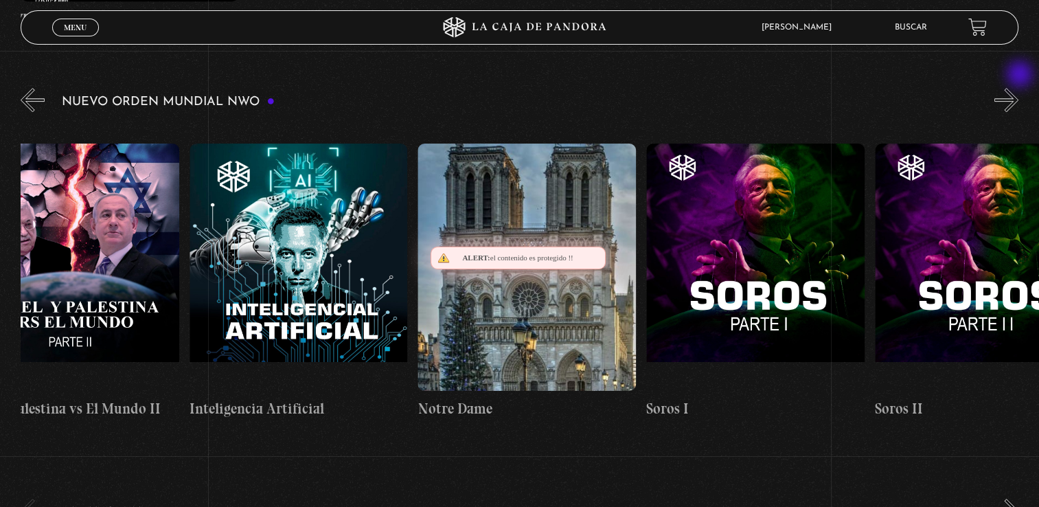
click at [1019, 88] on button "»" at bounding box center [1007, 100] width 24 height 24
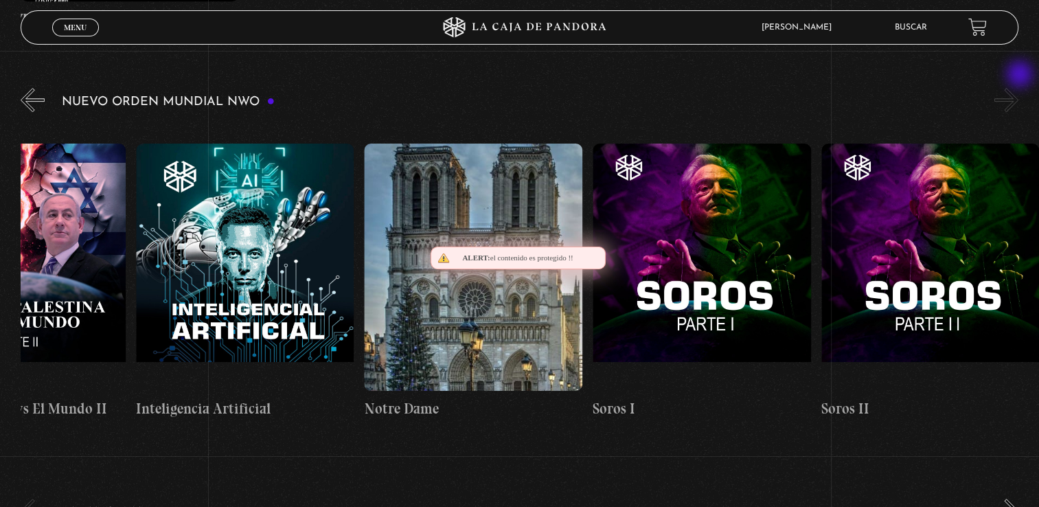
click at [1019, 88] on button "»" at bounding box center [1007, 100] width 24 height 24
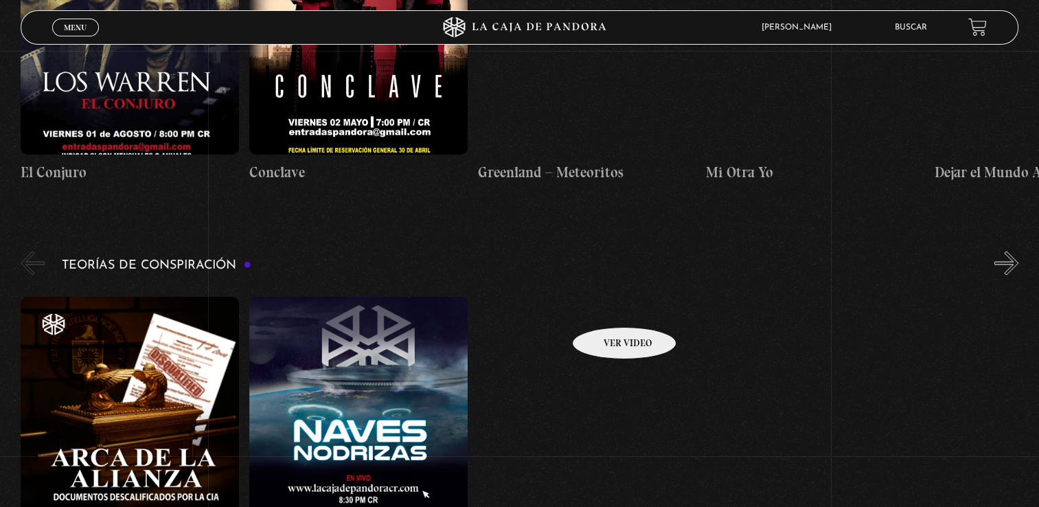
scroll to position [2807, 0]
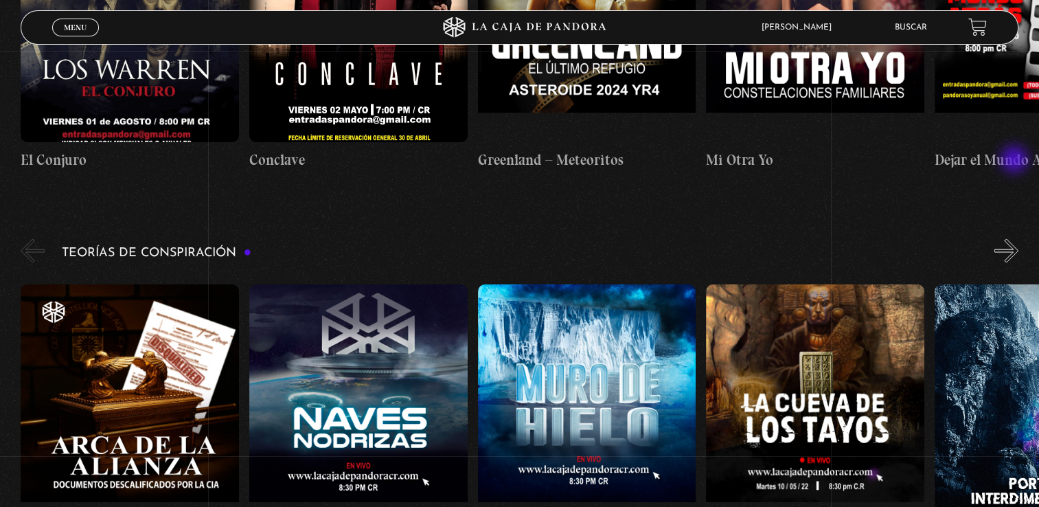
click at [1016, 239] on button "»" at bounding box center [1007, 251] width 24 height 24
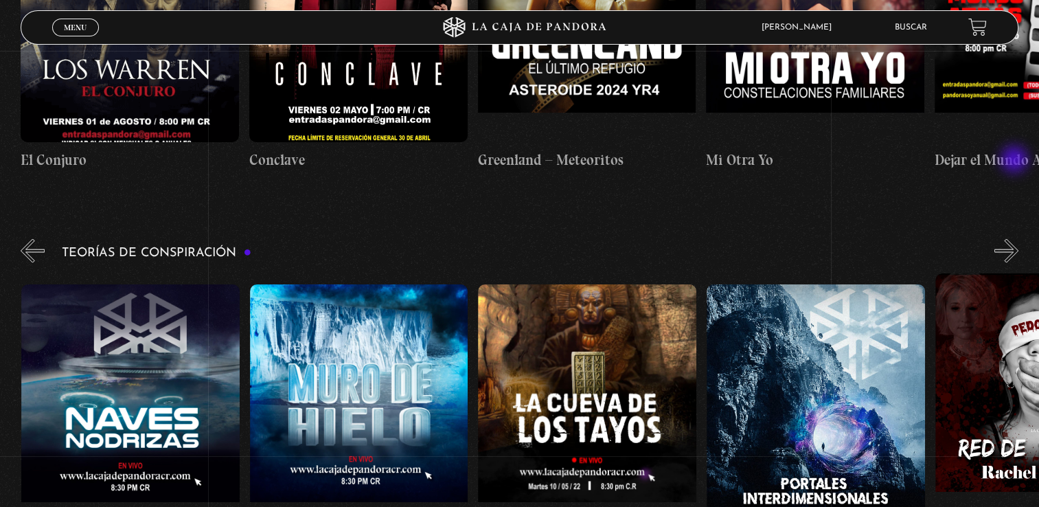
click at [1016, 239] on button "»" at bounding box center [1007, 251] width 24 height 24
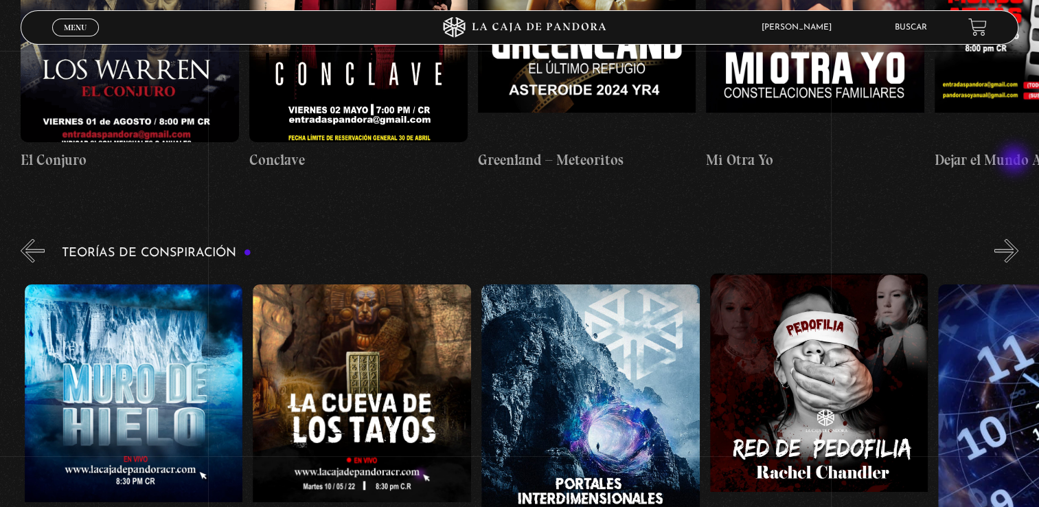
click at [1016, 239] on button "»" at bounding box center [1007, 251] width 24 height 24
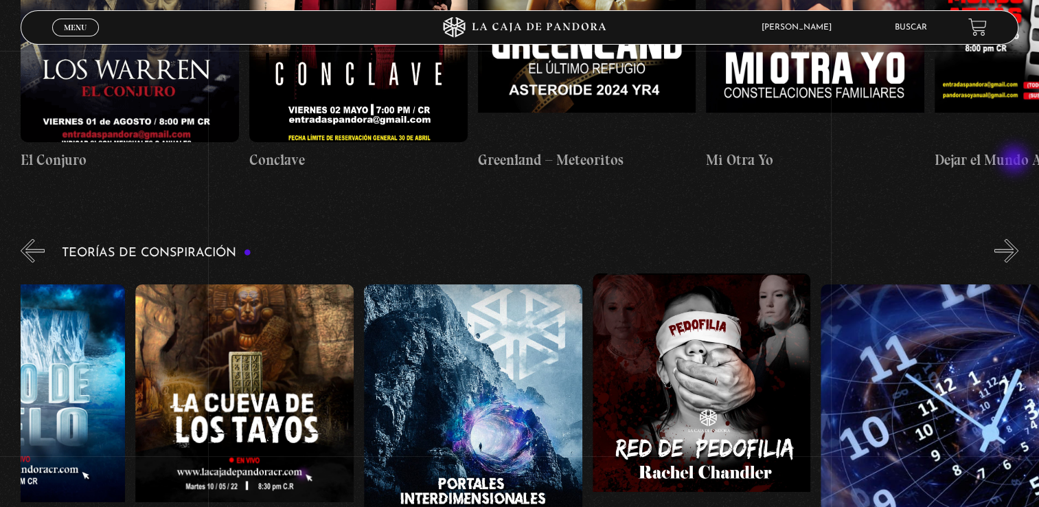
scroll to position [0, 571]
click at [1016, 239] on button "»" at bounding box center [1007, 251] width 24 height 24
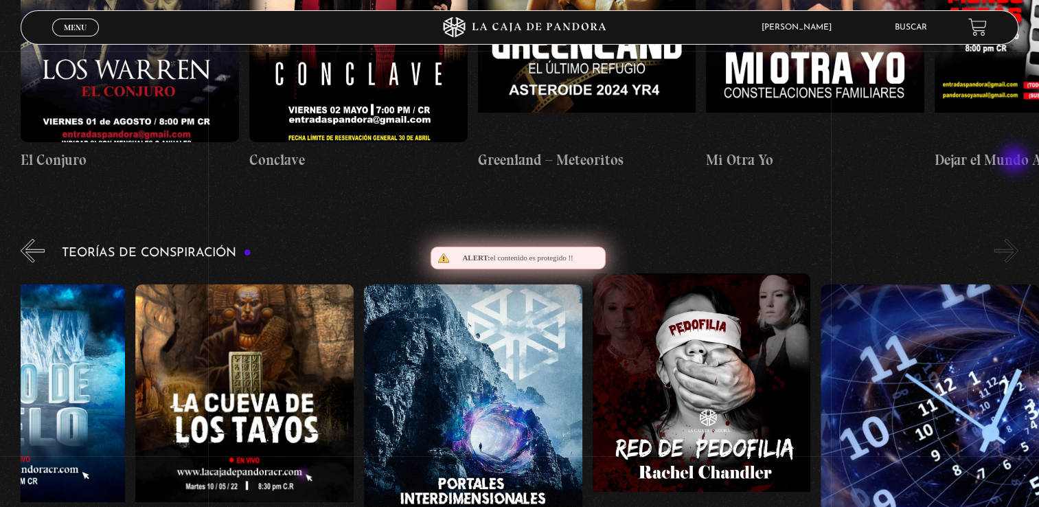
click at [1016, 239] on button "»" at bounding box center [1007, 251] width 24 height 24
click at [1019, 239] on button "»" at bounding box center [1007, 251] width 24 height 24
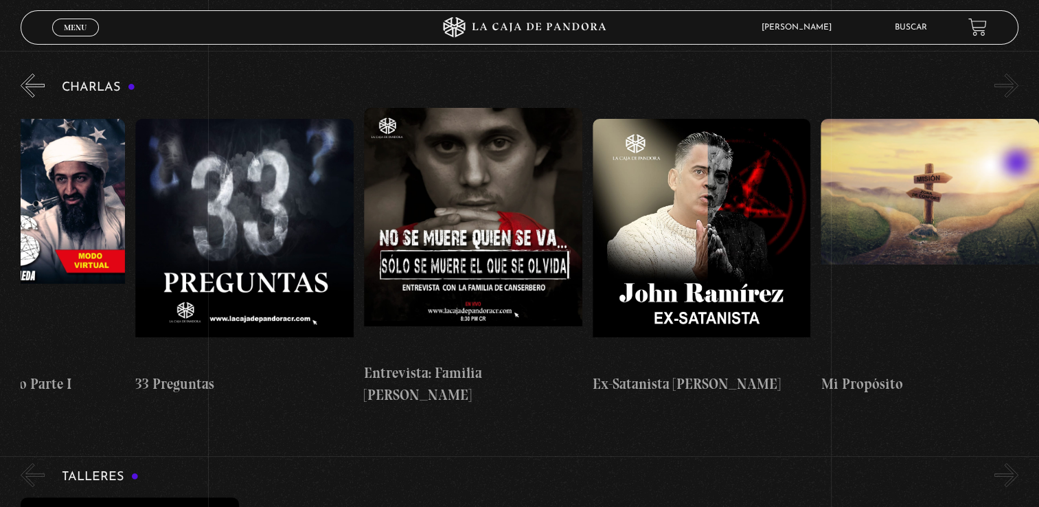
scroll to position [0, 0]
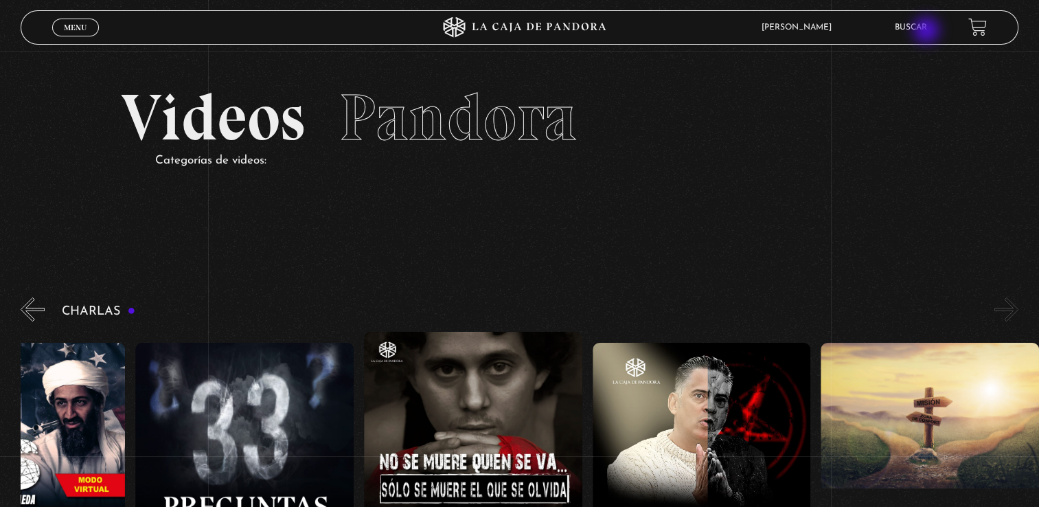
click at [927, 32] on link "Buscar" at bounding box center [911, 27] width 32 height 8
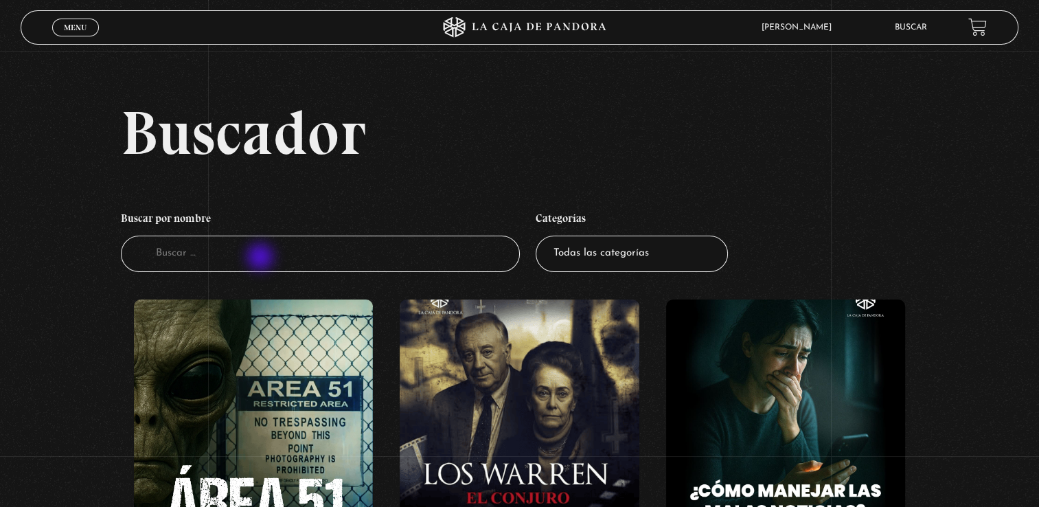
click at [262, 258] on input "Buscador" at bounding box center [320, 254] width 399 height 36
type input "11s"
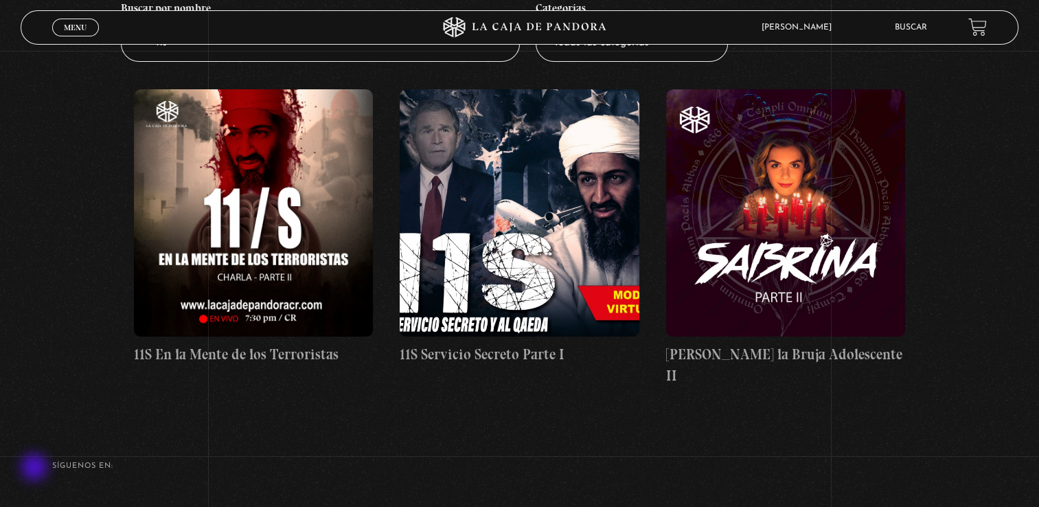
scroll to position [209, 0]
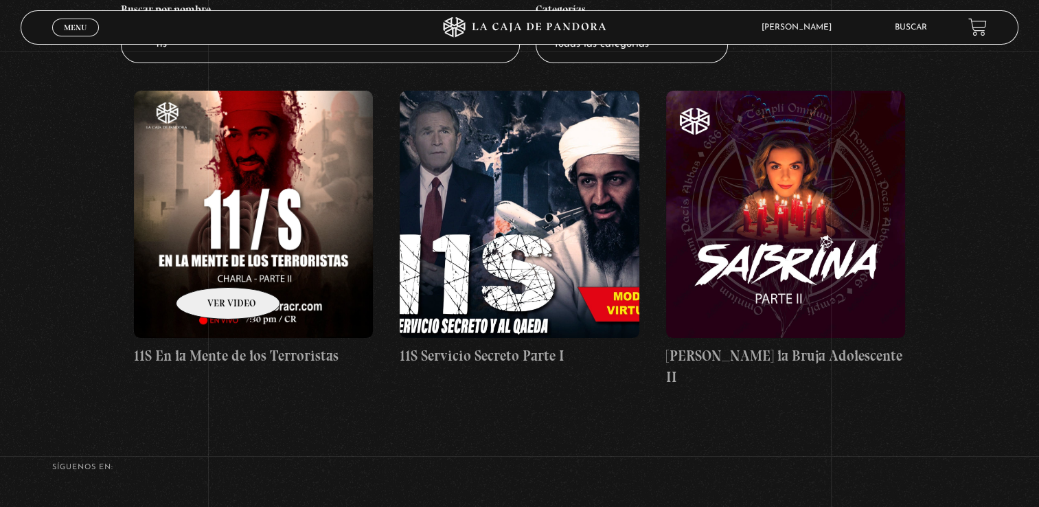
click at [210, 267] on figure at bounding box center [254, 214] width 240 height 247
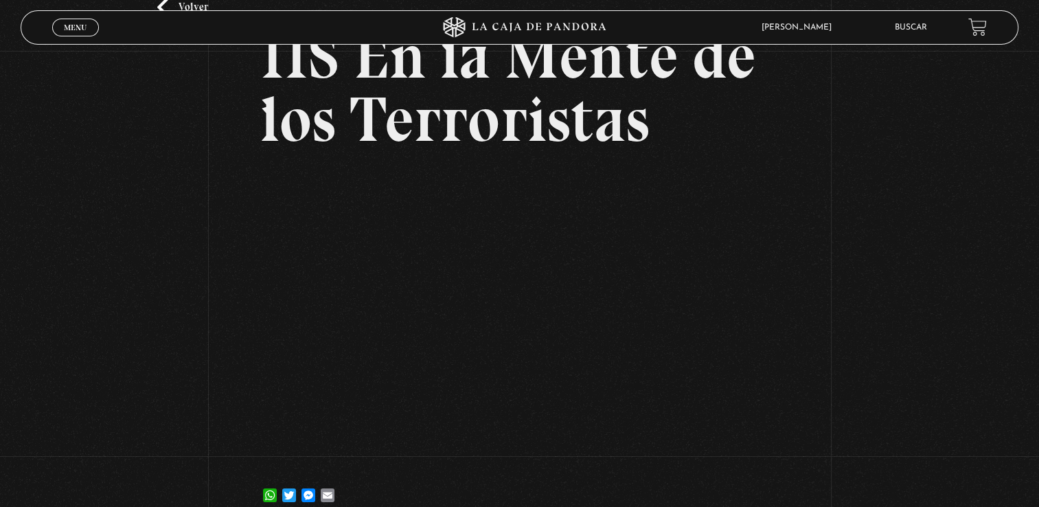
scroll to position [174, 0]
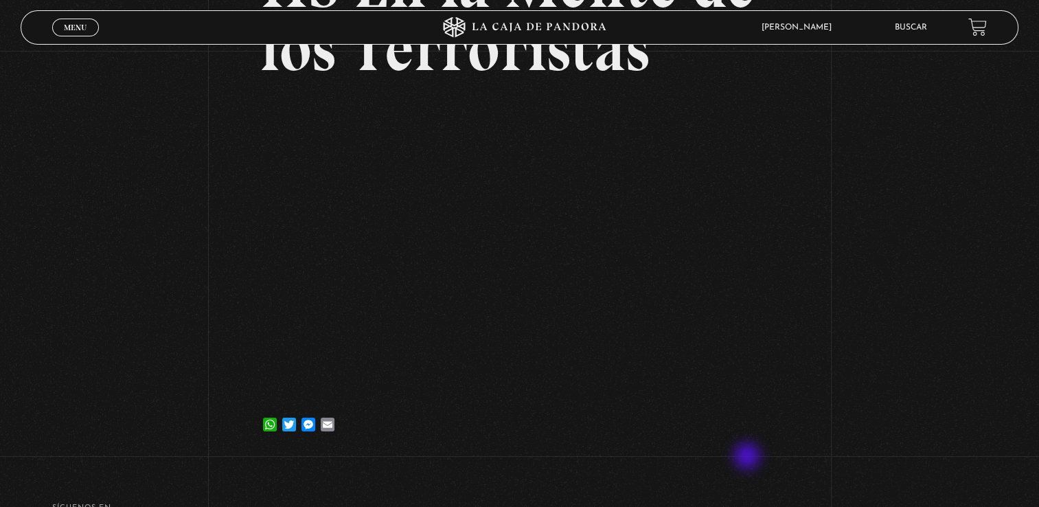
click at [749, 457] on div "Volver [DATE] 11S En la Mente de los Terroristas WhatsApp Twitter Messenger Ema…" at bounding box center [519, 192] width 519 height 530
click at [868, 346] on div "Volver 24 septiembre, 2024 11S En la Mente de los Terroristas WhatsApp Twitter …" at bounding box center [519, 166] width 1039 height 580
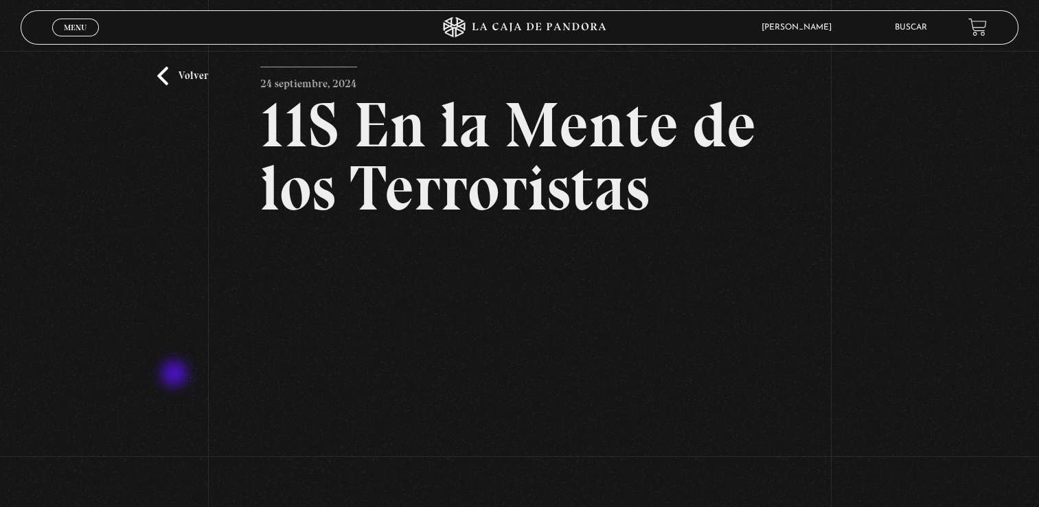
scroll to position [34, 0]
